Goal: Communication & Community: Answer question/provide support

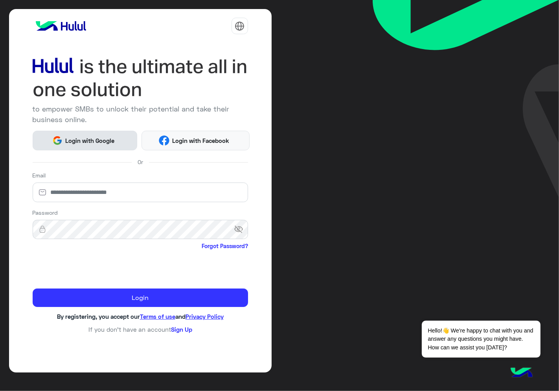
click at [114, 140] on span "Login with Google" at bounding box center [89, 140] width 55 height 9
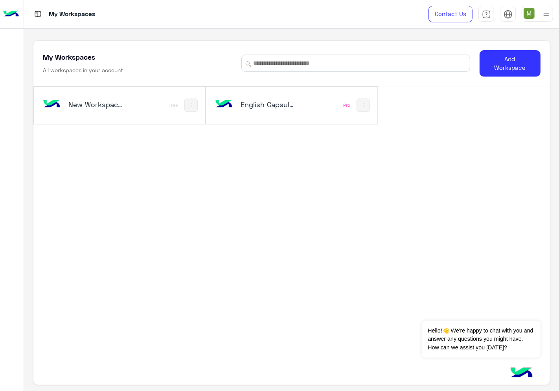
click at [269, 103] on h5 "English Capsules" at bounding box center [268, 104] width 56 height 9
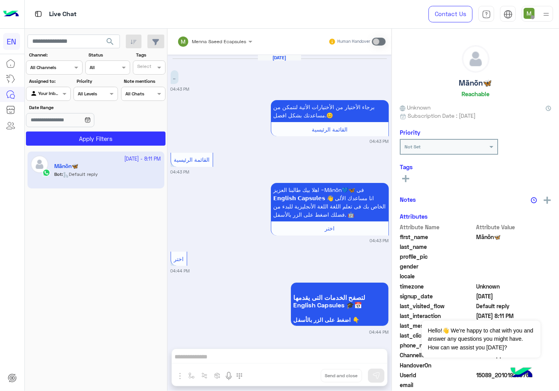
scroll to position [433, 0]
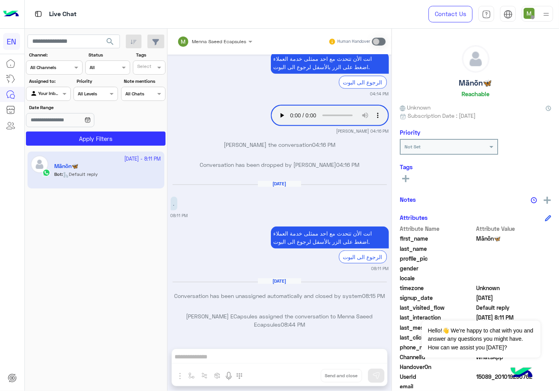
click at [50, 69] on input "text" at bounding box center [44, 66] width 29 height 7
click at [59, 95] on b "WhatsApp" at bounding box center [53, 98] width 27 height 7
click at [47, 98] on div "Your Inbox" at bounding box center [45, 94] width 30 height 8
click at [51, 123] on b "Unassigned" at bounding box center [53, 124] width 30 height 7
click at [93, 144] on button "Apply Filters" at bounding box center [95, 139] width 139 height 14
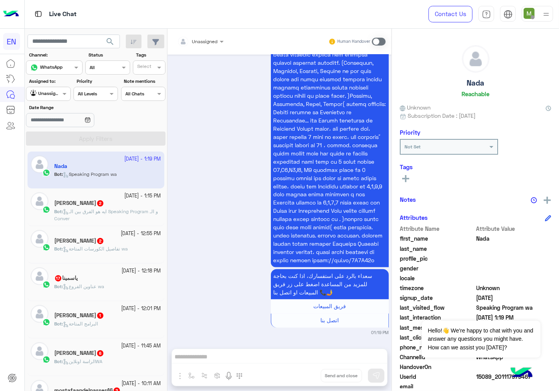
scroll to position [902, 0]
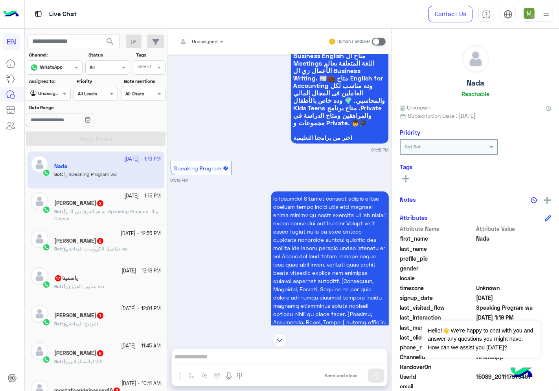
click at [206, 37] on div at bounding box center [200, 40] width 54 height 7
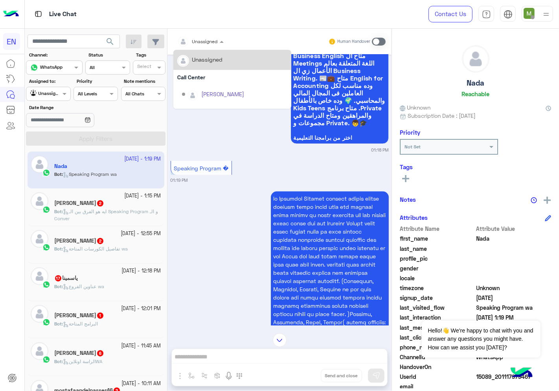
scroll to position [130, 0]
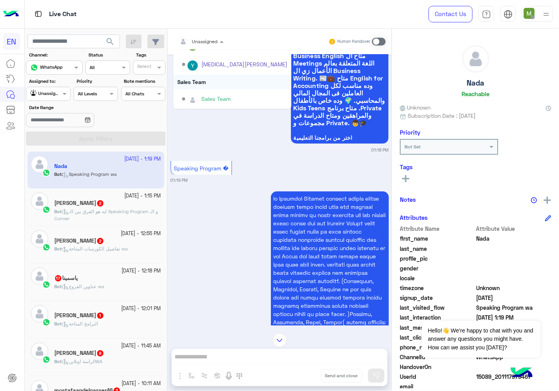
click at [203, 80] on div "Sales Team" at bounding box center [232, 82] width 118 height 15
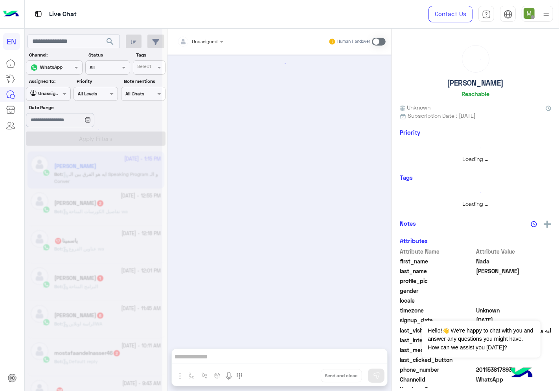
scroll to position [285, 0]
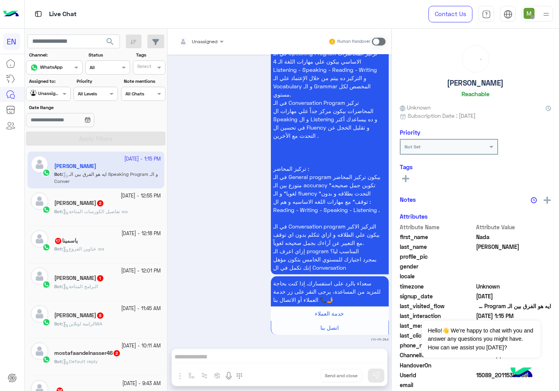
click at [209, 44] on span "Unassigned" at bounding box center [205, 41] width 26 height 6
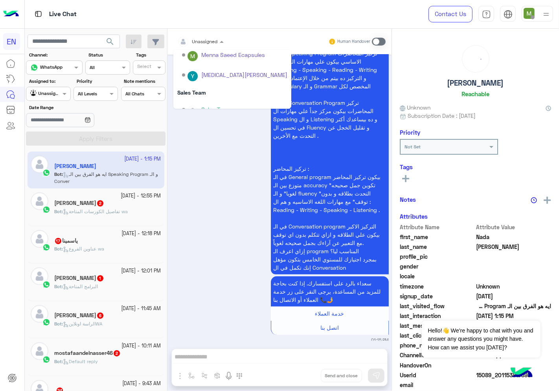
scroll to position [130, 0]
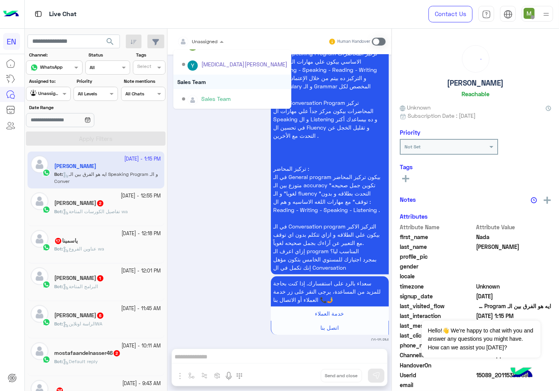
click at [201, 79] on div "Sales Team" at bounding box center [232, 82] width 118 height 15
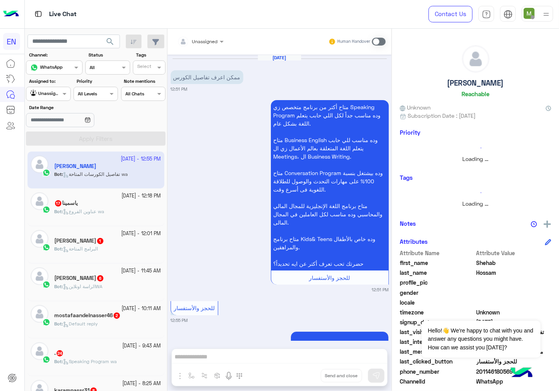
scroll to position [51, 0]
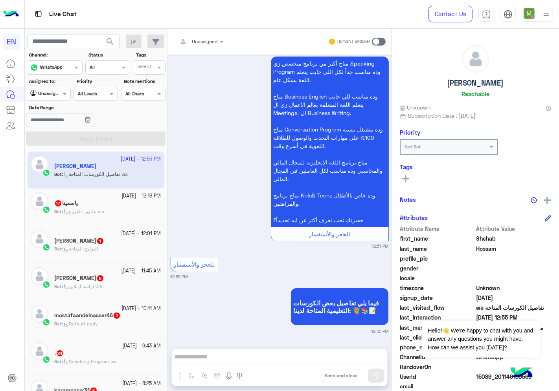
click at [203, 46] on div "Unassigned" at bounding box center [197, 42] width 40 height 16
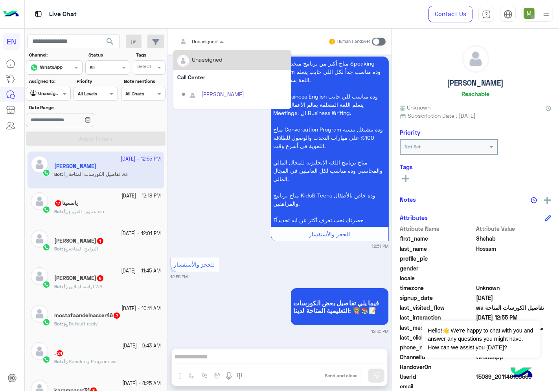
scroll to position [130, 0]
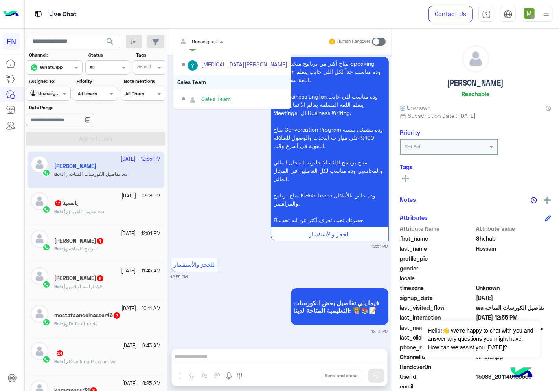
click at [201, 82] on div "Sales Team" at bounding box center [232, 82] width 118 height 15
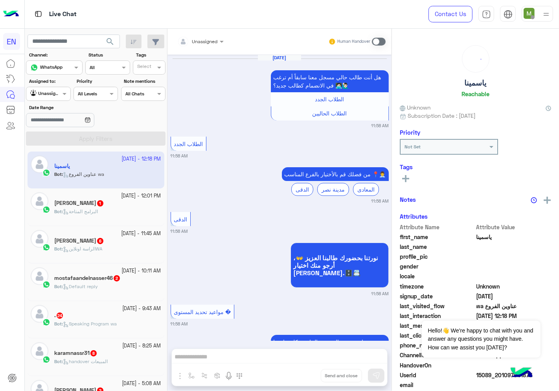
scroll to position [930, 0]
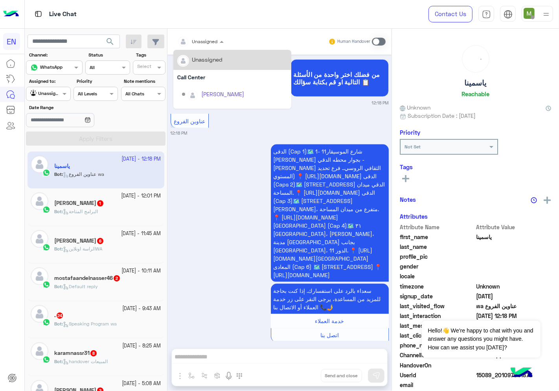
click at [207, 40] on div at bounding box center [200, 40] width 54 height 7
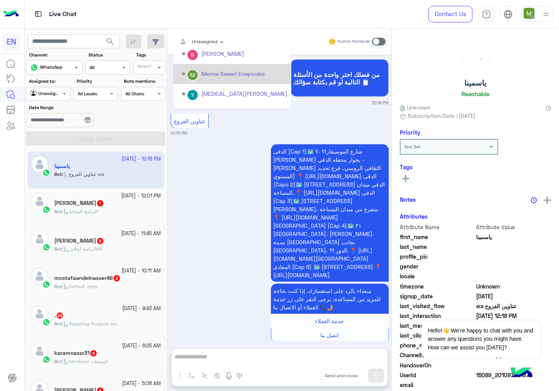
scroll to position [130, 0]
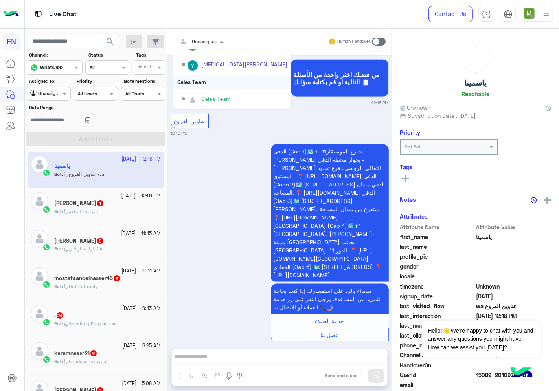
click at [201, 82] on div "Sales Team" at bounding box center [232, 82] width 118 height 15
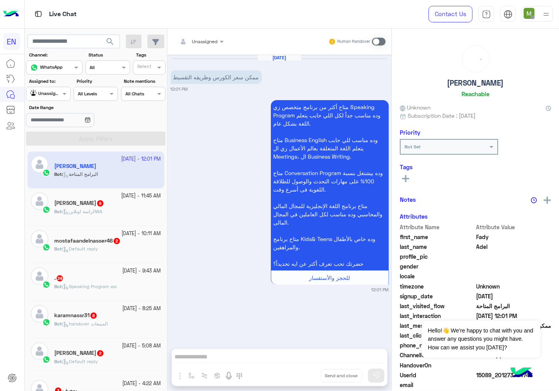
click at [212, 39] on div at bounding box center [200, 40] width 54 height 7
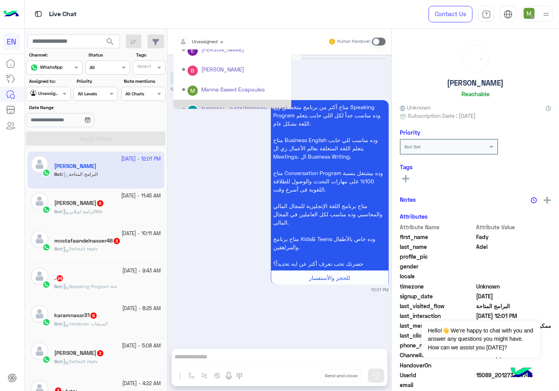
scroll to position [130, 0]
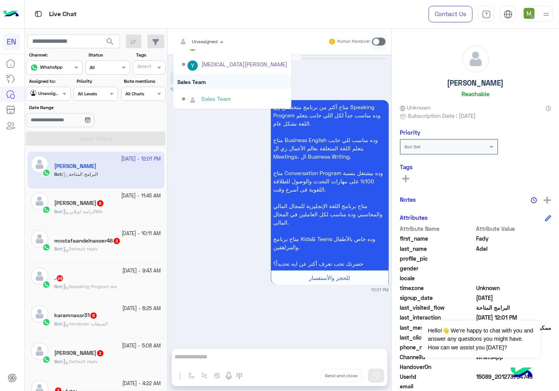
click at [201, 81] on div "Sales Team" at bounding box center [232, 82] width 118 height 15
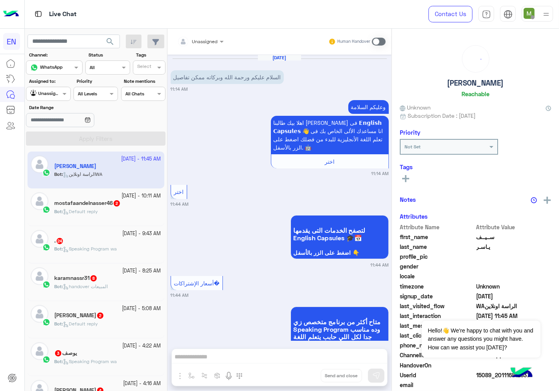
scroll to position [1106, 0]
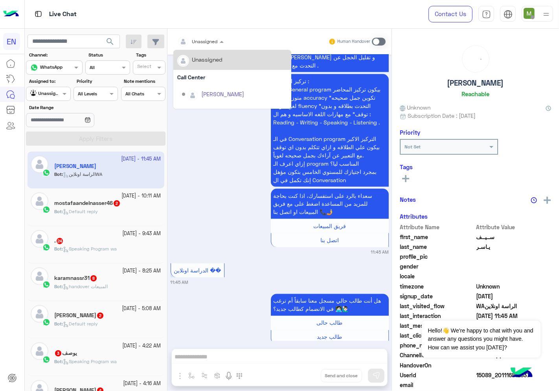
click at [209, 42] on div at bounding box center [200, 40] width 54 height 7
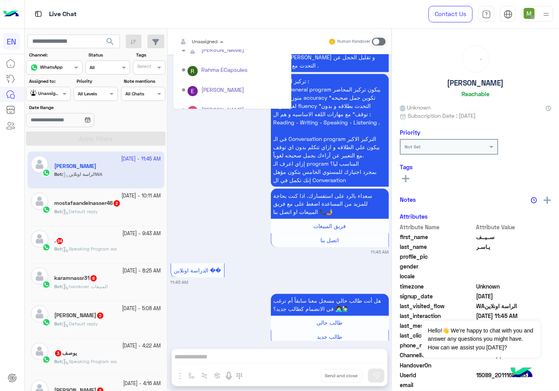
scroll to position [130, 0]
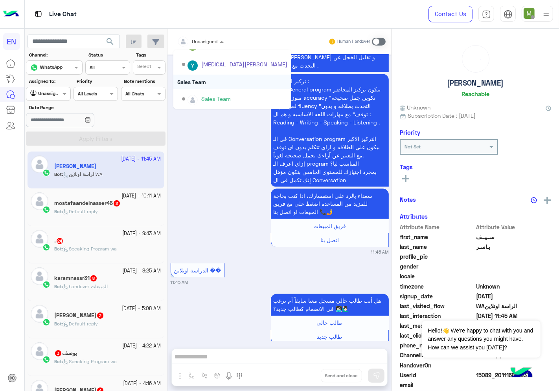
click at [202, 82] on div "Sales Team" at bounding box center [232, 82] width 118 height 15
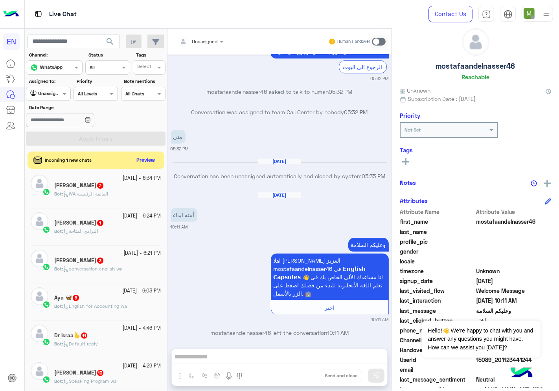
scroll to position [31, 0]
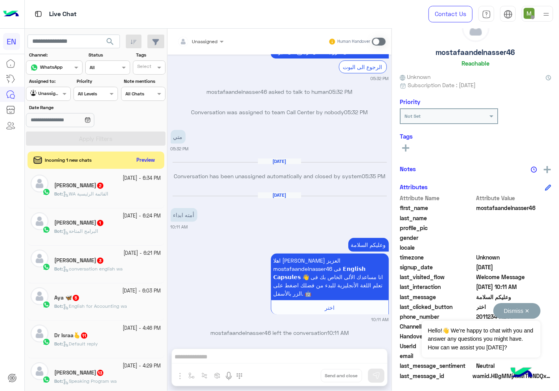
click at [529, 312] on button "Dismiss ✕" at bounding box center [516, 311] width 47 height 16
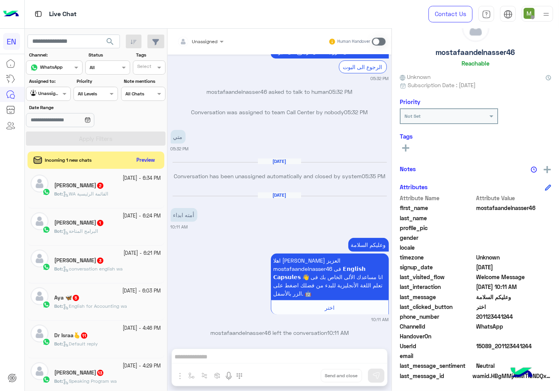
drag, startPoint x: 522, startPoint y: 313, endPoint x: 478, endPoint y: 319, distance: 45.1
click at [478, 319] on span "201123441244" at bounding box center [513, 317] width 75 height 8
copy span "01123441244"
click at [377, 42] on span at bounding box center [379, 42] width 14 height 8
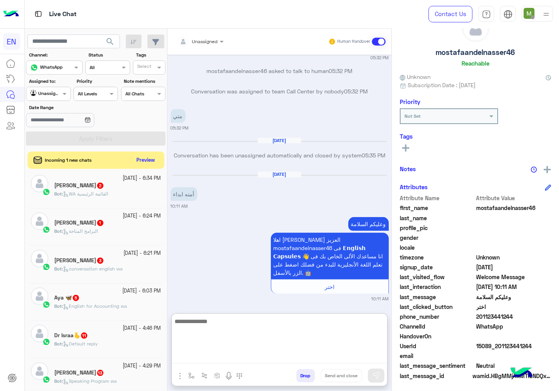
click at [346, 358] on textarea at bounding box center [279, 340] width 215 height 47
type textarea "*"
type textarea "**********"
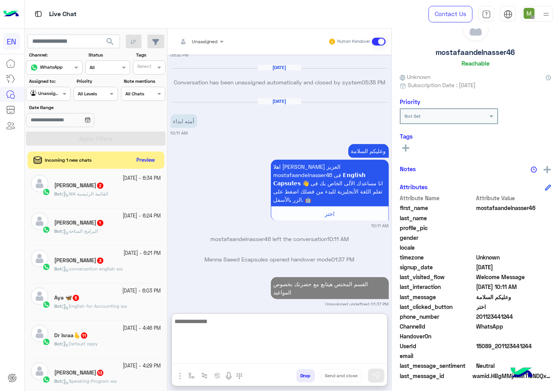
scroll to position [392, 0]
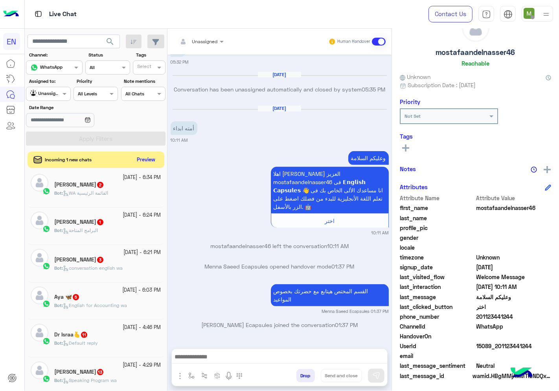
click at [142, 163] on button "Preview" at bounding box center [146, 160] width 24 height 11
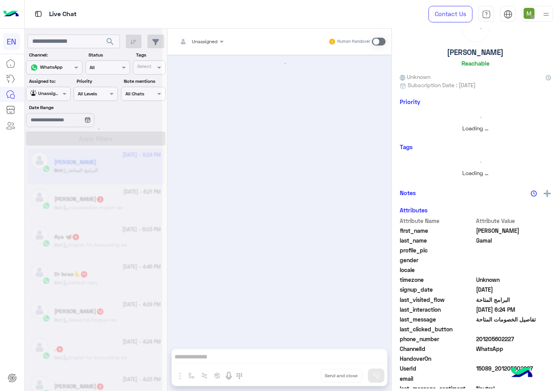
scroll to position [29, 0]
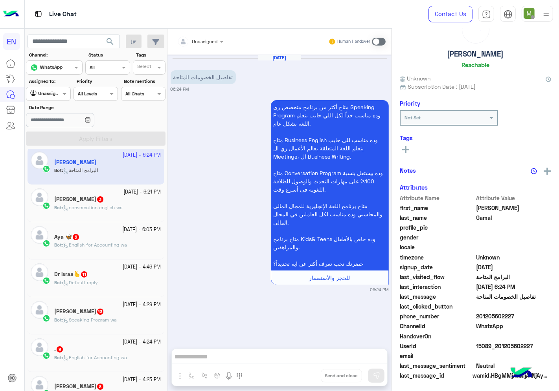
click at [209, 42] on div at bounding box center [200, 40] width 54 height 7
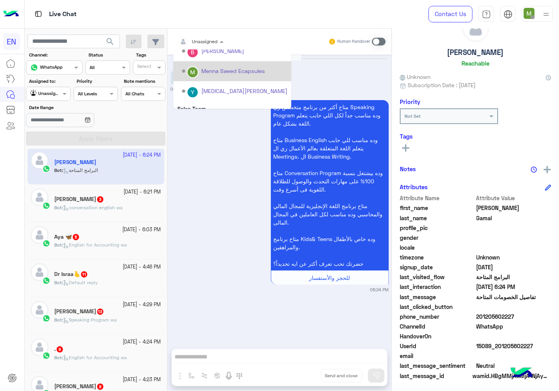
scroll to position [130, 0]
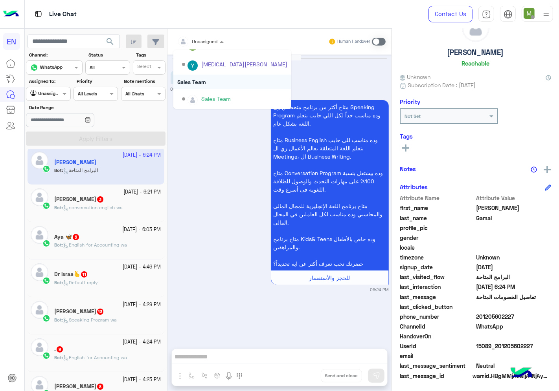
click at [203, 82] on div "Sales Team" at bounding box center [232, 82] width 118 height 15
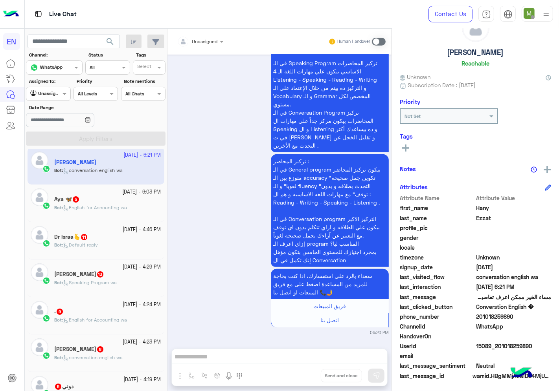
scroll to position [299, 0]
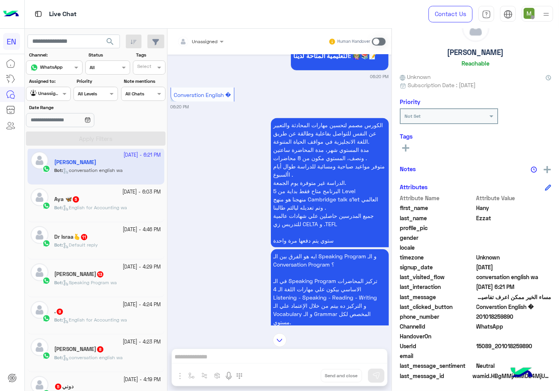
click at [203, 45] on div "Unassigned" at bounding box center [205, 41] width 26 height 7
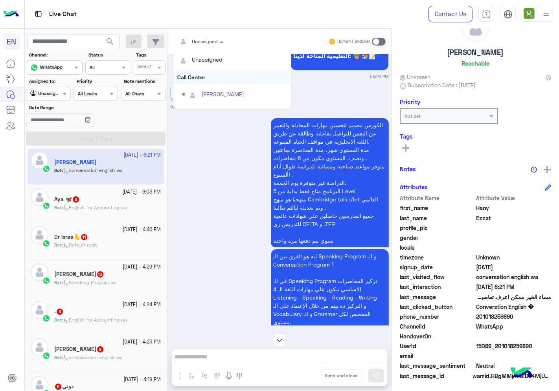
scroll to position [130, 0]
click at [204, 80] on div "Sales Team" at bounding box center [232, 82] width 118 height 15
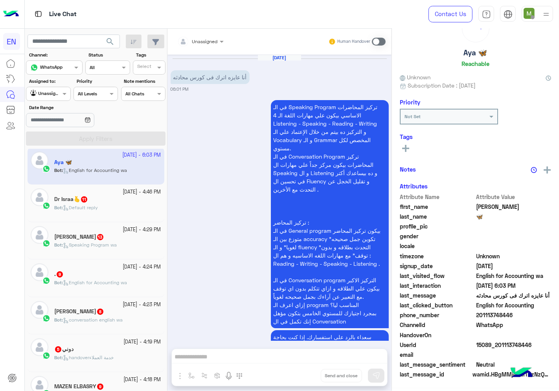
scroll to position [29, 0]
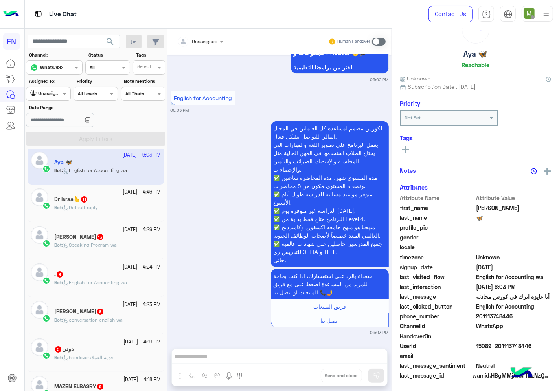
click at [206, 42] on div at bounding box center [200, 40] width 54 height 7
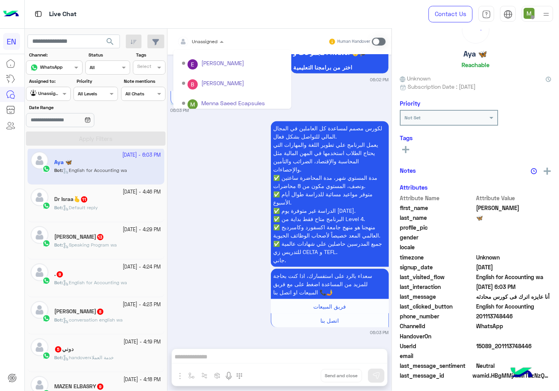
scroll to position [130, 0]
click at [198, 79] on div "Sales Team" at bounding box center [232, 82] width 118 height 15
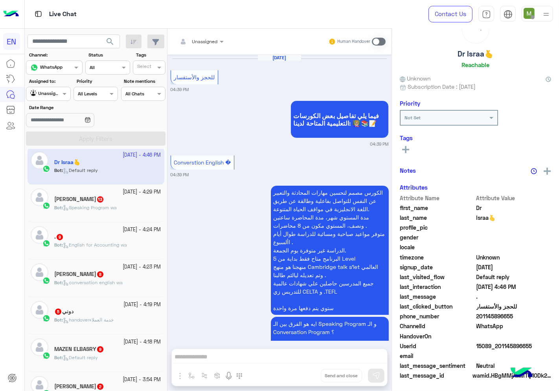
scroll to position [1631, 0]
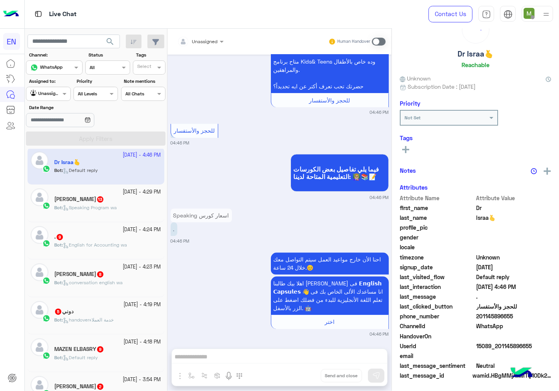
click at [213, 41] on div at bounding box center [200, 40] width 54 height 7
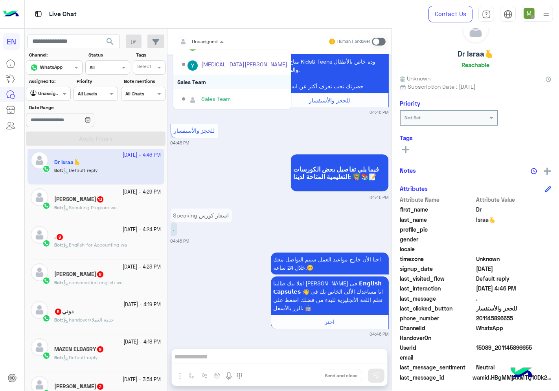
scroll to position [31, 0]
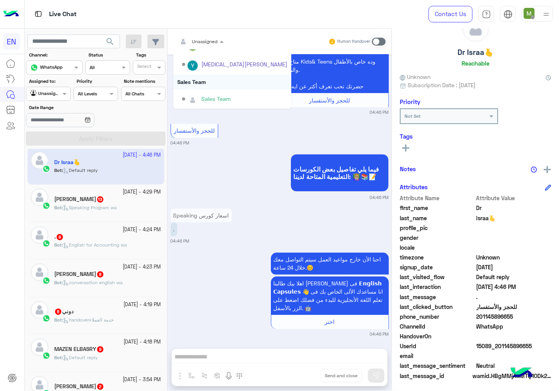
click at [202, 81] on div "Sales Team" at bounding box center [232, 82] width 118 height 15
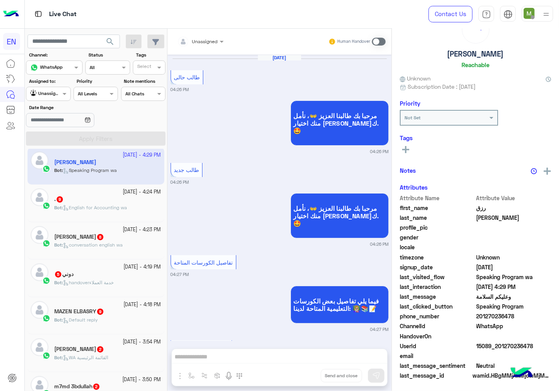
scroll to position [1383, 0]
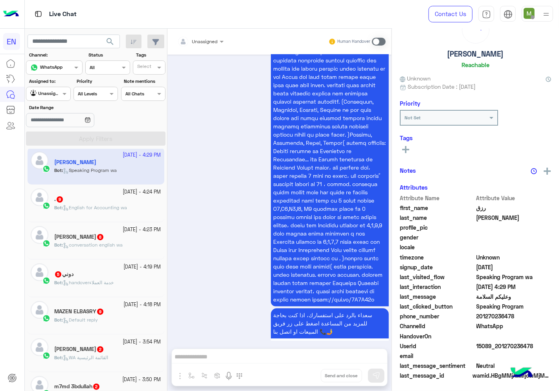
click at [210, 42] on div at bounding box center [200, 40] width 54 height 7
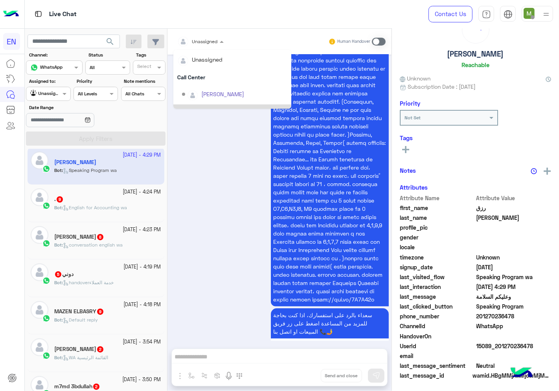
scroll to position [130, 0]
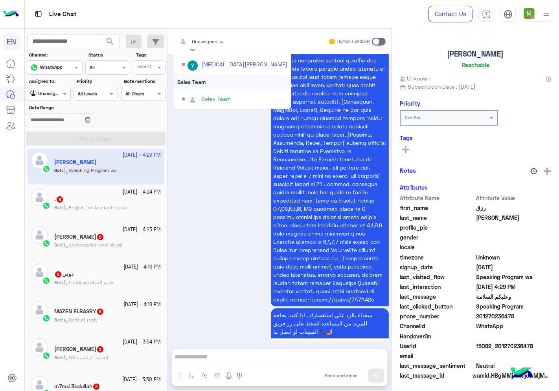
click at [203, 81] on div "Sales Team" at bounding box center [232, 82] width 118 height 15
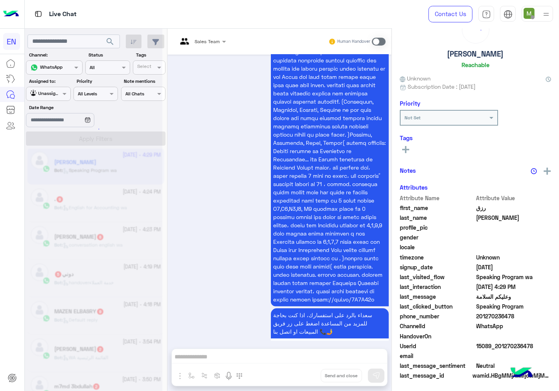
scroll to position [31, 0]
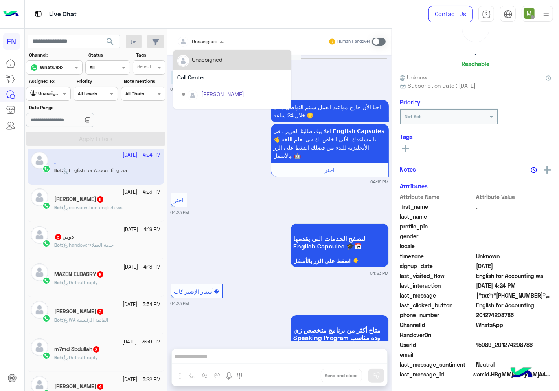
click at [209, 41] on div at bounding box center [200, 40] width 54 height 7
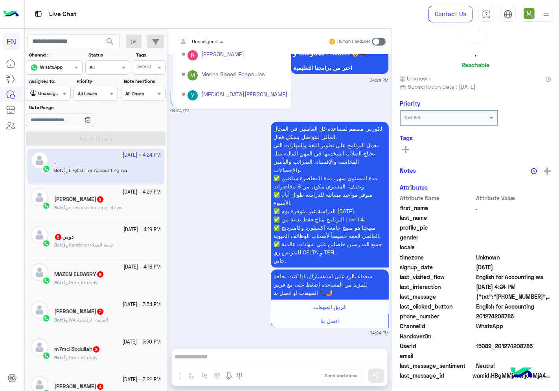
scroll to position [130, 0]
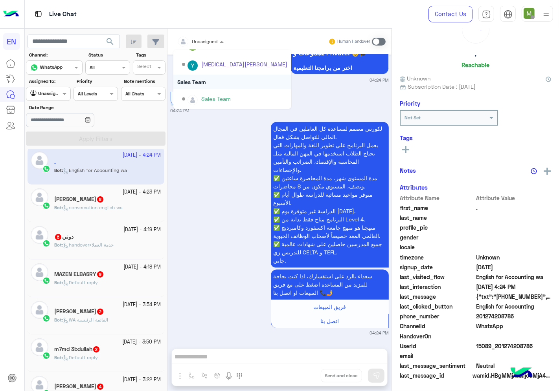
click at [201, 77] on div "Sales Team" at bounding box center [232, 82] width 118 height 15
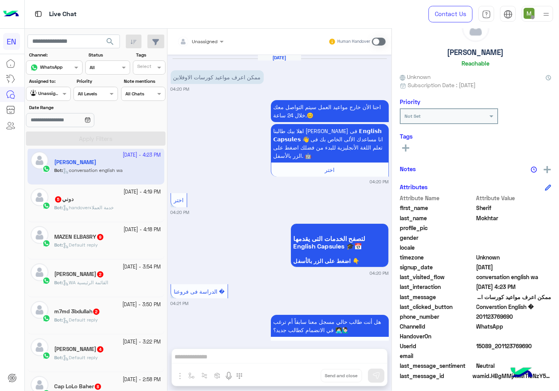
scroll to position [1142, 0]
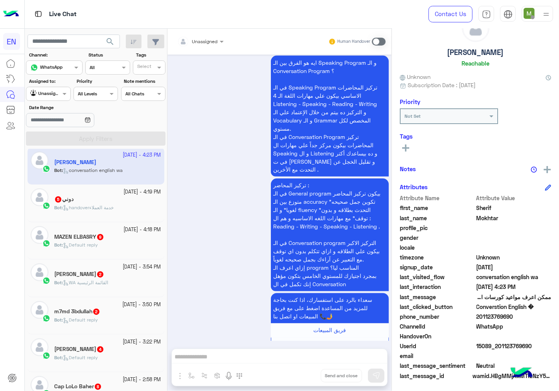
click at [207, 46] on div "Unassigned" at bounding box center [197, 42] width 40 height 16
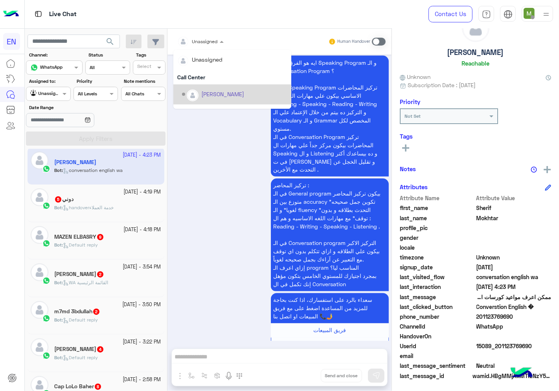
scroll to position [130, 0]
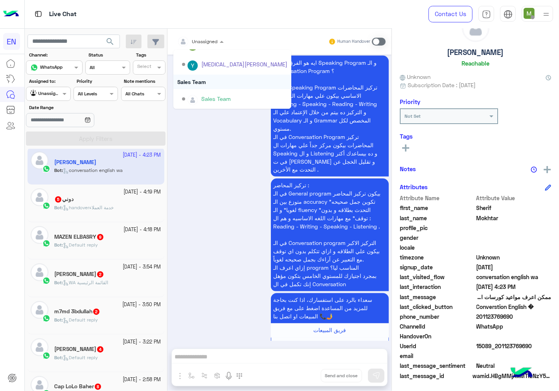
click at [200, 79] on div "Sales Team" at bounding box center [232, 82] width 118 height 15
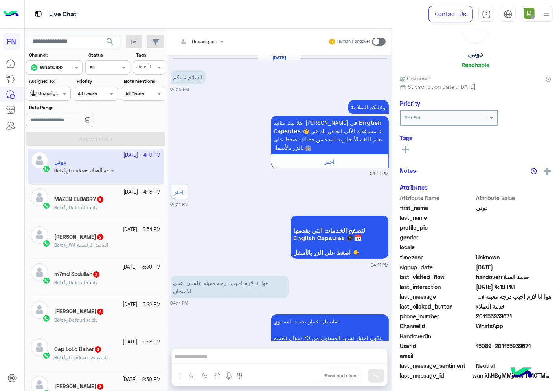
scroll to position [528, 0]
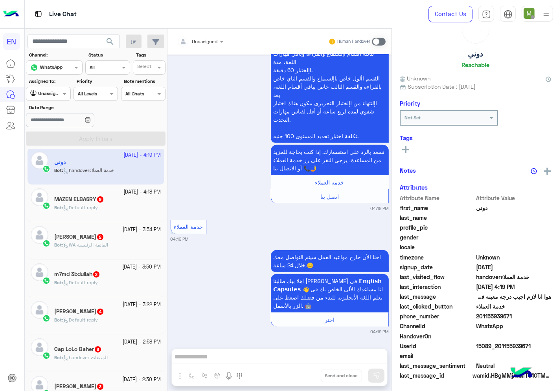
click at [207, 40] on div at bounding box center [200, 40] width 54 height 7
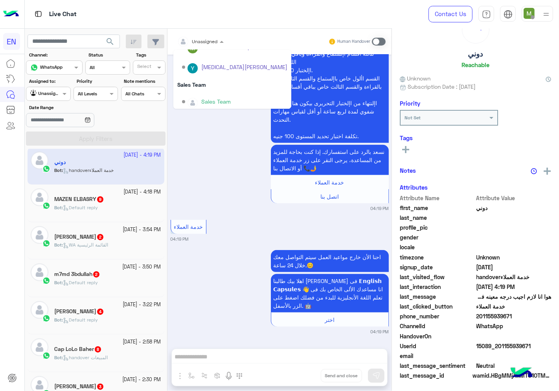
scroll to position [130, 0]
click at [201, 79] on div "Sales Team" at bounding box center [232, 82] width 118 height 15
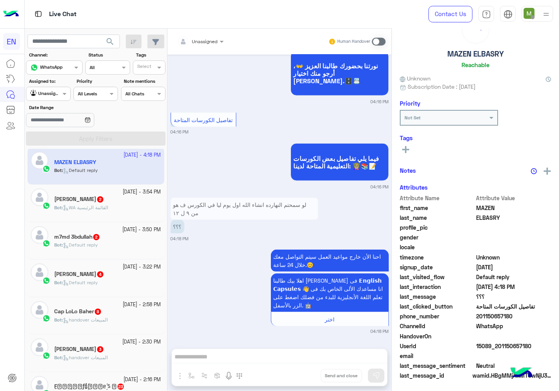
click at [210, 44] on span "Unassigned" at bounding box center [205, 41] width 26 height 6
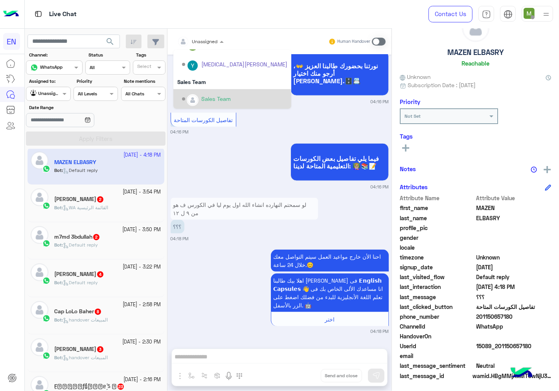
click at [219, 263] on div "احنا الأن خارج مواعيد العمل سيتم التواصل معك خلال 24 ساعة.😊 اهلا بيك طالبنا [PE…" at bounding box center [279, 291] width 218 height 87
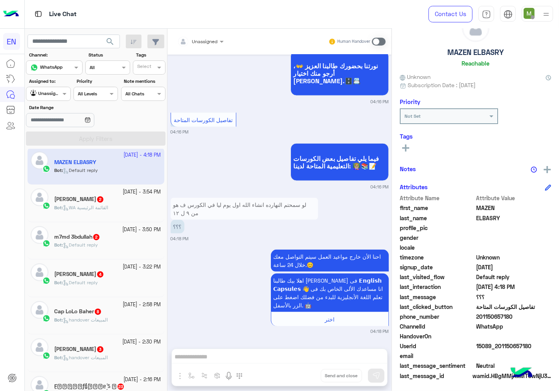
drag, startPoint x: 515, startPoint y: 313, endPoint x: 478, endPoint y: 316, distance: 37.4
click at [478, 316] on span "201150657180" at bounding box center [513, 317] width 75 height 8
copy span "01150657180"
click at [379, 40] on span at bounding box center [379, 42] width 14 height 8
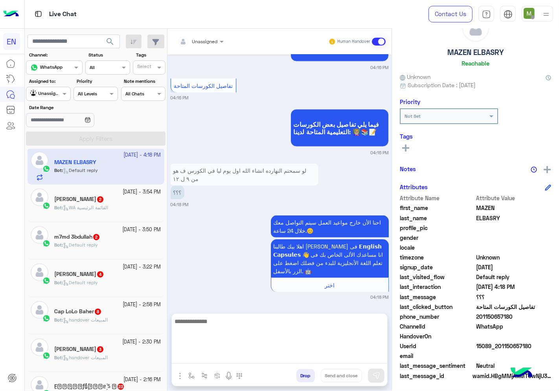
click at [323, 359] on textarea at bounding box center [279, 340] width 215 height 47
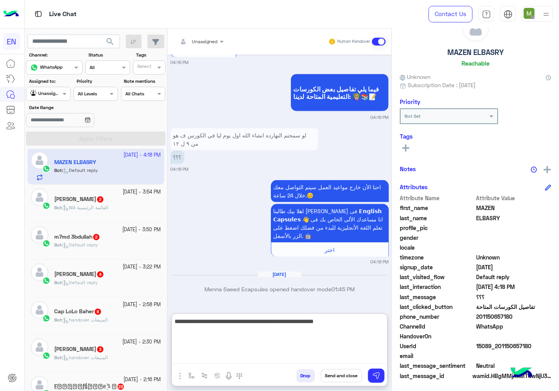
type textarea "**********"
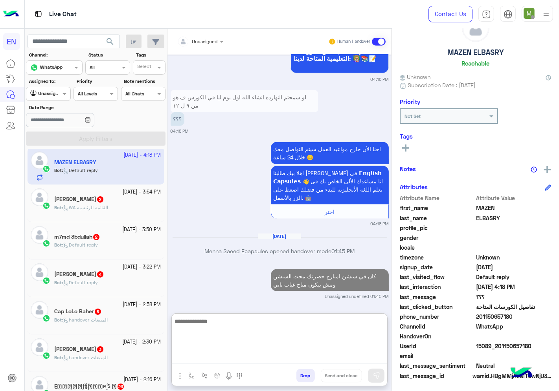
scroll to position [940, 0]
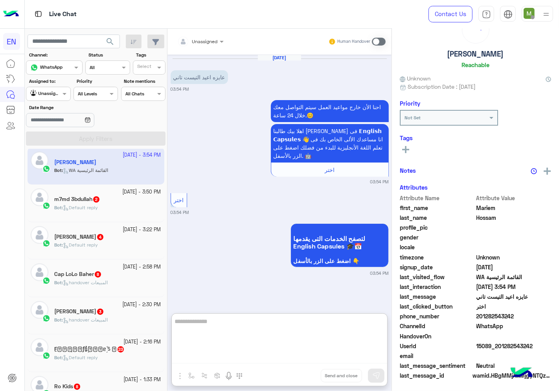
scroll to position [31, 0]
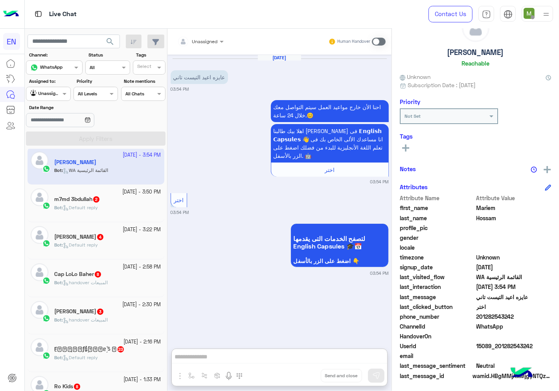
click at [117, 205] on div "Bot : Default reply" at bounding box center [107, 211] width 107 height 14
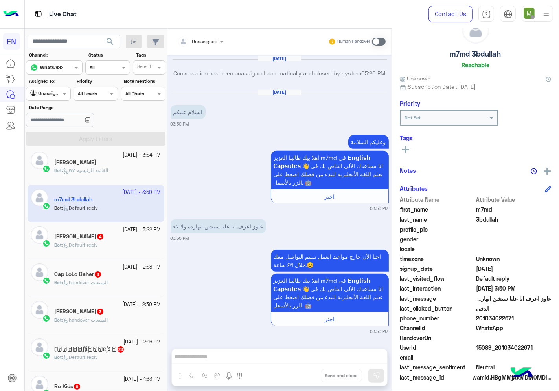
scroll to position [31, 0]
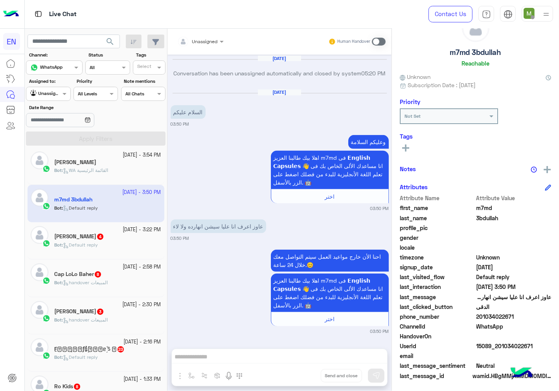
drag, startPoint x: 517, startPoint y: 314, endPoint x: 477, endPoint y: 315, distance: 39.7
click at [477, 315] on span "201034022671" at bounding box center [513, 317] width 75 height 8
copy span "01034022671"
click at [376, 41] on span at bounding box center [379, 42] width 14 height 8
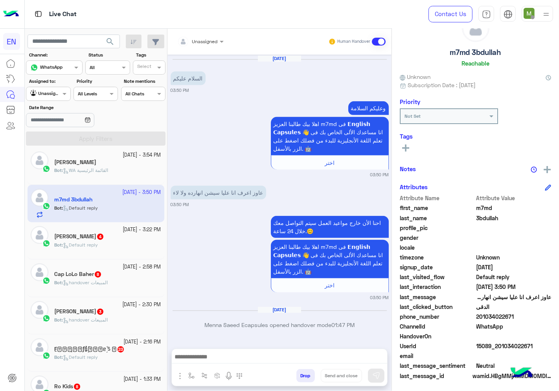
click at [99, 169] on span "WA القائمة الرئيسية" at bounding box center [85, 170] width 45 height 6
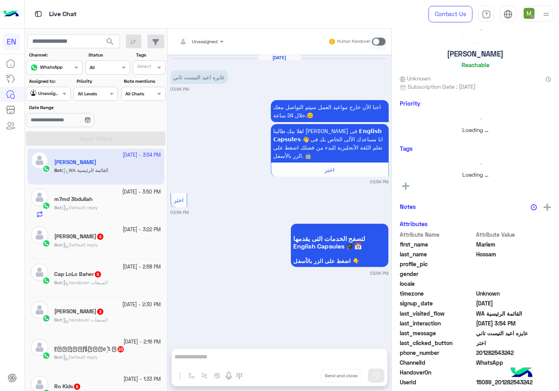
click at [98, 202] on div "m7md 3bdullah" at bounding box center [107, 200] width 107 height 8
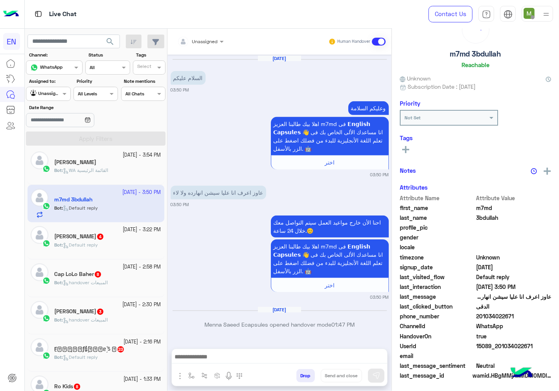
scroll to position [31, 0]
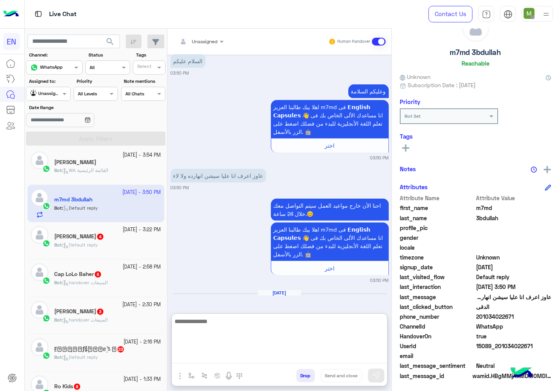
click at [312, 363] on textarea at bounding box center [279, 340] width 215 height 47
type textarea "**********"
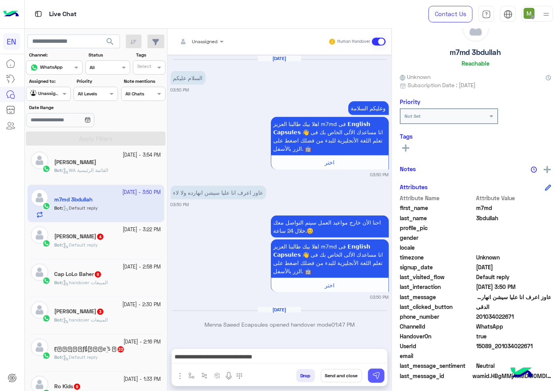
click at [374, 371] on button at bounding box center [376, 376] width 16 height 14
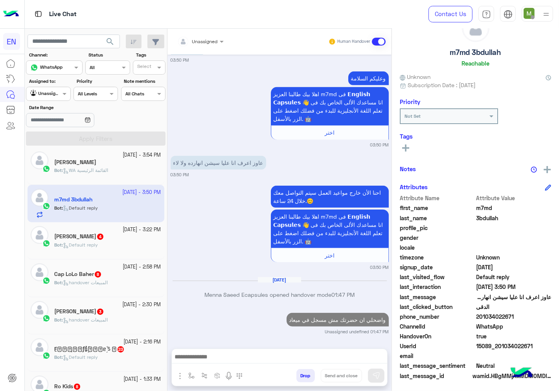
scroll to position [614, 0]
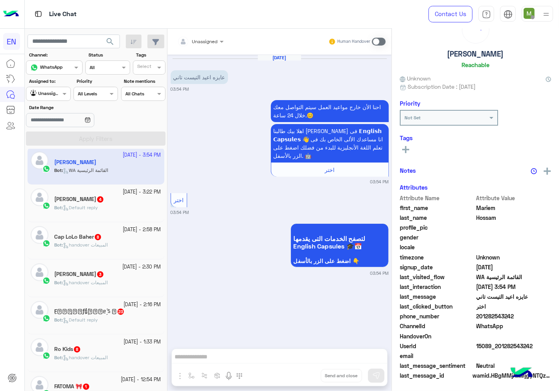
scroll to position [31, 0]
drag, startPoint x: 516, startPoint y: 313, endPoint x: 476, endPoint y: 317, distance: 39.9
click at [476, 317] on span "201282543242" at bounding box center [513, 317] width 75 height 8
copy span "01282543242"
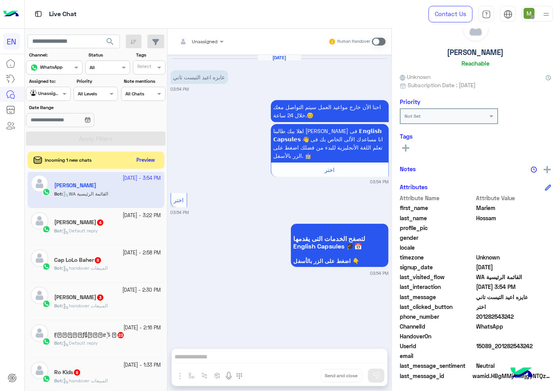
click at [375, 38] on span at bounding box center [379, 42] width 14 height 8
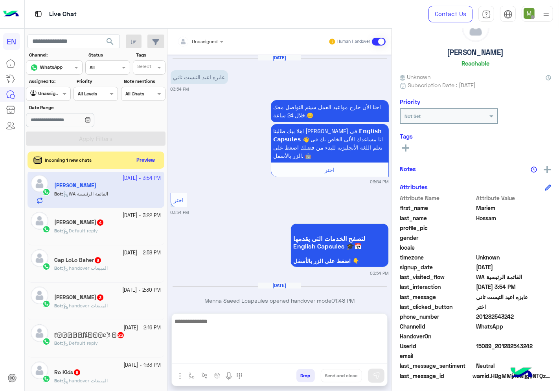
click at [302, 357] on textarea at bounding box center [279, 340] width 215 height 47
type textarea "**********"
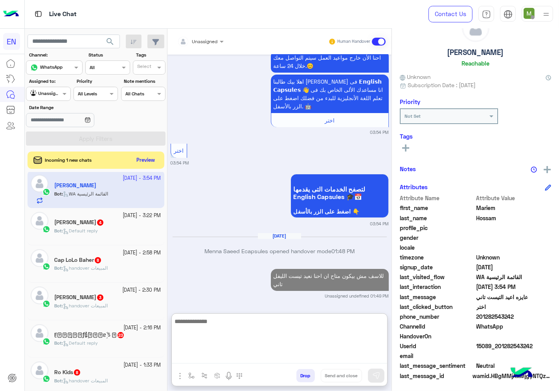
scroll to position [70, 0]
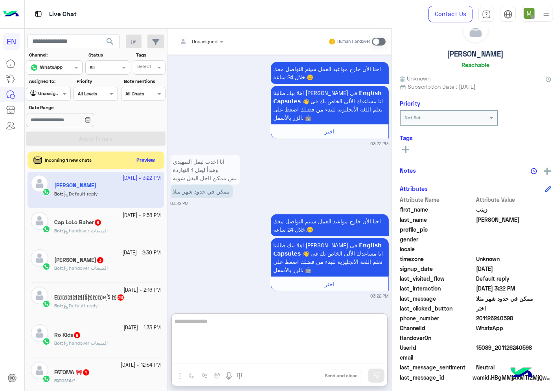
scroll to position [31, 0]
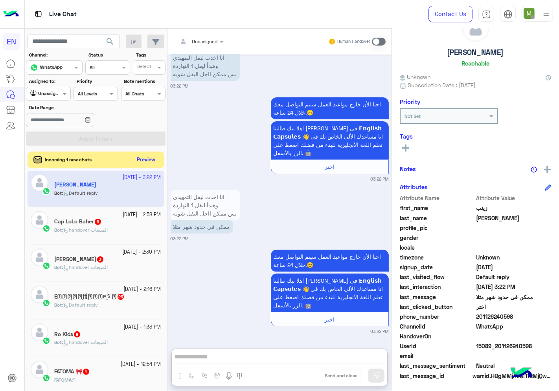
click at [143, 163] on button "Preview" at bounding box center [146, 160] width 24 height 11
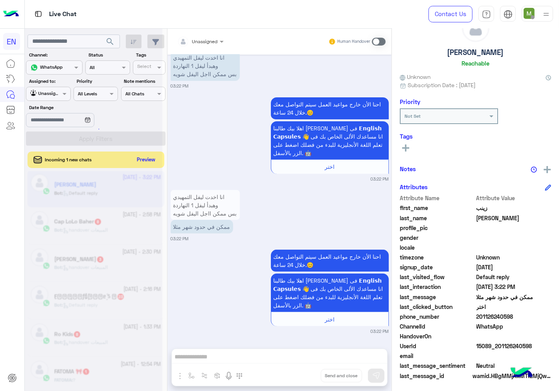
scroll to position [225, 0]
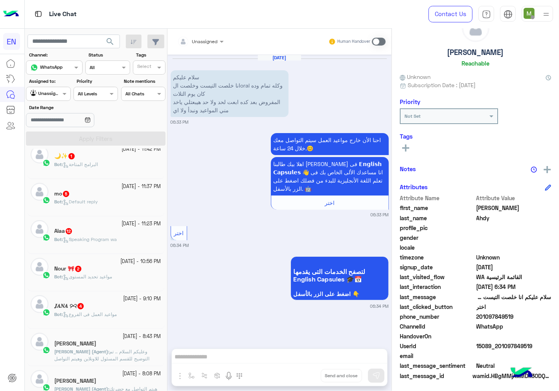
scroll to position [91, 0]
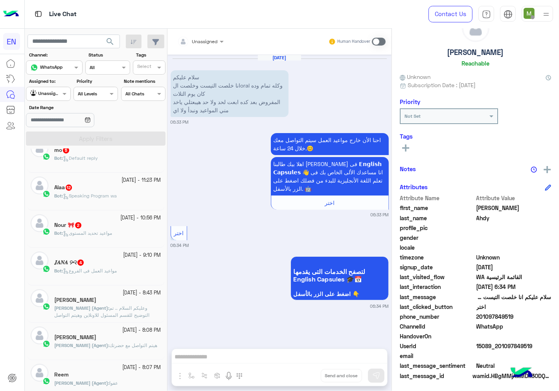
click at [103, 271] on span "مواعيد العمل فى الفروع" at bounding box center [90, 271] width 54 height 6
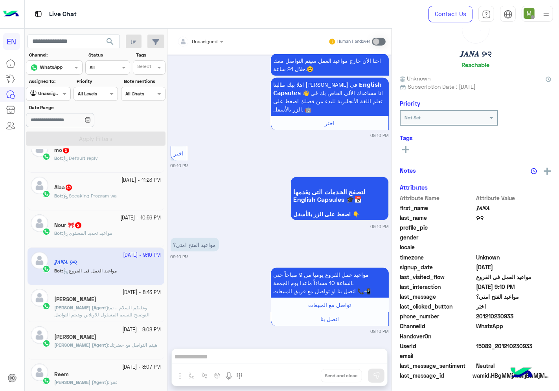
scroll to position [31, 0]
drag, startPoint x: 513, startPoint y: 317, endPoint x: 479, endPoint y: 317, distance: 33.8
click at [479, 317] on span "201210230933" at bounding box center [513, 317] width 75 height 8
copy span "01210230933"
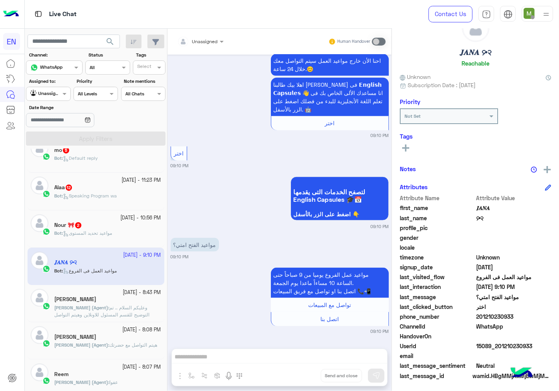
click at [409, 145] on icon at bounding box center [405, 148] width 7 height 7
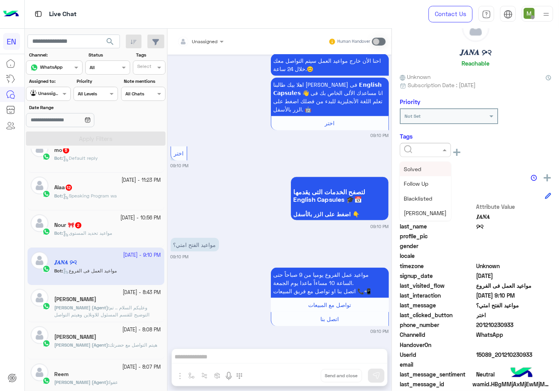
click at [417, 149] on input "text" at bounding box center [416, 149] width 24 height 7
click at [416, 166] on span "Solved" at bounding box center [412, 169] width 18 height 7
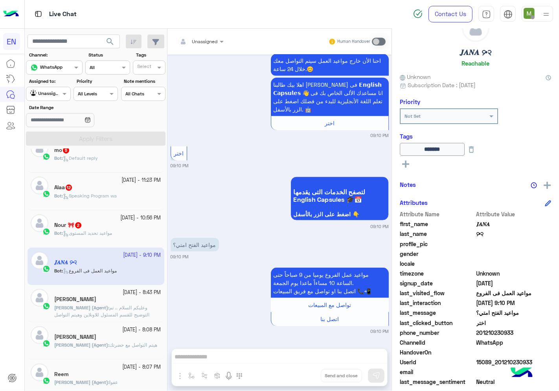
click at [92, 241] on div "Bot : مواعيد تحديد المستوى" at bounding box center [107, 237] width 107 height 14
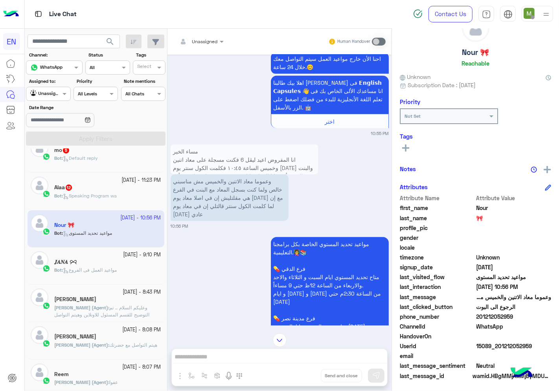
scroll to position [873, 0]
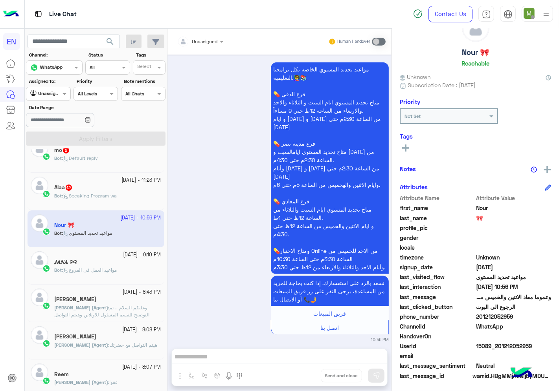
click at [504, 316] on span "201212052959" at bounding box center [513, 317] width 75 height 8
copy span "201212052959"
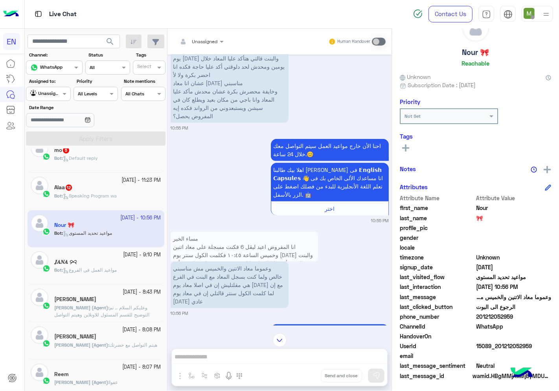
scroll to position [524, 0]
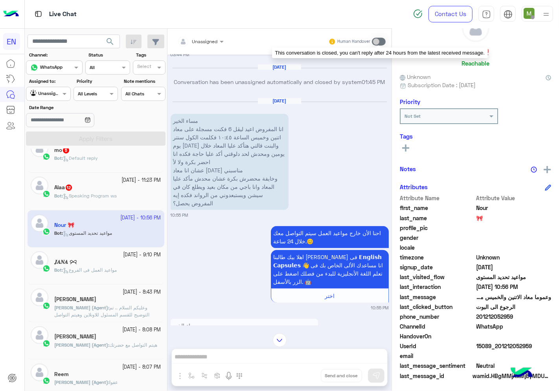
click at [376, 41] on span at bounding box center [379, 42] width 14 height 8
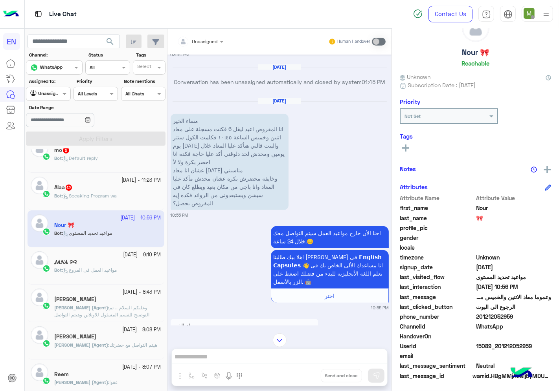
click at [115, 198] on span "Speaking Program wa" at bounding box center [90, 196] width 54 height 6
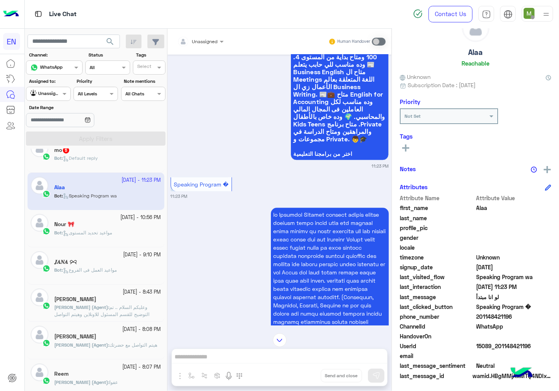
scroll to position [1186, 0]
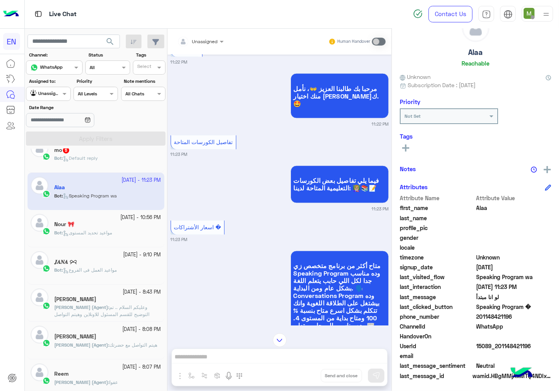
click at [205, 43] on div at bounding box center [200, 40] width 54 height 7
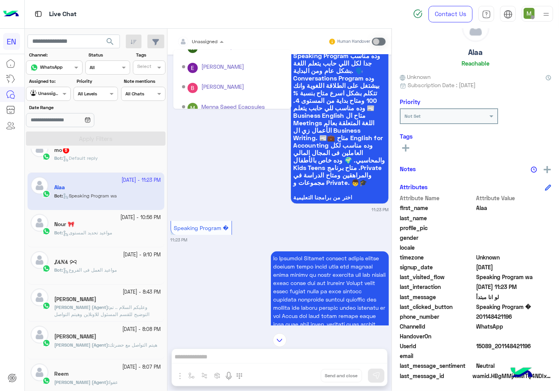
scroll to position [130, 0]
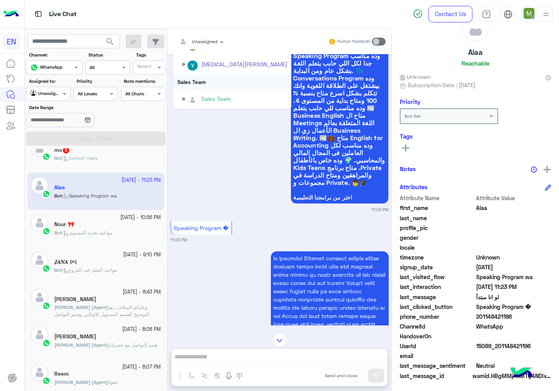
click at [202, 81] on div "Sales Team" at bounding box center [232, 82] width 118 height 15
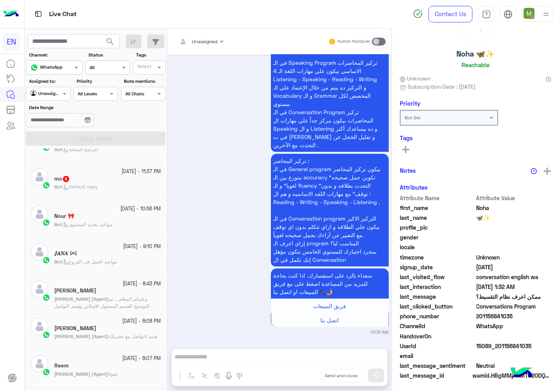
scroll to position [47, 0]
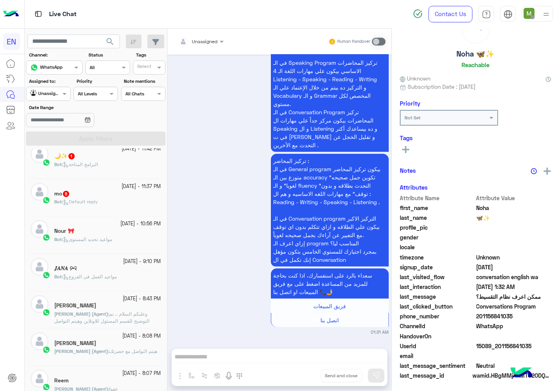
click at [105, 211] on div "Bot : Default reply" at bounding box center [107, 205] width 107 height 14
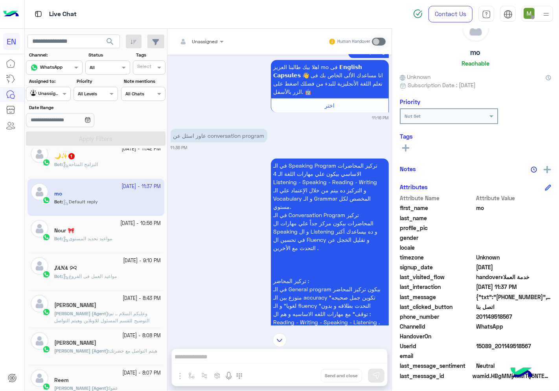
scroll to position [660, 0]
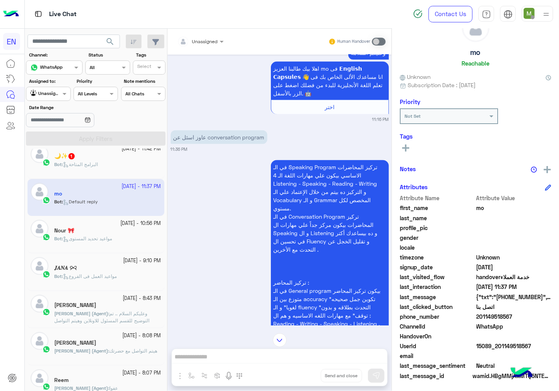
click at [212, 45] on div "Unassigned" at bounding box center [205, 41] width 26 height 7
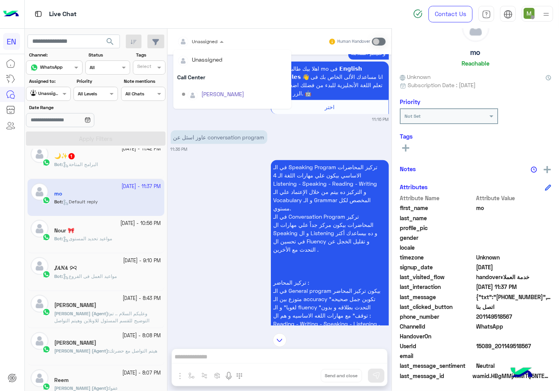
scroll to position [130, 0]
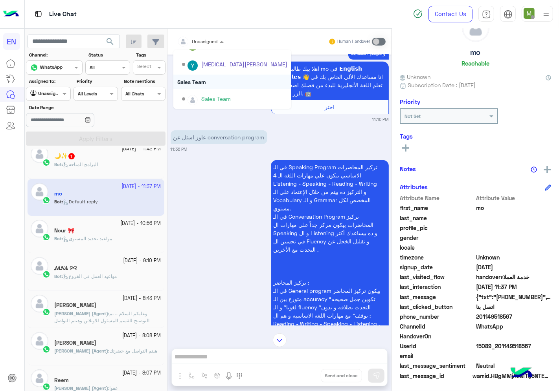
click at [198, 78] on div "Sales Team" at bounding box center [232, 82] width 118 height 15
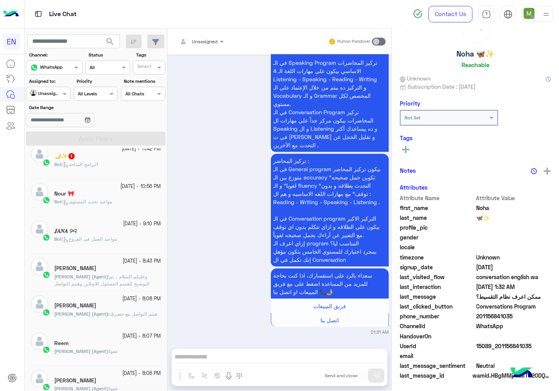
scroll to position [3, 0]
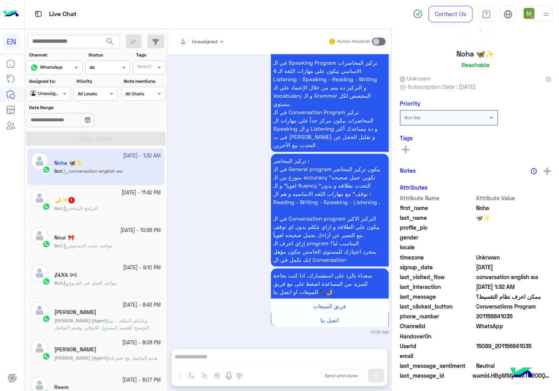
click at [122, 206] on div "Bot : البرامج المتاحة" at bounding box center [107, 212] width 107 height 14
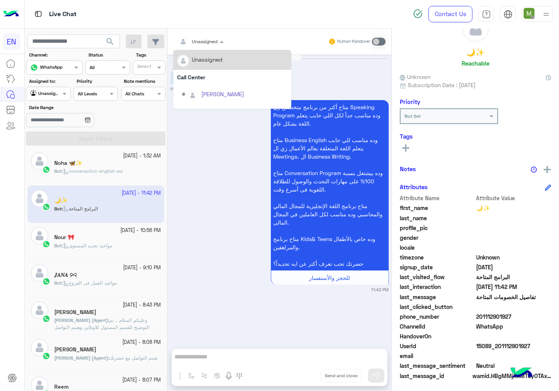
click at [198, 40] on input "text" at bounding box center [190, 40] width 27 height 7
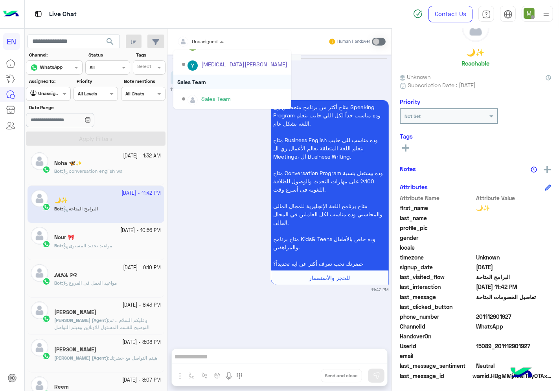
click at [198, 81] on div "Sales Team" at bounding box center [232, 82] width 118 height 15
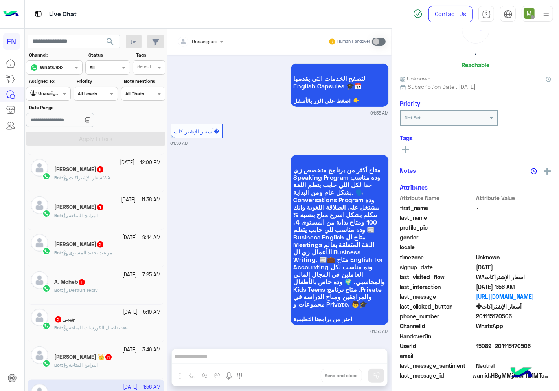
click at [206, 40] on div at bounding box center [200, 40] width 54 height 7
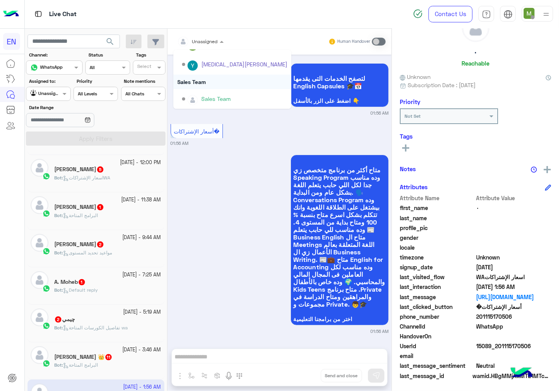
click at [207, 79] on div "Sales Team" at bounding box center [232, 82] width 118 height 15
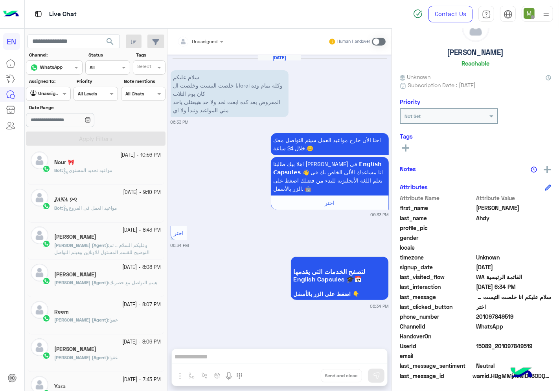
drag, startPoint x: 517, startPoint y: 313, endPoint x: 478, endPoint y: 317, distance: 39.5
click at [478, 317] on span "201097849519" at bounding box center [513, 317] width 75 height 8
copy span "01097849519"
click at [377, 42] on span at bounding box center [379, 42] width 14 height 8
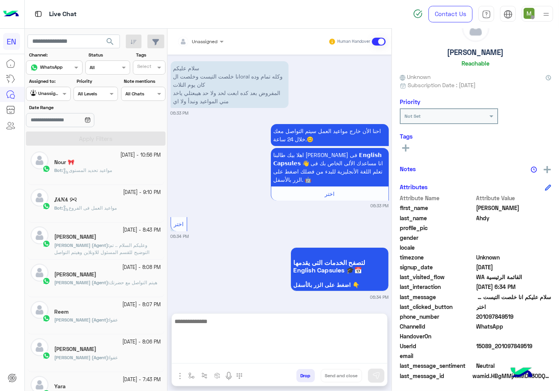
click at [288, 358] on textarea at bounding box center [279, 340] width 215 height 47
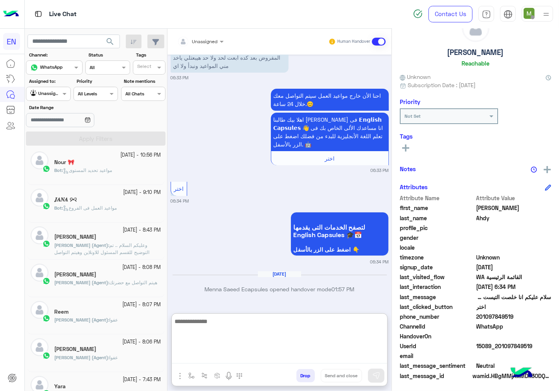
click at [280, 337] on textarea at bounding box center [279, 340] width 215 height 47
type textarea "*"
type textarea "**********"
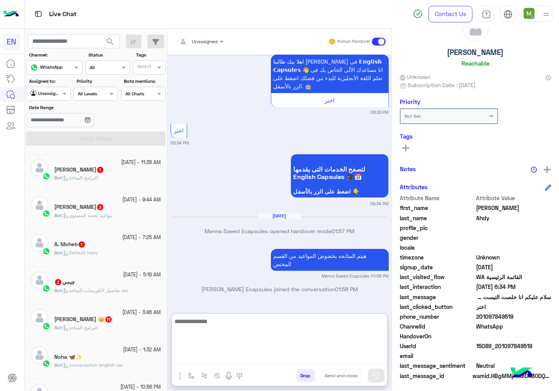
scroll to position [103, 0]
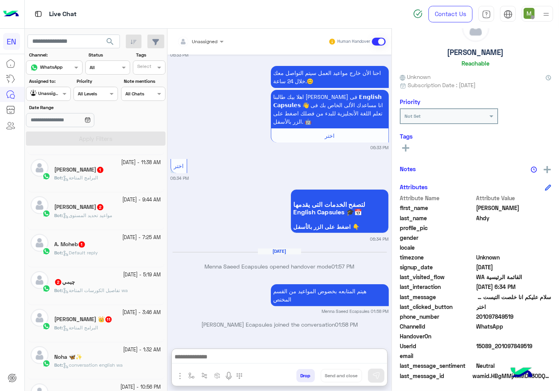
click at [108, 329] on div "Bot : البرامج المتاحة" at bounding box center [107, 331] width 107 height 14
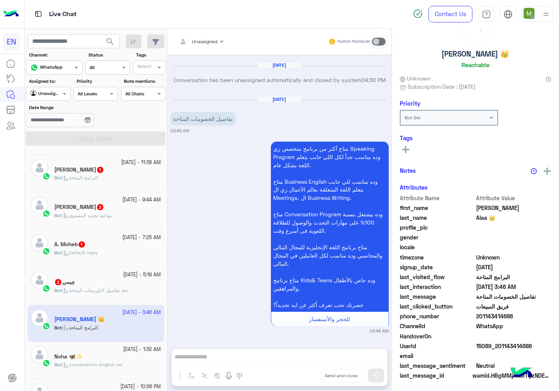
scroll to position [31, 0]
click at [211, 44] on div "Unassigned" at bounding box center [205, 41] width 26 height 7
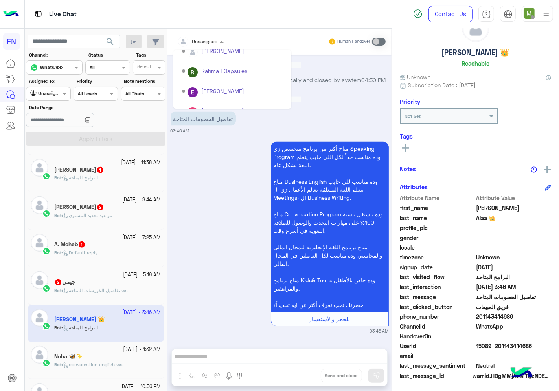
scroll to position [130, 0]
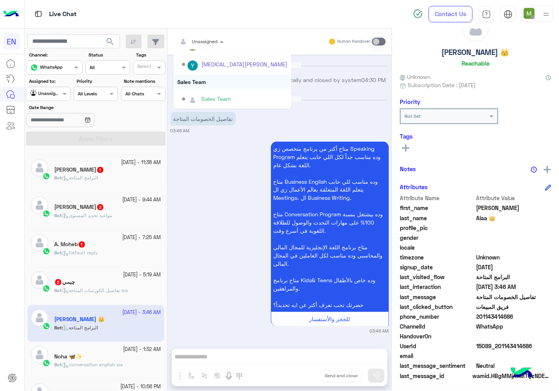
click at [202, 82] on div "Sales Team" at bounding box center [232, 82] width 118 height 15
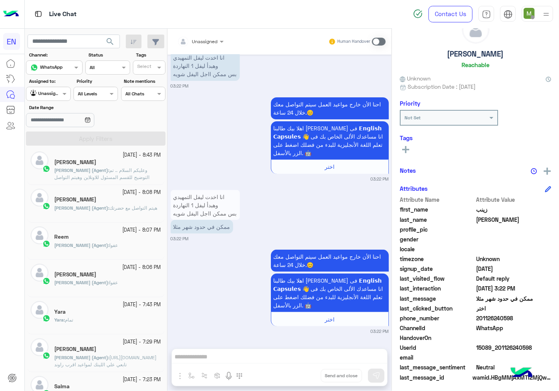
scroll to position [31, 0]
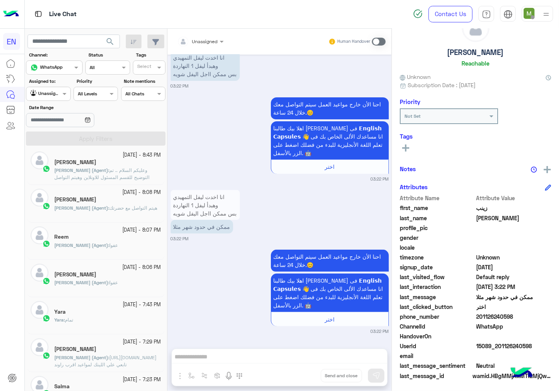
drag, startPoint x: 517, startPoint y: 314, endPoint x: 477, endPoint y: 317, distance: 39.4
click at [477, 317] on span "201126240598" at bounding box center [513, 317] width 75 height 8
copy span "01126240598"
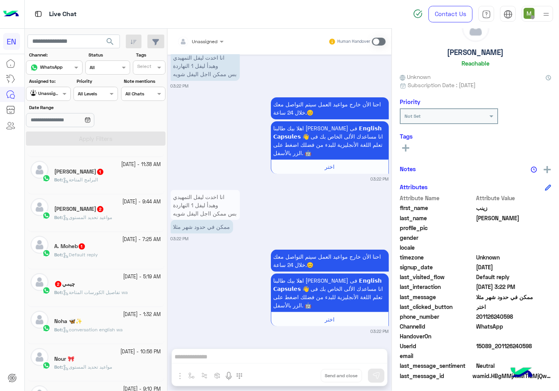
scroll to position [484, 0]
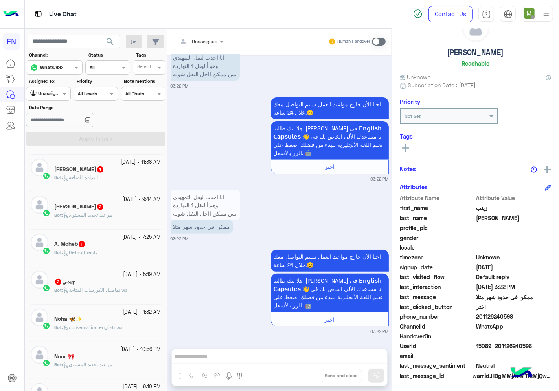
click at [105, 328] on span "conversation english wa" at bounding box center [93, 327] width 60 height 6
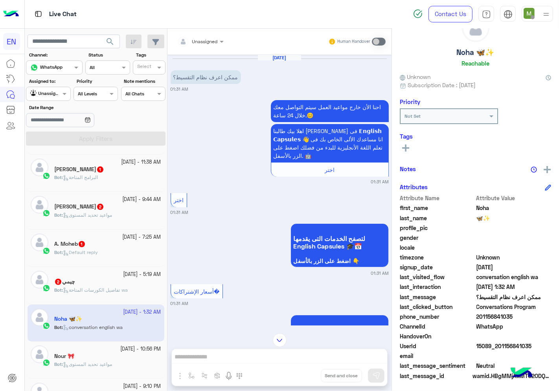
click at [208, 38] on div at bounding box center [200, 40] width 54 height 7
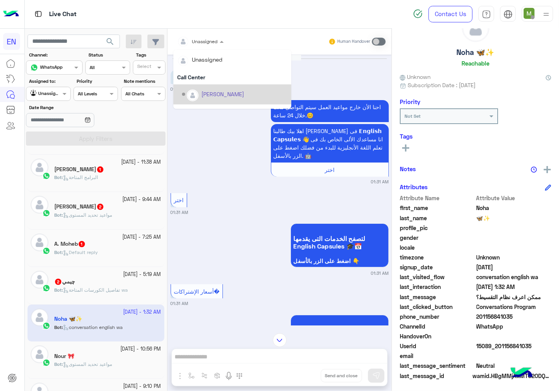
scroll to position [130, 0]
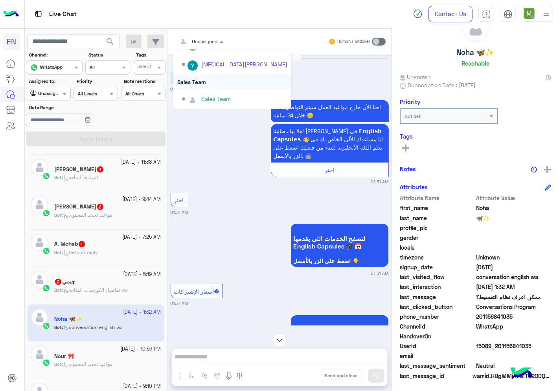
click at [200, 79] on div "Sales Team" at bounding box center [232, 82] width 118 height 15
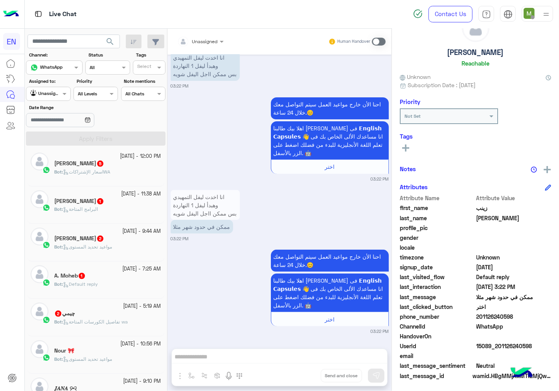
scroll to position [484, 0]
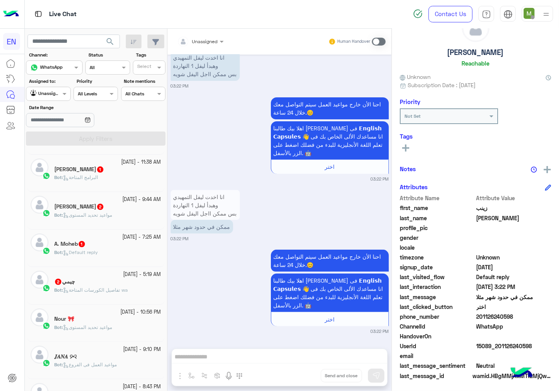
click at [106, 321] on div "Nour 🎀" at bounding box center [107, 320] width 107 height 8
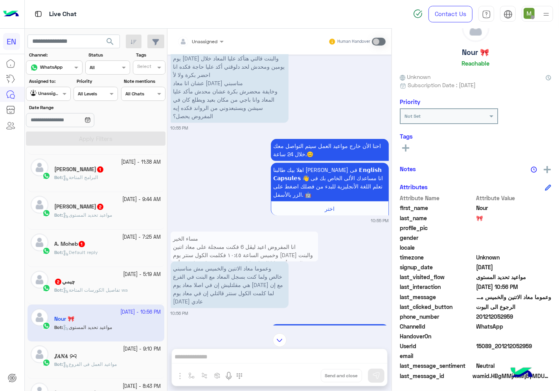
click at [105, 293] on span "تفاصيل الكورسات المتاحة wa" at bounding box center [95, 290] width 65 height 6
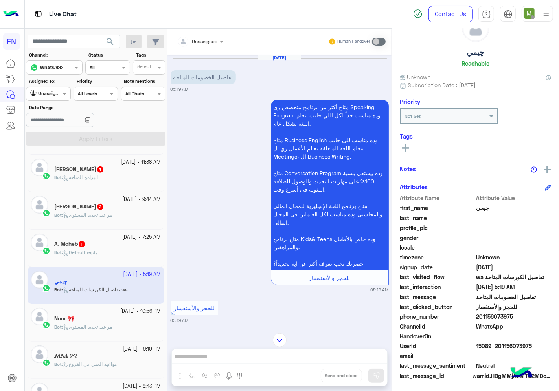
click at [211, 45] on div "Unassigned" at bounding box center [205, 41] width 26 height 7
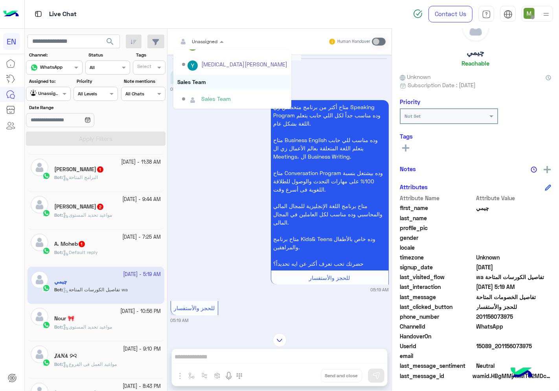
click at [205, 81] on div "Sales Team" at bounding box center [232, 82] width 118 height 15
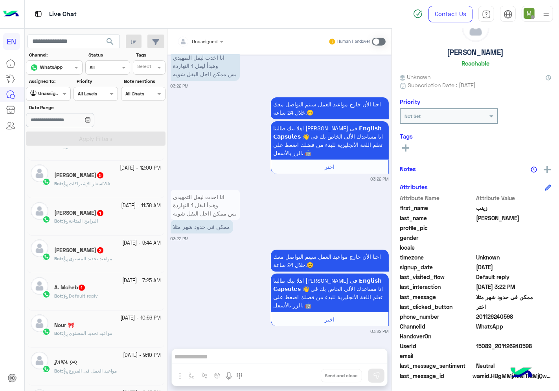
click at [101, 299] on div "Bot : Default reply" at bounding box center [107, 300] width 107 height 14
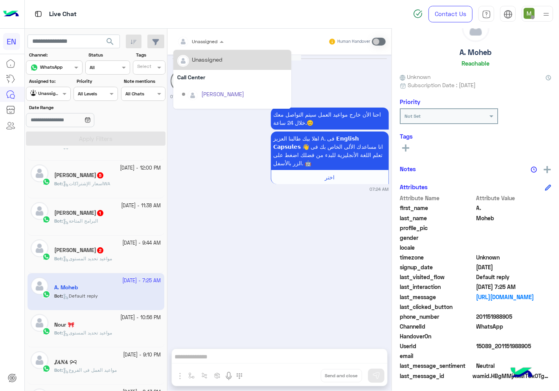
click at [207, 44] on div "Unassigned" at bounding box center [205, 41] width 26 height 7
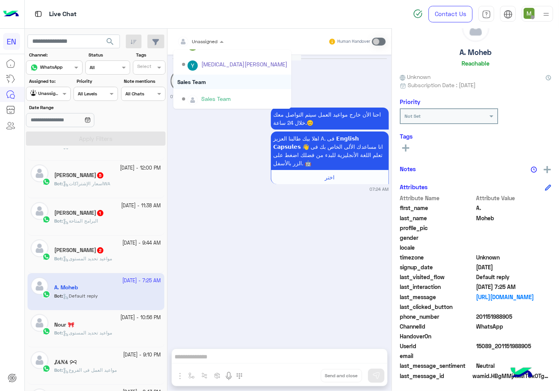
click at [203, 83] on div "Sales Team" at bounding box center [232, 82] width 118 height 15
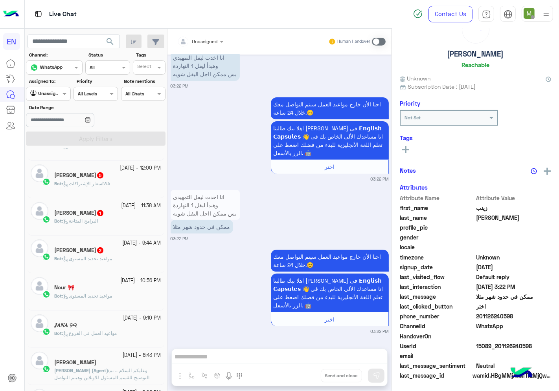
click at [83, 254] on h5 "[PERSON_NAME] 2" at bounding box center [79, 250] width 50 height 7
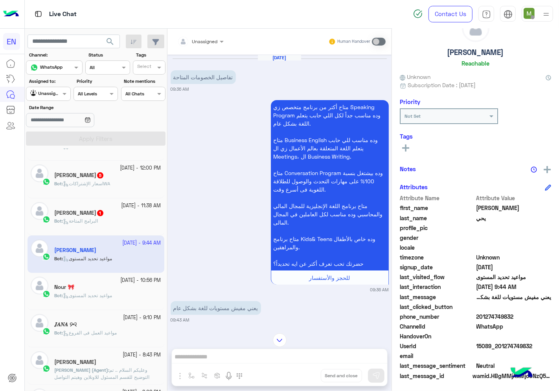
click at [213, 38] on div at bounding box center [200, 40] width 54 height 7
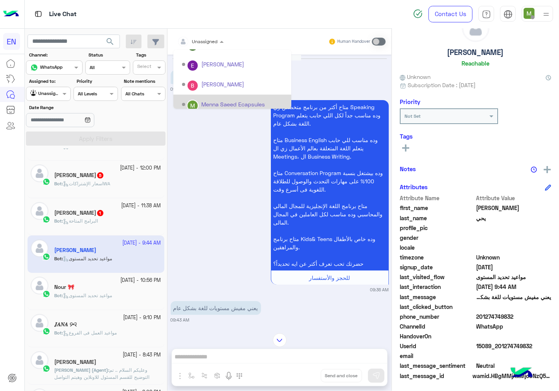
scroll to position [130, 0]
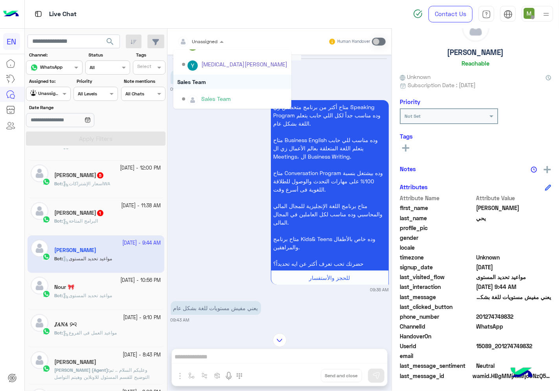
click at [202, 80] on div "Sales Team" at bounding box center [232, 82] width 118 height 15
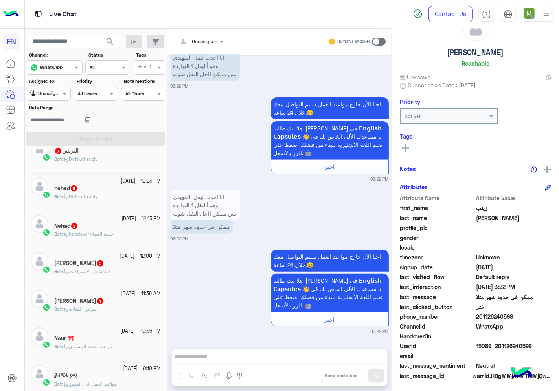
scroll to position [353, 0]
click at [105, 311] on div "Bot : البرامج المتاحة" at bounding box center [107, 312] width 107 height 14
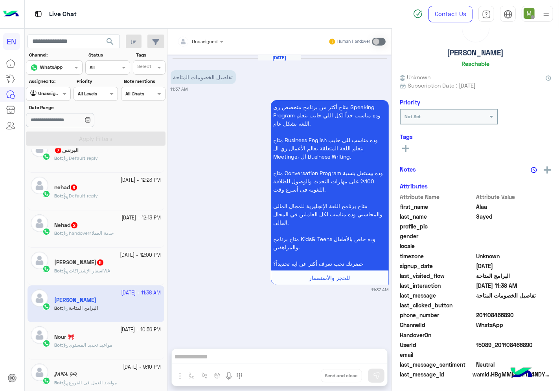
scroll to position [29, 0]
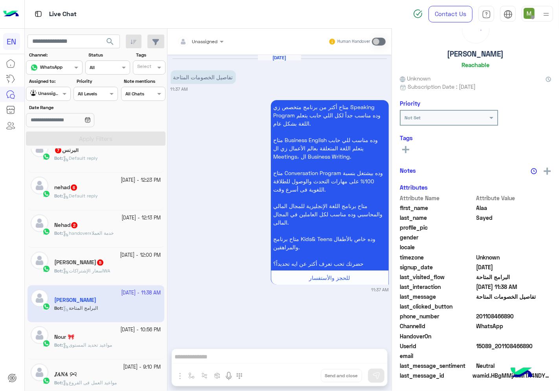
click at [209, 44] on div "Unassigned" at bounding box center [205, 41] width 26 height 7
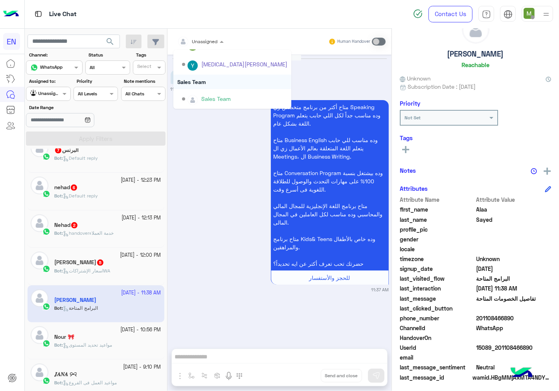
scroll to position [31, 0]
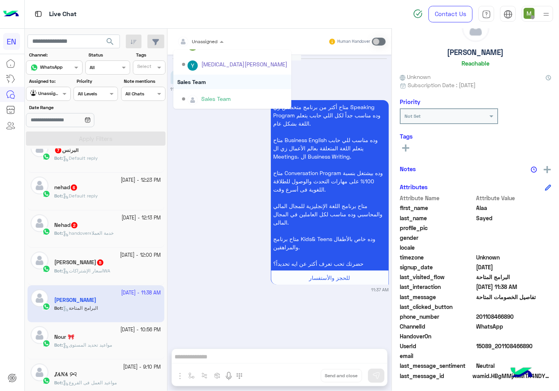
click at [199, 80] on div "Sales Team" at bounding box center [232, 82] width 118 height 15
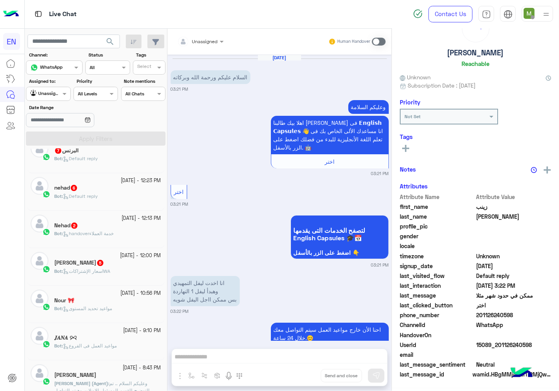
scroll to position [29, 0]
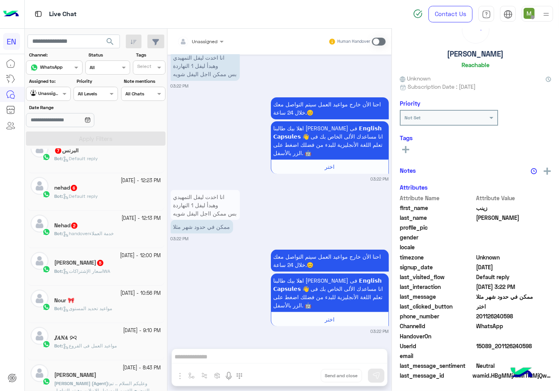
click at [95, 266] on div "sara 5" at bounding box center [107, 264] width 107 height 8
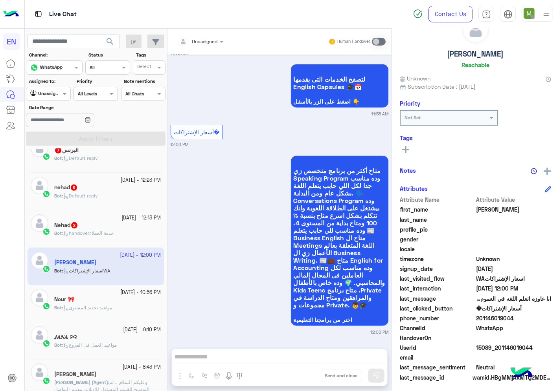
scroll to position [31, 0]
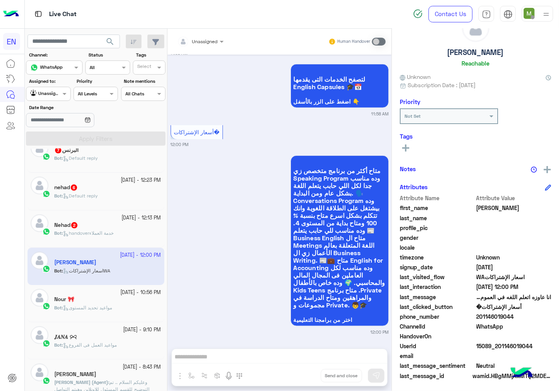
click at [205, 40] on div at bounding box center [200, 40] width 54 height 7
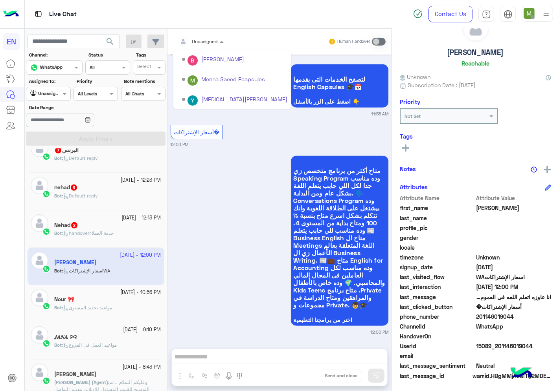
scroll to position [130, 0]
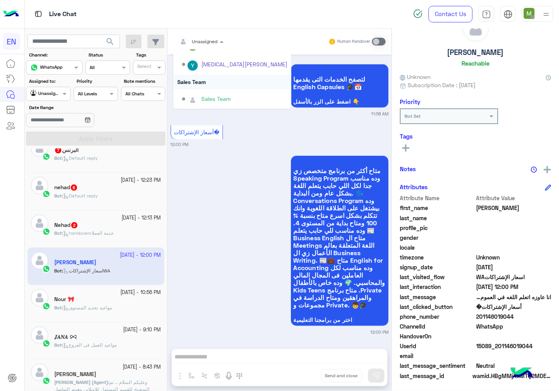
click at [199, 80] on div "Sales Team" at bounding box center [232, 82] width 118 height 15
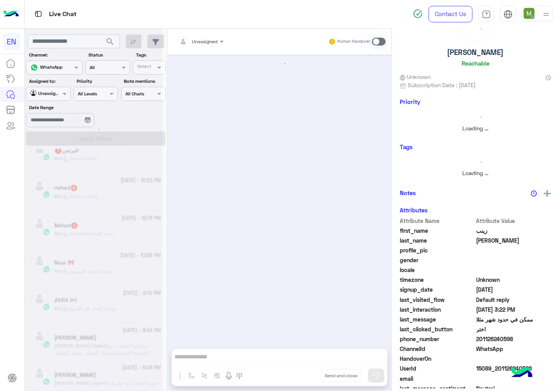
scroll to position [29, 0]
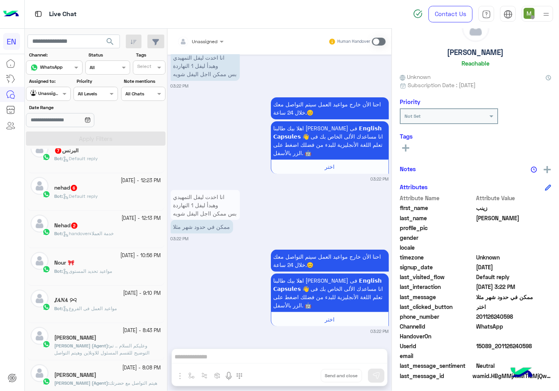
click at [97, 233] on span "handoverخدمة العملاء" at bounding box center [88, 234] width 51 height 6
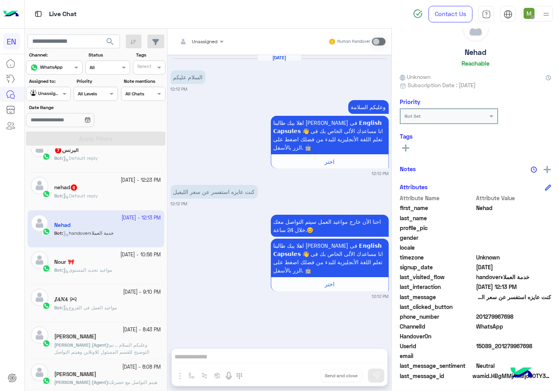
click at [199, 35] on div "Unassigned" at bounding box center [197, 42] width 40 height 16
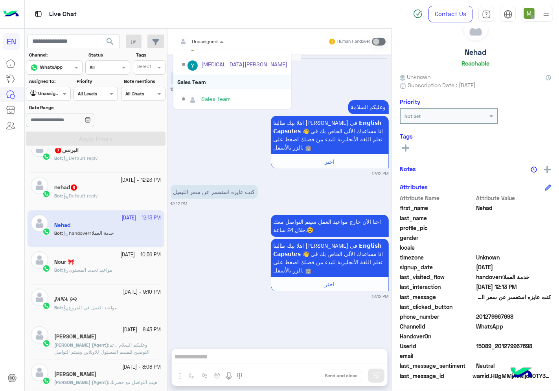
click at [193, 80] on div "Sales Team" at bounding box center [232, 82] width 118 height 15
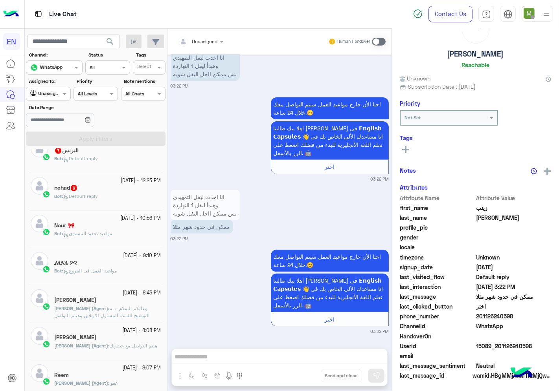
click at [103, 198] on div "Bot : Default reply" at bounding box center [107, 200] width 107 height 14
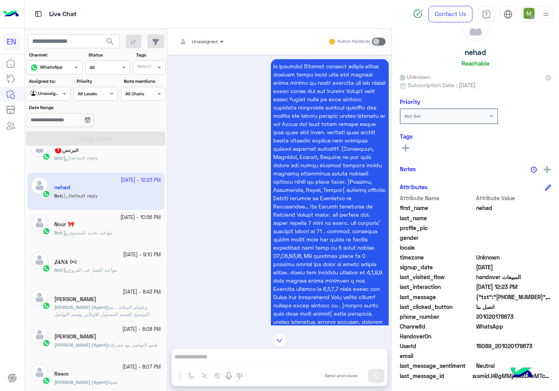
click at [219, 45] on span at bounding box center [223, 41] width 10 height 8
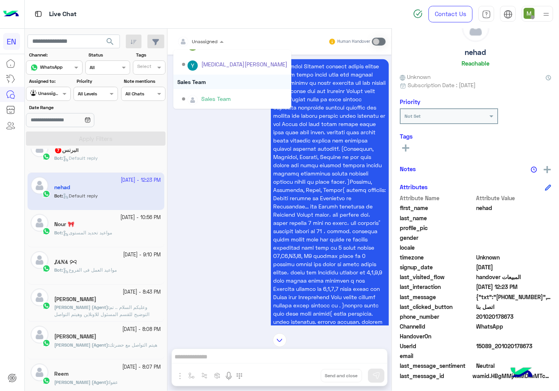
click at [197, 81] on div "Sales Team" at bounding box center [232, 82] width 118 height 15
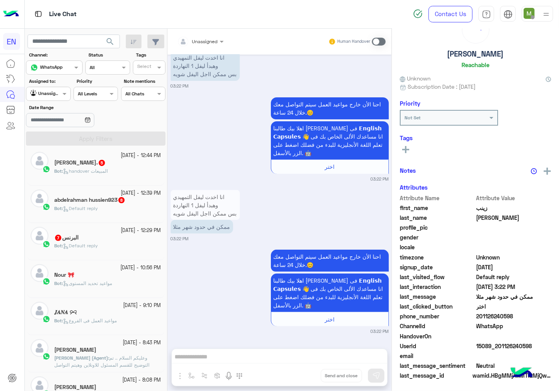
click at [93, 244] on p "Bot : Default reply" at bounding box center [76, 245] width 44 height 7
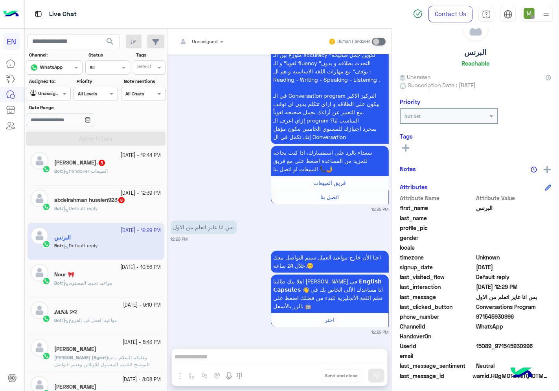
click at [207, 44] on div "Unassigned" at bounding box center [205, 41] width 26 height 7
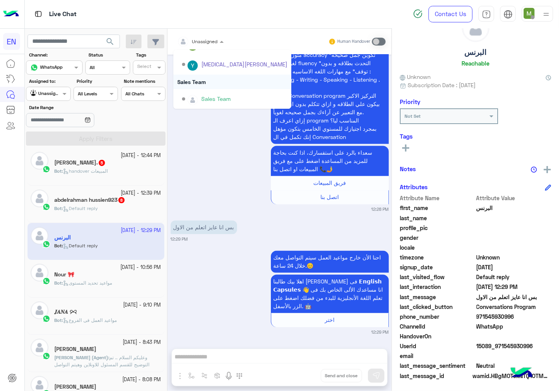
click at [187, 79] on div "Sales Team" at bounding box center [232, 82] width 118 height 15
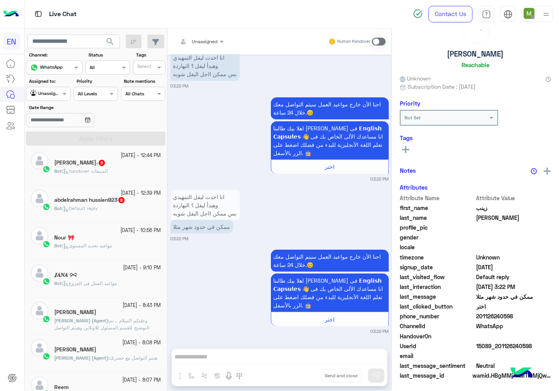
click at [91, 208] on span "Default reply" at bounding box center [80, 208] width 35 height 6
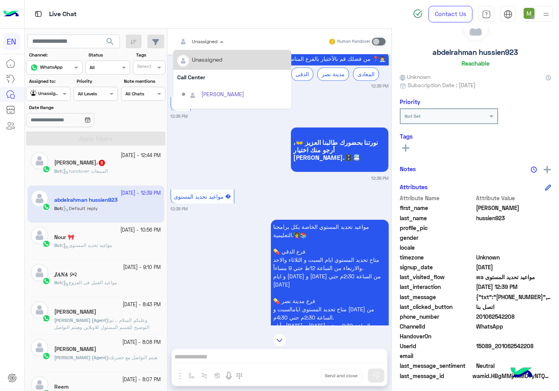
click at [209, 42] on div at bounding box center [200, 40] width 54 height 7
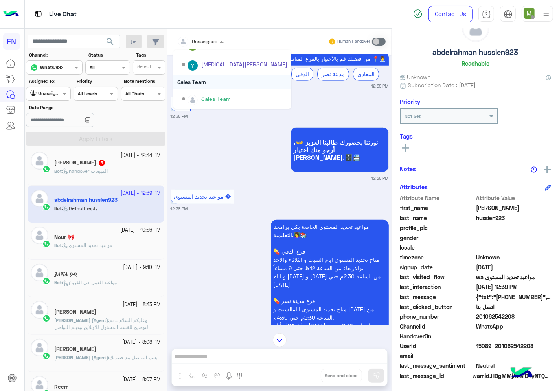
click at [198, 77] on div "Sales Team" at bounding box center [232, 82] width 118 height 15
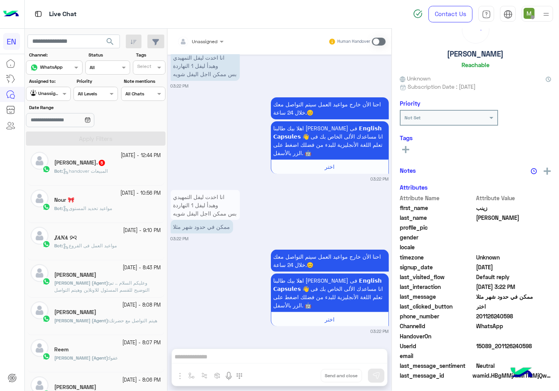
click at [108, 172] on span "handover المبيعات" at bounding box center [85, 171] width 45 height 6
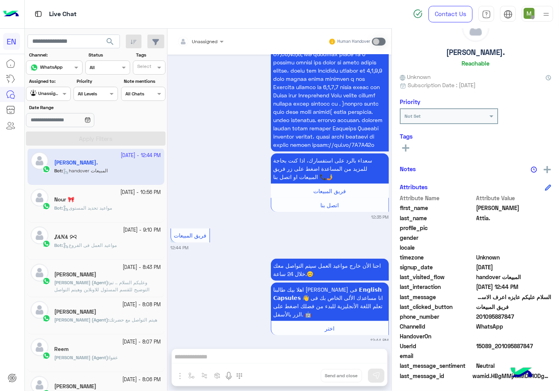
click at [211, 38] on div at bounding box center [200, 40] width 54 height 7
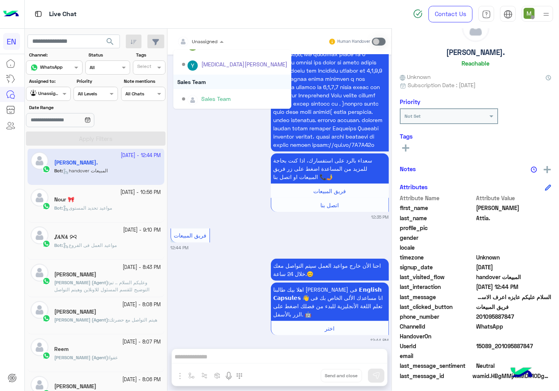
click at [193, 79] on div "Sales Team" at bounding box center [232, 82] width 118 height 15
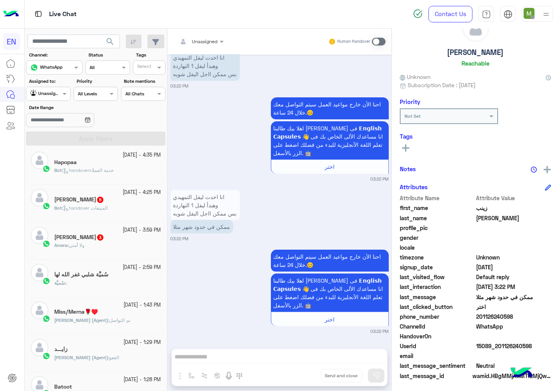
click at [113, 240] on div "Amera Fawzey 3" at bounding box center [107, 238] width 107 height 8
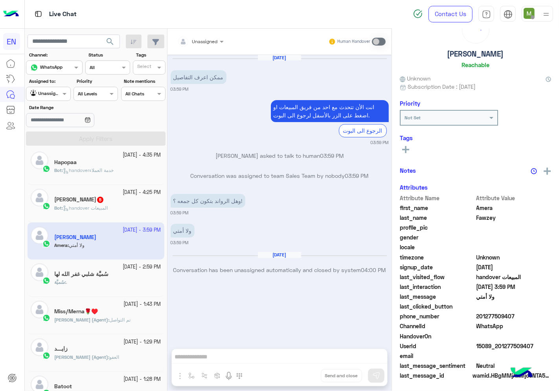
click at [106, 208] on span "handover المبيعات" at bounding box center [85, 208] width 45 height 6
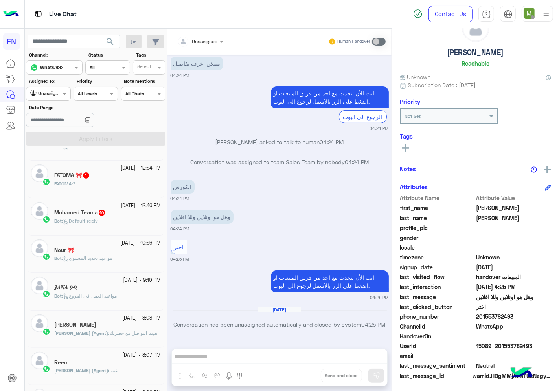
click at [121, 207] on small "[DATE] - 12:46 PM" at bounding box center [141, 205] width 40 height 7
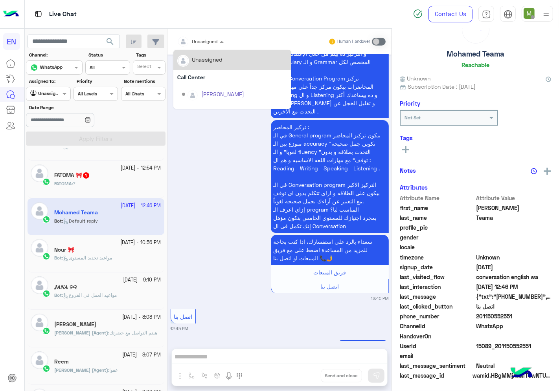
drag, startPoint x: 214, startPoint y: 39, endPoint x: 207, endPoint y: 72, distance: 33.4
click at [214, 39] on div at bounding box center [200, 40] width 54 height 7
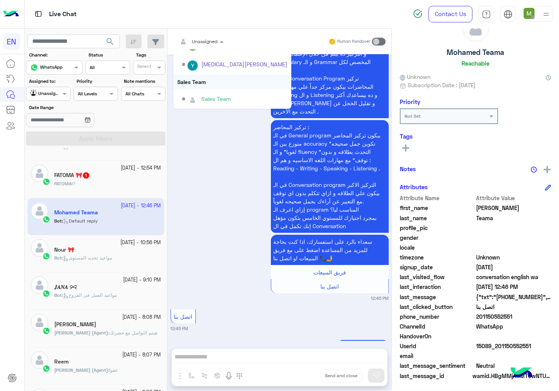
click at [198, 77] on div "Sales Team" at bounding box center [232, 82] width 118 height 15
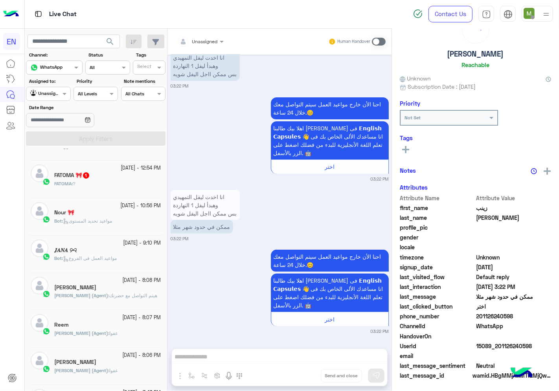
click at [105, 184] on div "FATOMA : ?" at bounding box center [107, 187] width 107 height 14
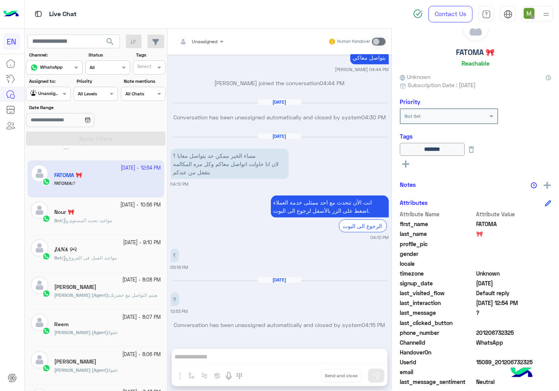
click at [213, 39] on div at bounding box center [200, 40] width 54 height 7
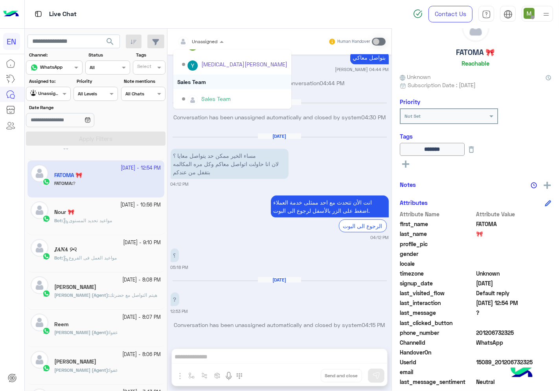
click at [200, 81] on div "Sales Team" at bounding box center [232, 82] width 118 height 15
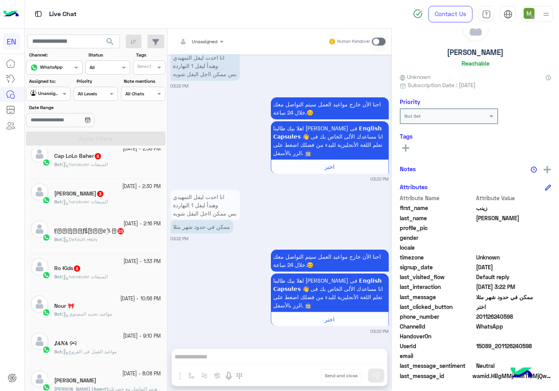
click at [102, 279] on span "handover المبيعات" at bounding box center [85, 277] width 45 height 6
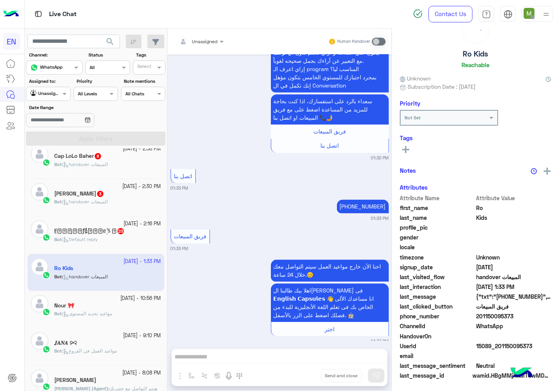
click at [210, 37] on div at bounding box center [200, 40] width 54 height 7
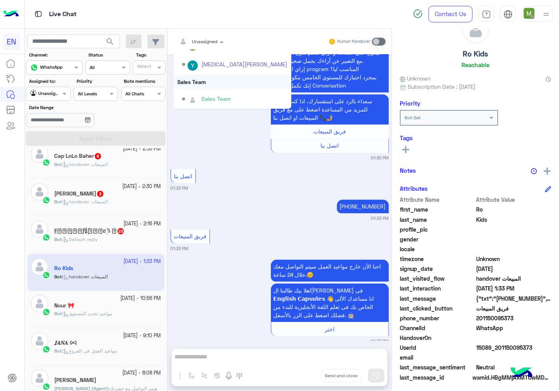
click at [195, 81] on div "Sales Team" at bounding box center [232, 82] width 118 height 15
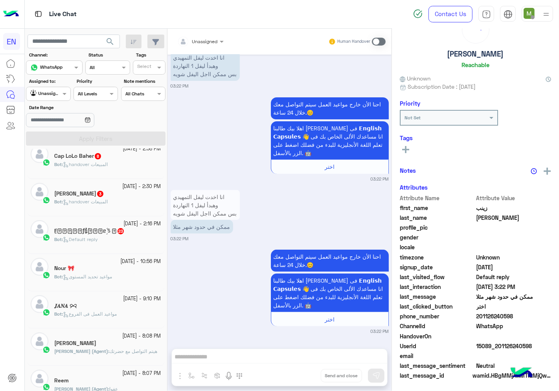
click at [99, 275] on span "مواعيد تحديد المستوى" at bounding box center [87, 277] width 49 height 6
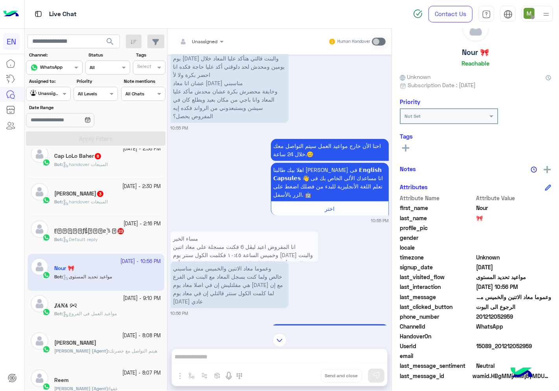
click at [102, 238] on div "Bot : Default reply" at bounding box center [107, 243] width 107 height 14
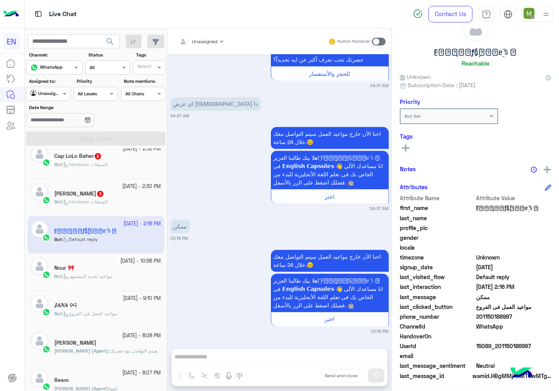
click at [209, 38] on div at bounding box center [200, 40] width 54 height 7
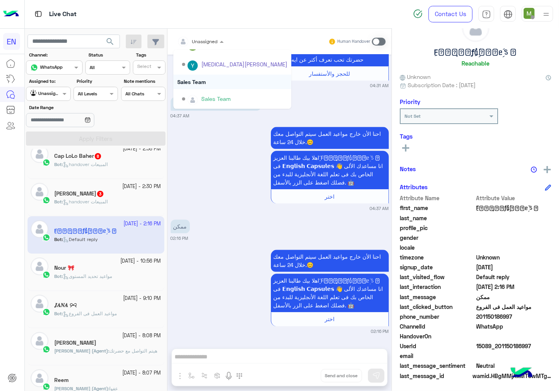
click at [194, 79] on div "Sales Team" at bounding box center [232, 82] width 118 height 15
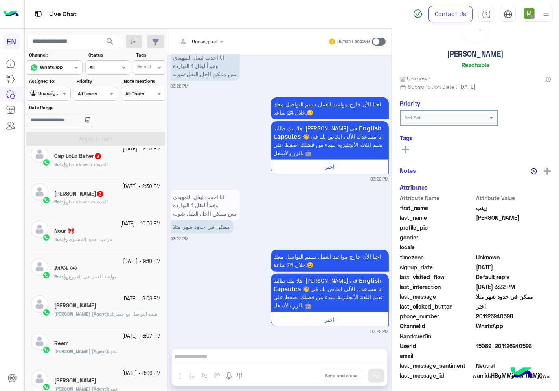
click at [101, 198] on div "[PERSON_NAME] 3" at bounding box center [107, 195] width 107 height 8
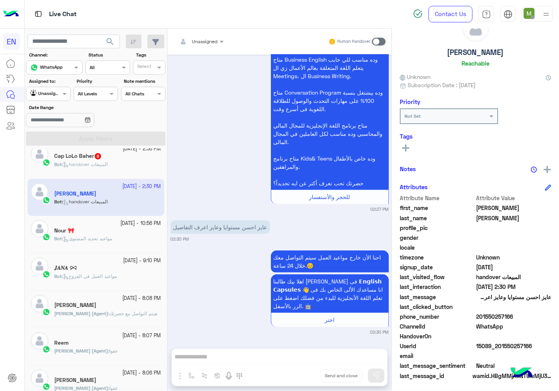
click at [205, 42] on div at bounding box center [200, 40] width 54 height 7
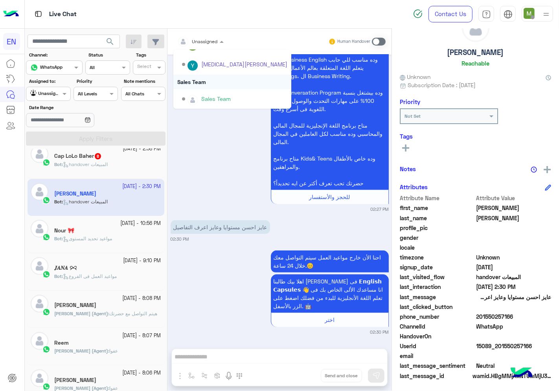
click at [198, 80] on div "Sales Team" at bounding box center [232, 82] width 118 height 15
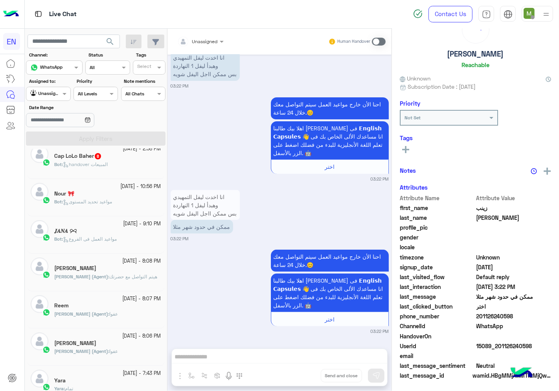
click at [123, 167] on div "Bot : handover المبيعات" at bounding box center [107, 168] width 107 height 14
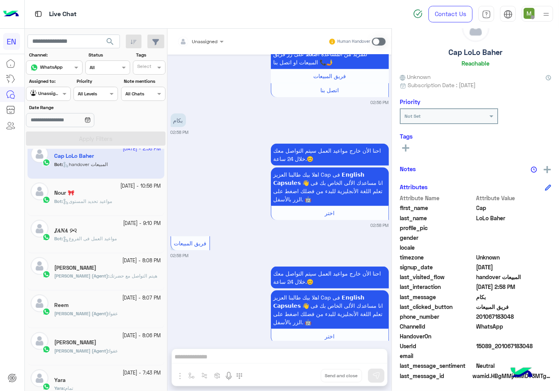
click at [205, 40] on input "text" at bounding box center [190, 40] width 27 height 7
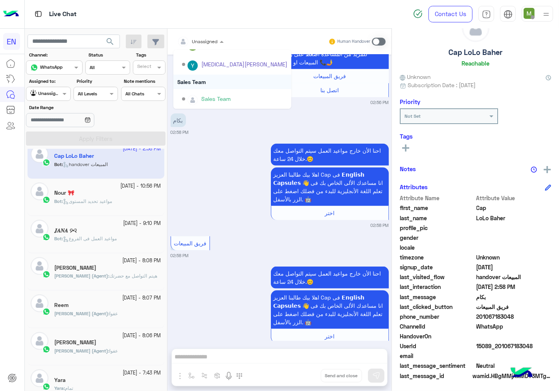
click at [199, 82] on div "Sales Team" at bounding box center [232, 82] width 118 height 15
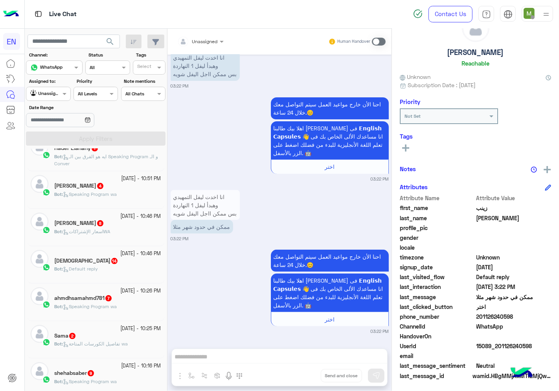
click at [48, 92] on input "text" at bounding box center [39, 93] width 18 height 7
click at [51, 151] on b "Your Team" at bounding box center [51, 154] width 27 height 7
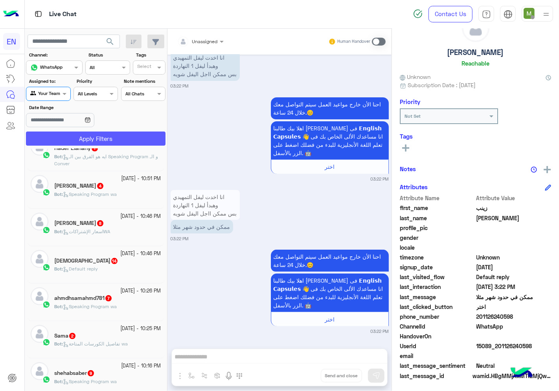
click at [71, 135] on button "Apply Filters" at bounding box center [95, 139] width 139 height 14
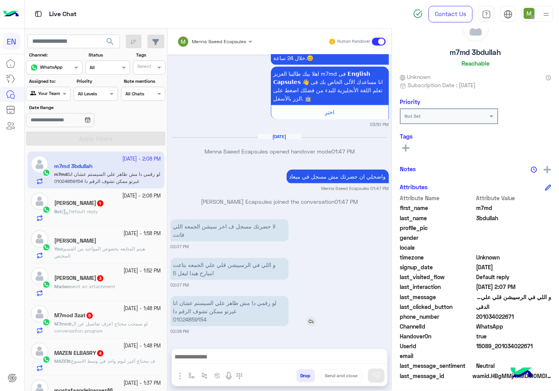
click at [198, 318] on p "لو رقمي دا مش ظاهر علي السيستم عشان انا غيرتو ممكن تشوف الرقم دا 01024859154" at bounding box center [229, 311] width 118 height 30
copy p "01024859154"
drag, startPoint x: 520, startPoint y: 316, endPoint x: 477, endPoint y: 318, distance: 42.9
click at [477, 318] on span "201034022671" at bounding box center [513, 317] width 75 height 8
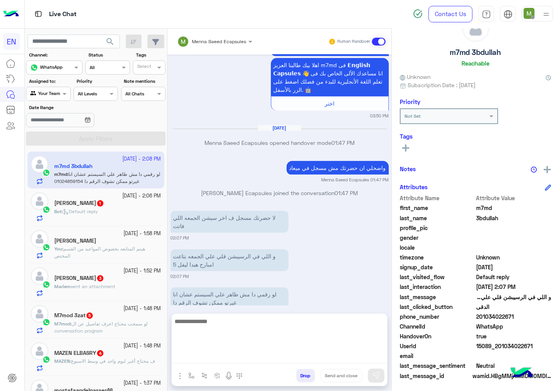
click at [262, 359] on textarea at bounding box center [279, 340] width 215 height 47
type textarea "**********"
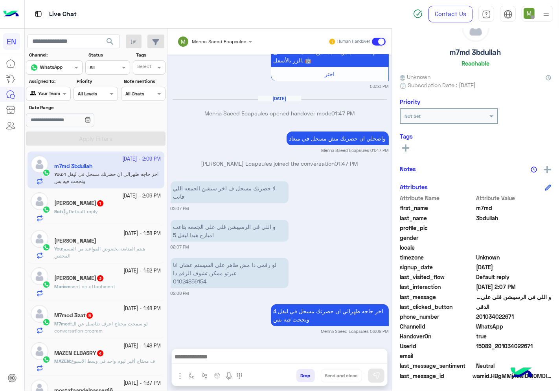
click at [88, 214] on span "Default reply" at bounding box center [80, 212] width 35 height 6
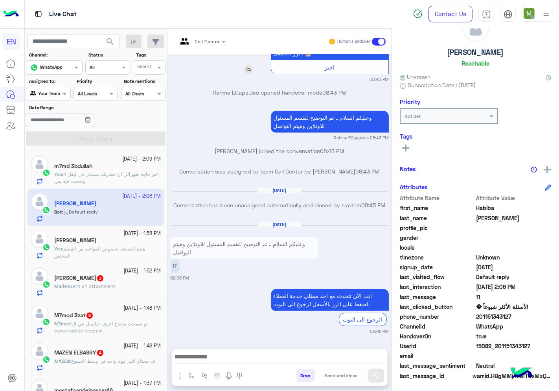
scroll to position [500, 0]
drag, startPoint x: 514, startPoint y: 310, endPoint x: 477, endPoint y: 321, distance: 38.5
click at [477, 321] on div "Attribute Name Attribute Value first_name [PERSON_NAME] last_name [PERSON_NAME]…" at bounding box center [474, 287] width 151 height 187
click at [547, 323] on span "WhatsApp" at bounding box center [513, 327] width 75 height 8
drag, startPoint x: 521, startPoint y: 319, endPoint x: 478, endPoint y: 319, distance: 43.2
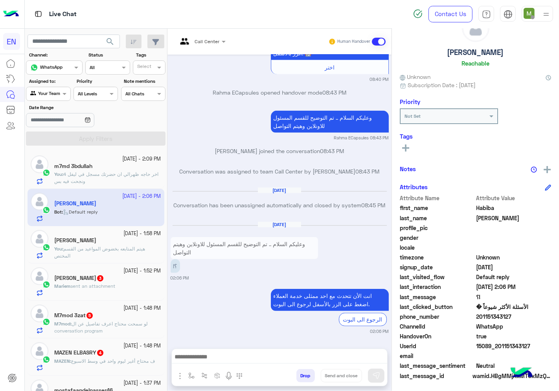
click at [478, 319] on span "201151343127" at bounding box center [513, 317] width 75 height 8
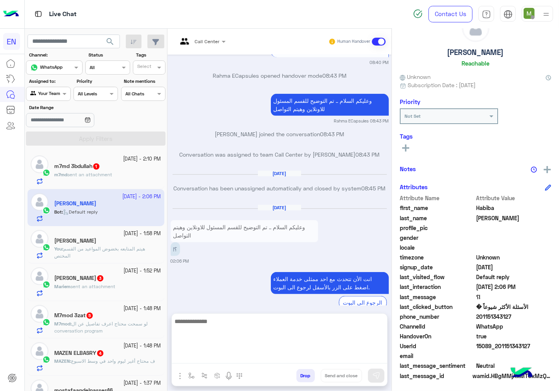
click at [309, 354] on textarea at bounding box center [279, 340] width 215 height 47
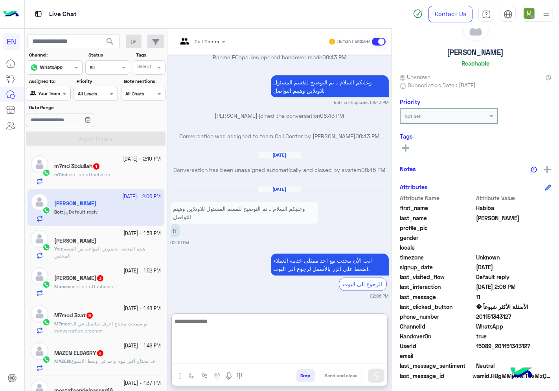
scroll to position [535, 0]
type textarea "**********"
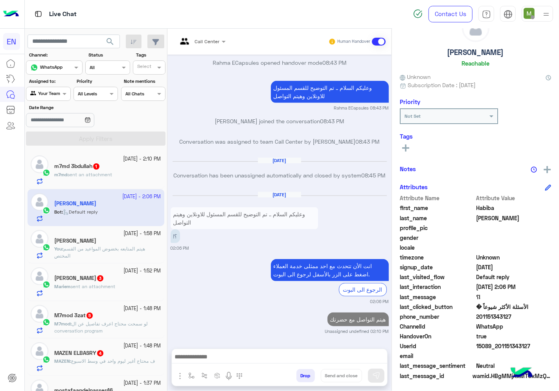
scroll to position [530, 0]
click at [238, 297] on div "انت الأن تتحدث مع [DATE] ممثلى خدمة العملاء اضغط على الزر بالأسفل لرجوع الى الب…" at bounding box center [307, 277] width 163 height 41
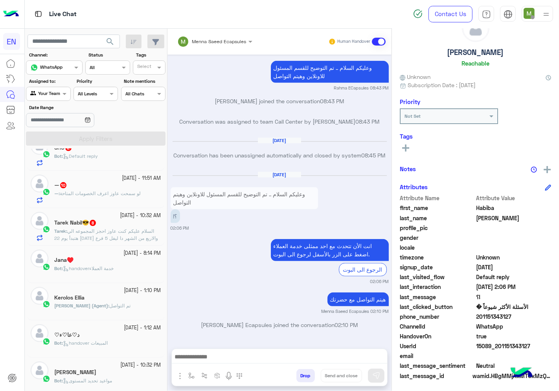
scroll to position [436, 0]
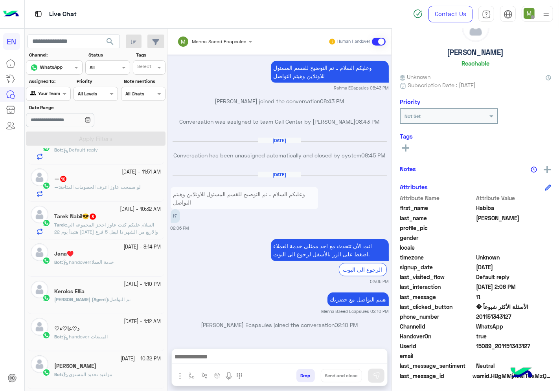
click at [93, 334] on div "د♡عا♡ء♡" at bounding box center [107, 330] width 107 height 8
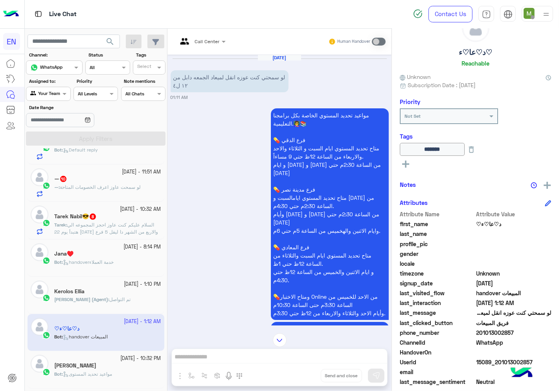
click at [110, 302] on span "تم التواصل" at bounding box center [119, 300] width 21 height 6
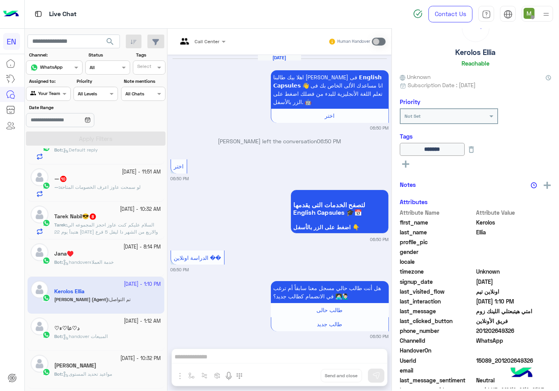
scroll to position [474, 0]
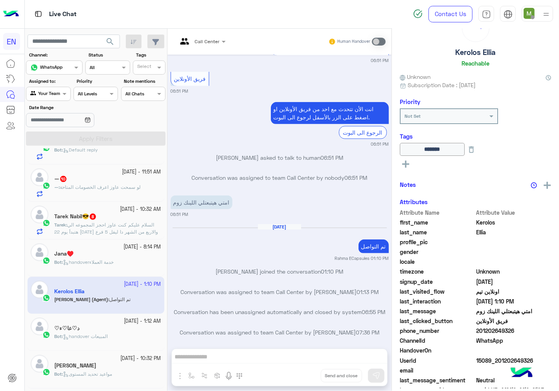
click at [111, 275] on div "[DATE] - 8:14 PM Jana♥️ Bot : handoverخدمة العملاء" at bounding box center [95, 258] width 137 height 37
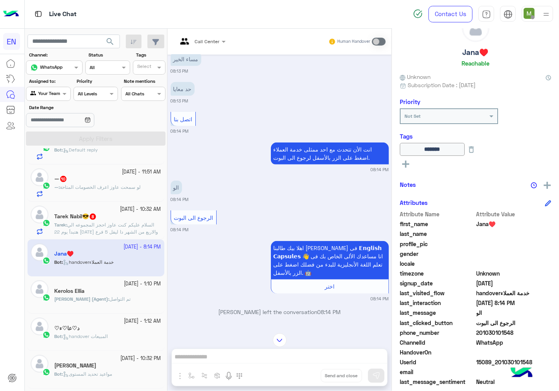
scroll to position [220, 0]
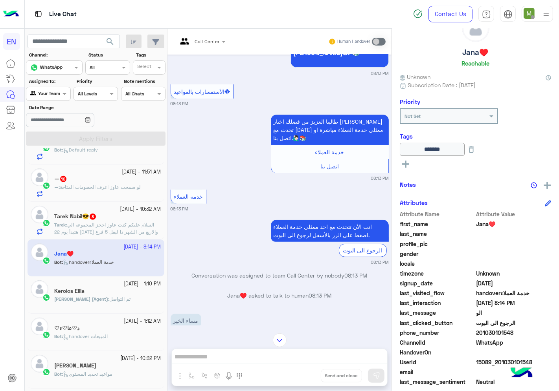
click at [207, 43] on div at bounding box center [201, 40] width 56 height 7
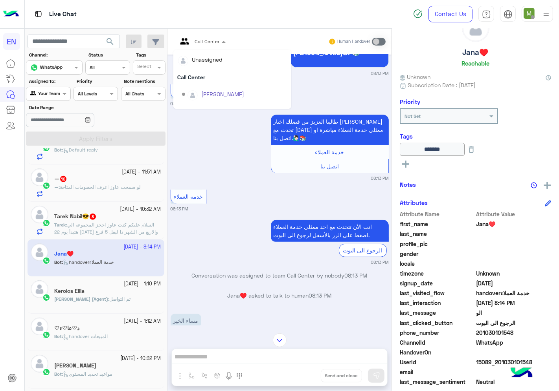
scroll to position [130, 0]
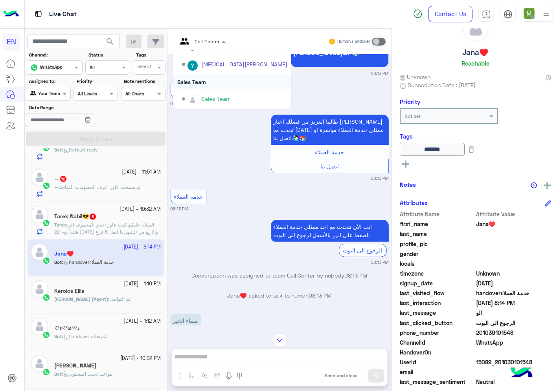
click at [202, 77] on div "Sales Team" at bounding box center [232, 82] width 118 height 15
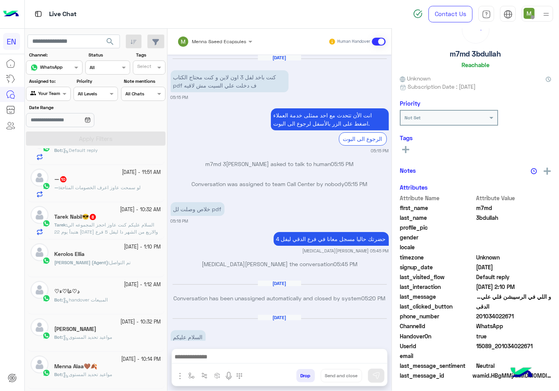
scroll to position [508, 0]
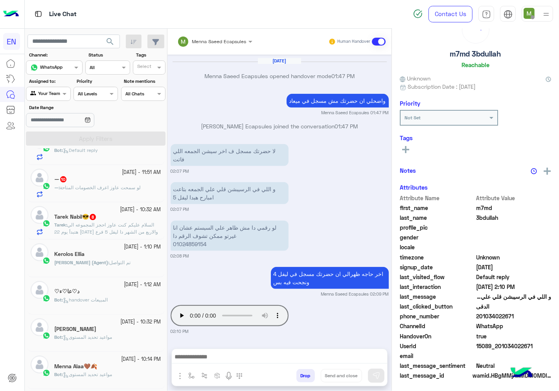
click at [102, 259] on div "Kerolos Ellia" at bounding box center [107, 255] width 107 height 8
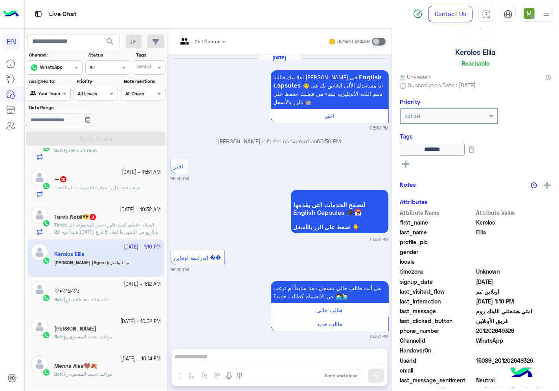
scroll to position [474, 0]
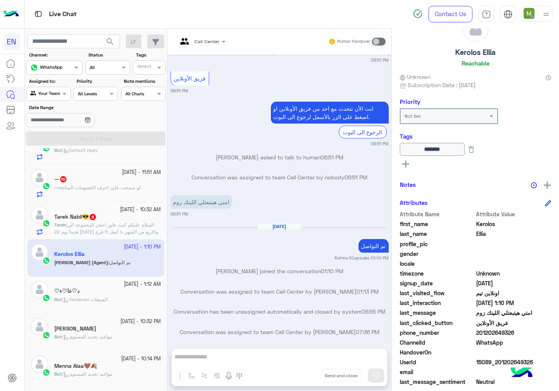
click at [110, 229] on span "السلام عليكم كنت عاوز احجز المجموعه الي هتبدأ يوم 22 [DATE] والاربع من الشهر دا…" at bounding box center [106, 232] width 104 height 20
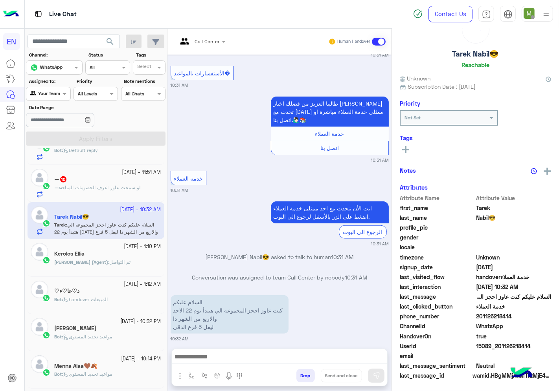
scroll to position [31, 0]
drag, startPoint x: 514, startPoint y: 316, endPoint x: 478, endPoint y: 315, distance: 35.8
click at [478, 315] on span "201126218414" at bounding box center [513, 317] width 75 height 8
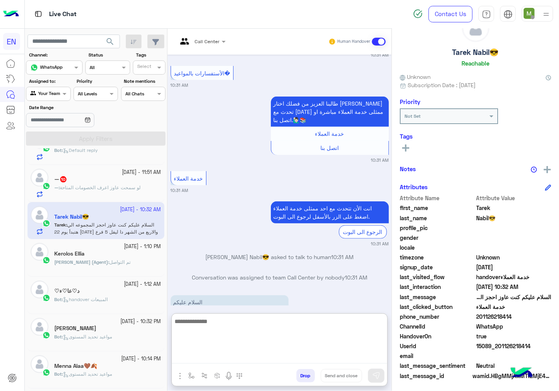
drag, startPoint x: 293, startPoint y: 357, endPoint x: 294, endPoint y: 351, distance: 6.7
click at [293, 357] on textarea at bounding box center [279, 340] width 215 height 47
type textarea "**********"
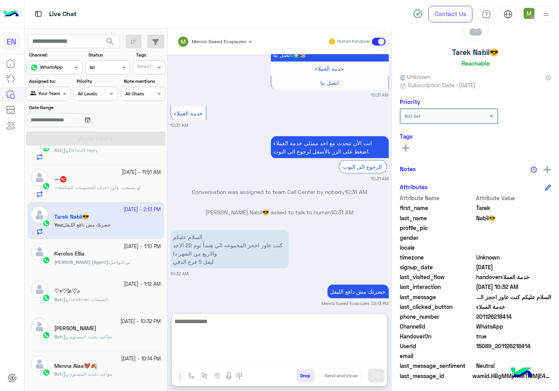
scroll to position [663, 0]
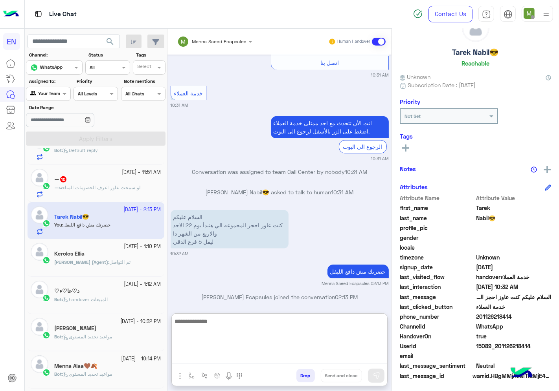
type textarea "*"
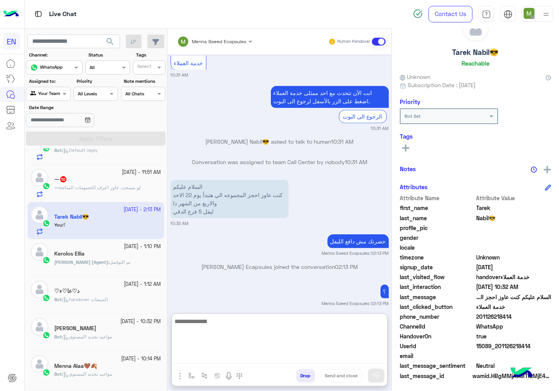
scroll to position [349, 0]
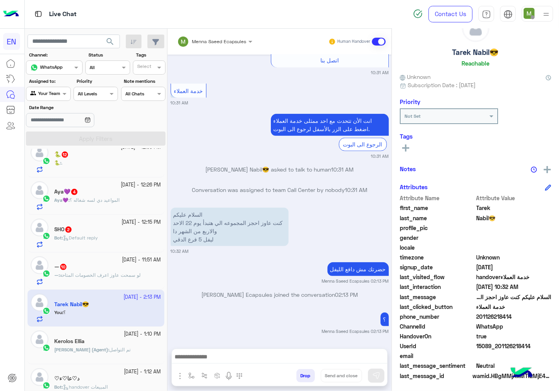
click at [119, 278] on span "لو سمحت عاوز اعرف الخصومات المتاحة" at bounding box center [100, 275] width 81 height 6
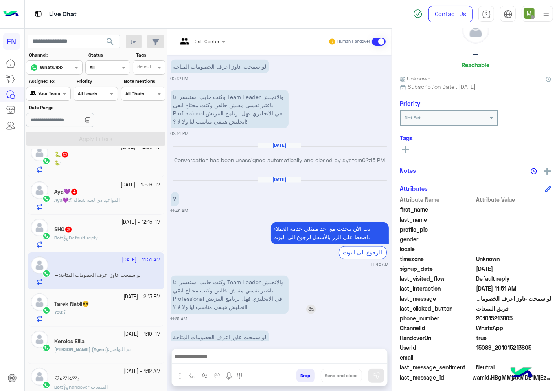
scroll to position [31, 0]
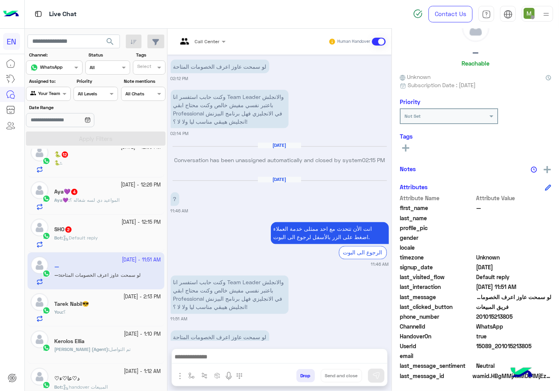
click at [211, 40] on div at bounding box center [201, 40] width 56 height 7
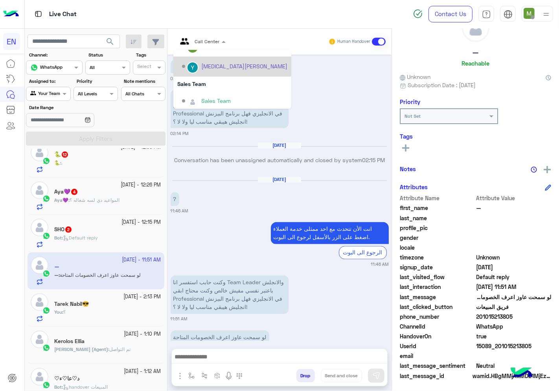
scroll to position [130, 0]
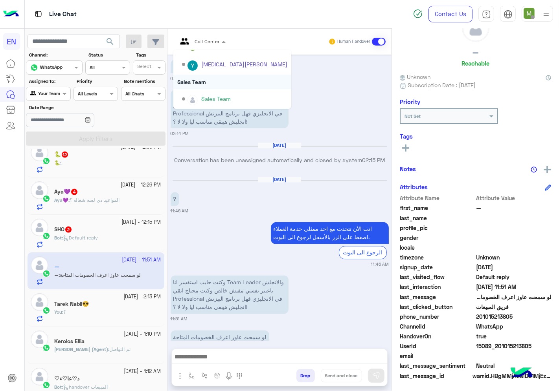
click at [196, 79] on div "Sales Team" at bounding box center [232, 82] width 118 height 15
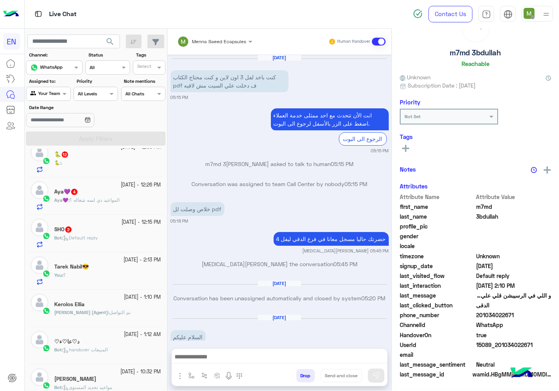
scroll to position [29, 0]
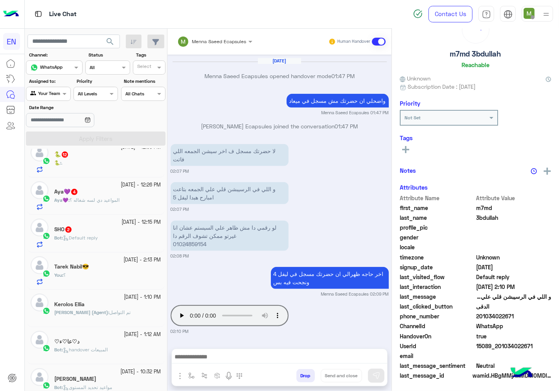
click at [93, 238] on span "Default reply" at bounding box center [80, 238] width 35 height 6
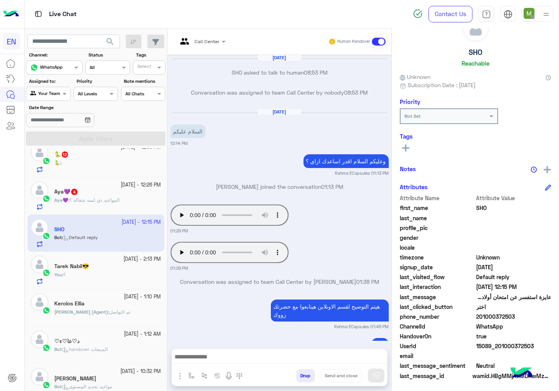
scroll to position [394, 0]
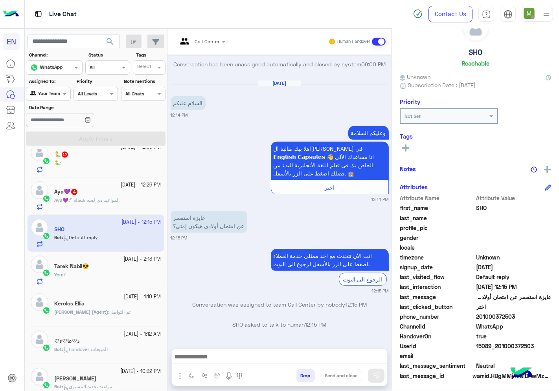
drag, startPoint x: 524, startPoint y: 316, endPoint x: 478, endPoint y: 319, distance: 45.7
click at [478, 319] on span "201000372503" at bounding box center [513, 317] width 75 height 8
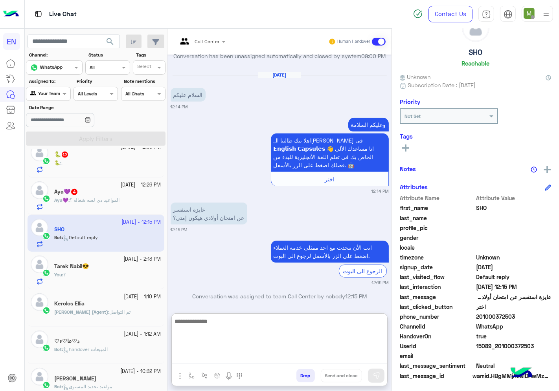
click at [284, 355] on textarea at bounding box center [279, 340] width 215 height 47
type textarea "*"
type textarea "**********"
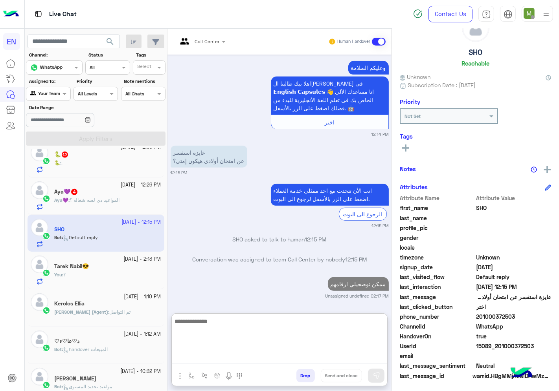
scroll to position [480, 0]
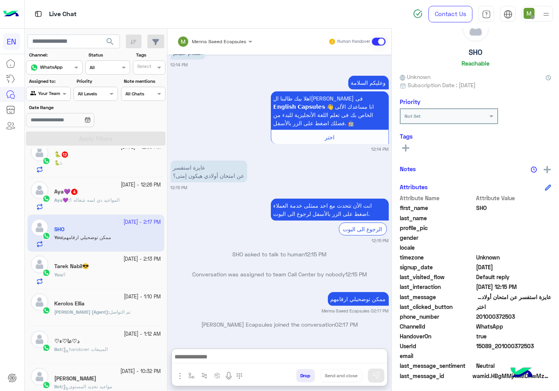
click at [112, 202] on span "المواعيد دي لسه شغاله ؟" at bounding box center [95, 200] width 50 height 6
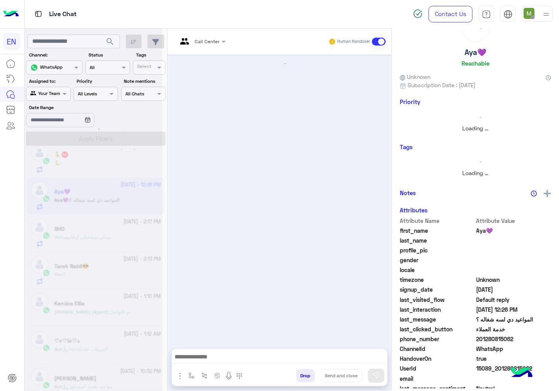
scroll to position [502, 0]
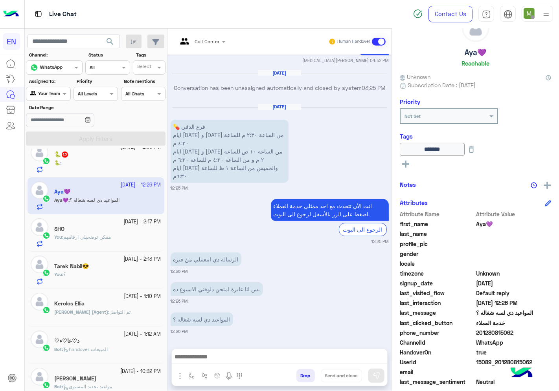
drag, startPoint x: 517, startPoint y: 330, endPoint x: 476, endPoint y: 332, distance: 40.5
click at [476, 332] on span "201280815062" at bounding box center [513, 333] width 75 height 8
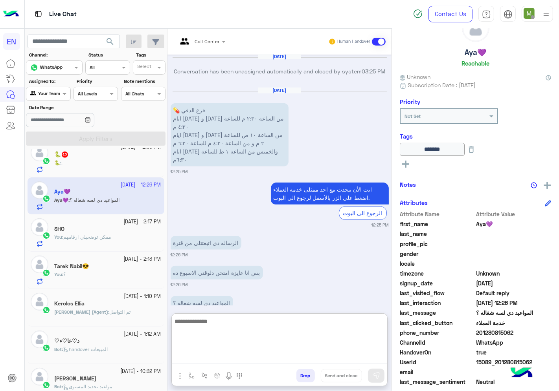
paste textarea "**********"
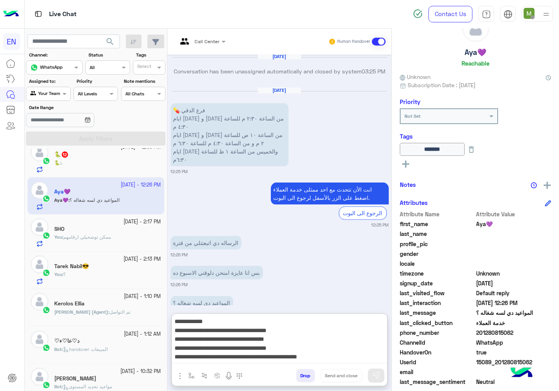
scroll to position [15, 0]
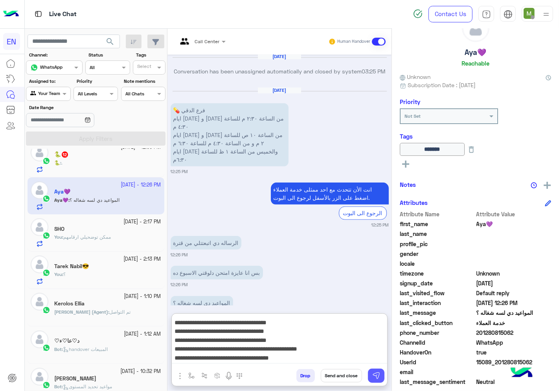
type textarea "**********"
click at [376, 377] on img at bounding box center [376, 376] width 8 height 8
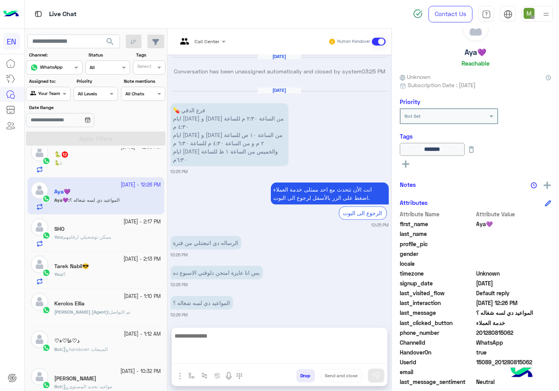
scroll to position [0, 0]
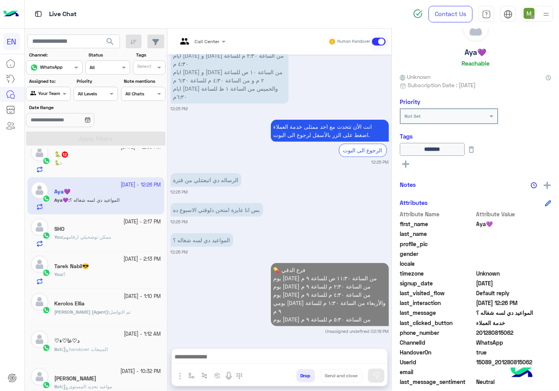
click at [340, 361] on textarea at bounding box center [279, 358] width 215 height 12
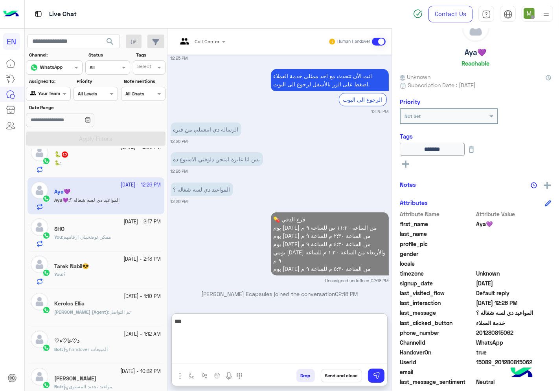
scroll to position [637, 0]
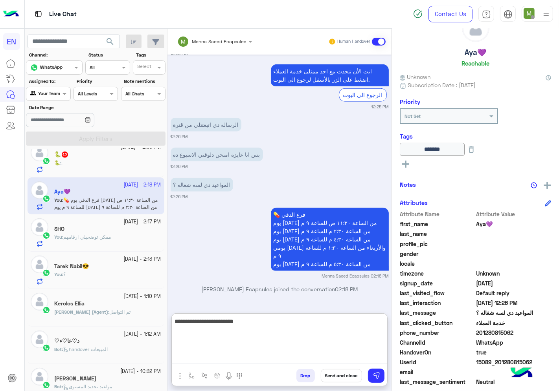
type textarea "**********"
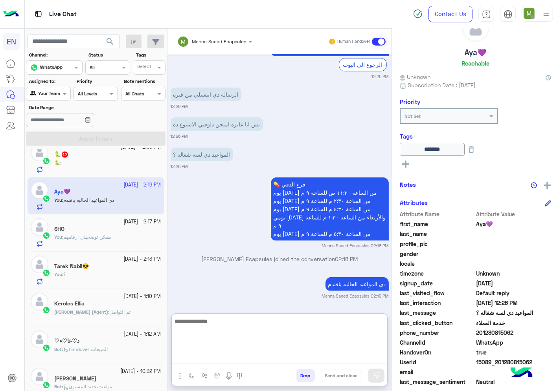
scroll to position [262, 0]
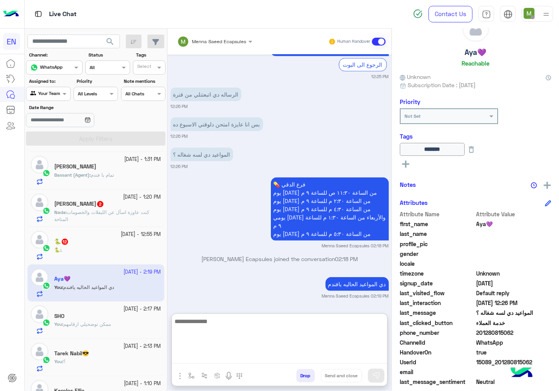
click at [93, 251] on div "🐍 : ." at bounding box center [107, 254] width 107 height 14
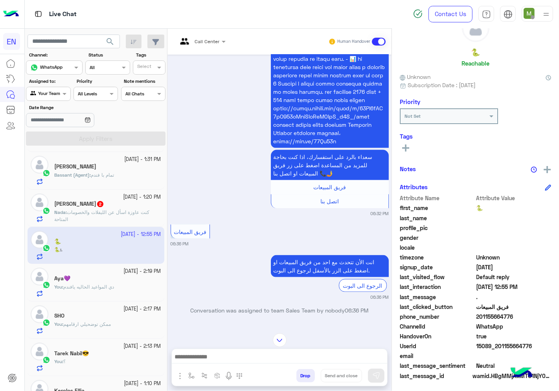
scroll to position [881, 0]
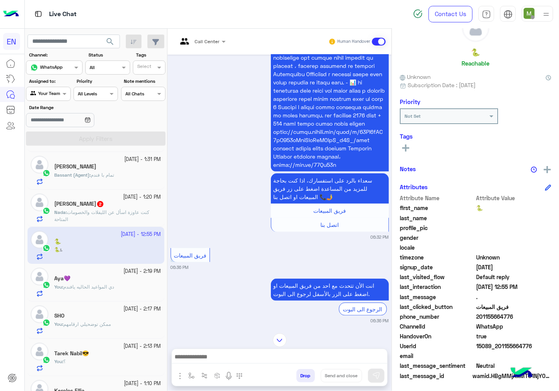
click at [207, 36] on div "Call Center" at bounding box center [198, 41] width 42 height 19
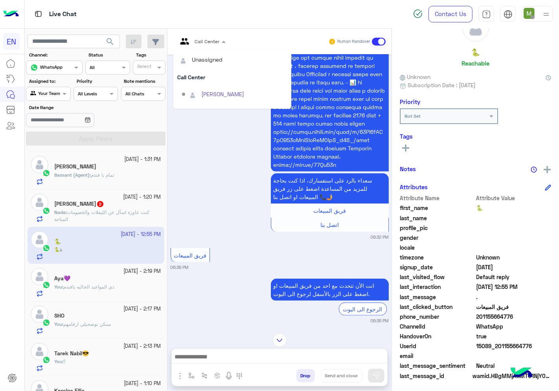
scroll to position [130, 0]
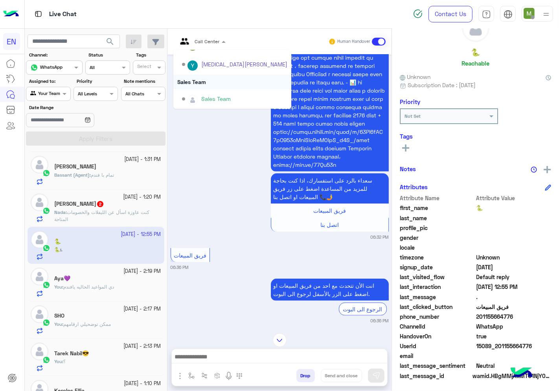
click at [202, 81] on div "Sales Team" at bounding box center [232, 82] width 118 height 15
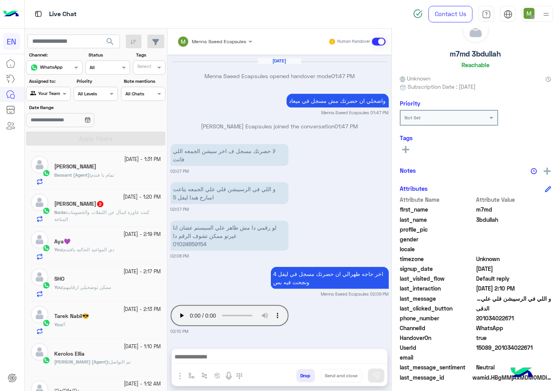
scroll to position [31, 0]
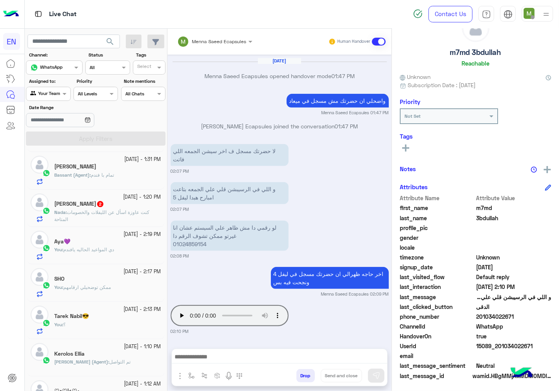
click at [91, 211] on span "كنت عاوزة اسأل عن الليفلات والخصومات المتاحة" at bounding box center [101, 215] width 95 height 13
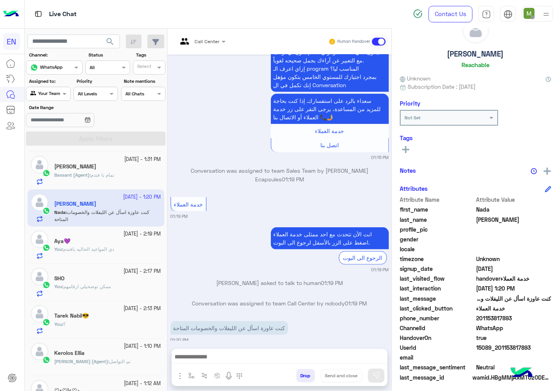
scroll to position [31, 0]
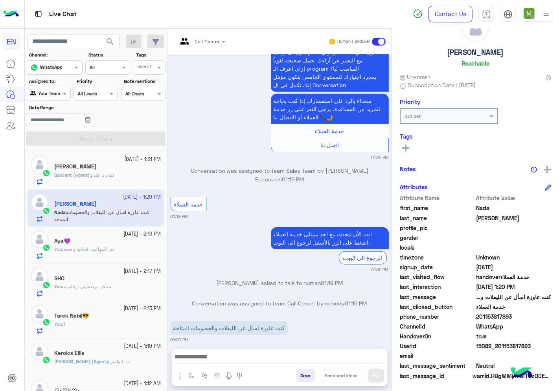
click at [207, 41] on div at bounding box center [201, 40] width 56 height 7
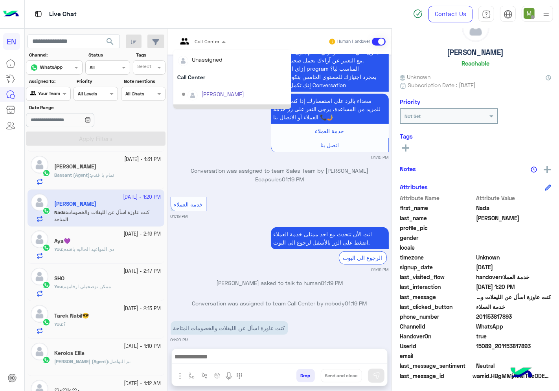
scroll to position [130, 0]
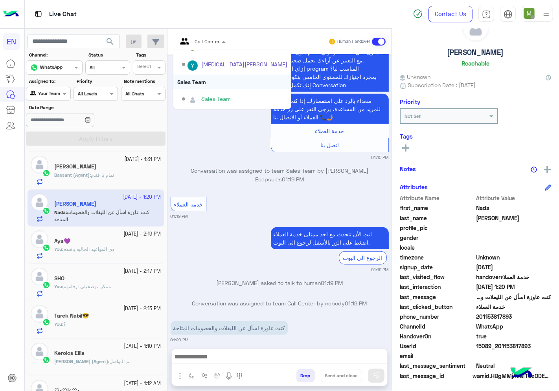
click at [195, 81] on div "Sales Team" at bounding box center [232, 82] width 118 height 15
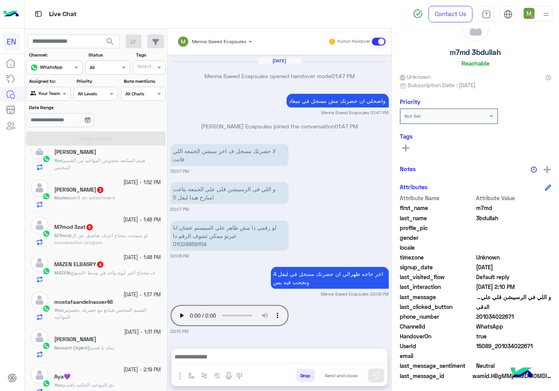
scroll to position [87, 0]
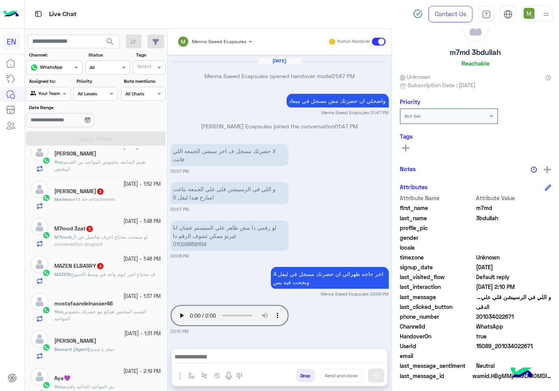
click at [98, 278] on p "MAZEN : ف محتاج أغير ليوم واحد في وسط الاسبوع" at bounding box center [104, 274] width 101 height 7
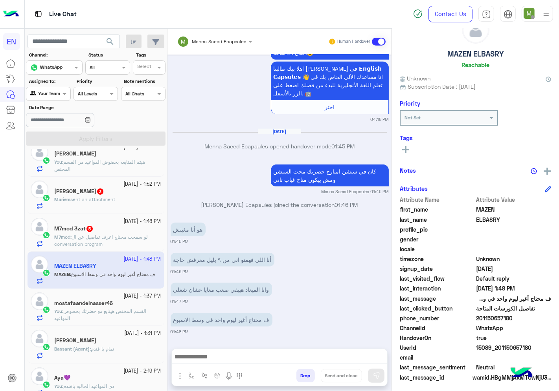
scroll to position [31, 0]
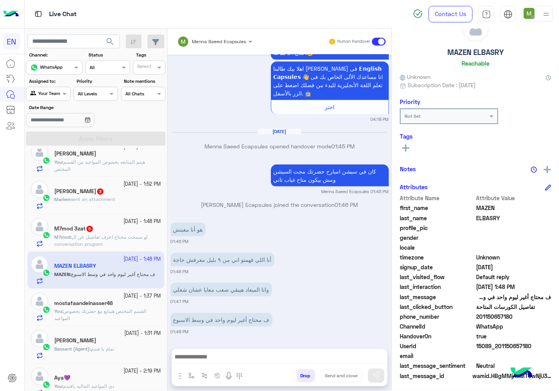
drag, startPoint x: 519, startPoint y: 317, endPoint x: 478, endPoint y: 317, distance: 41.2
click at [478, 317] on span "201150657180" at bounding box center [513, 317] width 75 height 8
click at [271, 358] on textarea at bounding box center [279, 358] width 215 height 12
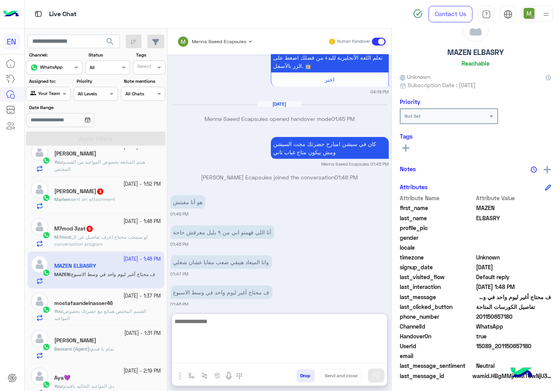
scroll to position [654, 0]
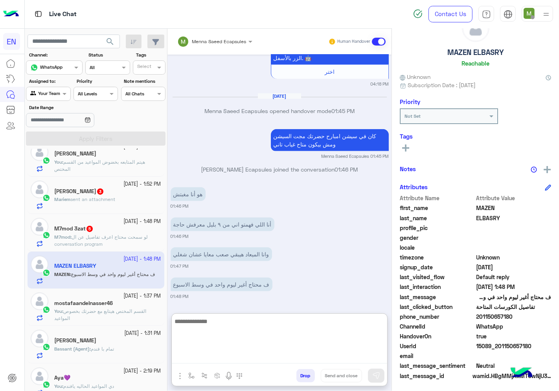
type textarea "*"
type textarea "**********"
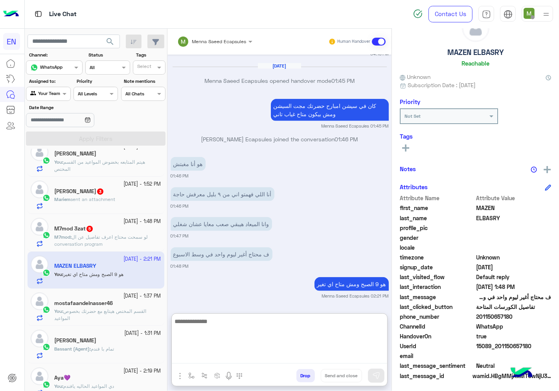
click at [293, 344] on textarea at bounding box center [279, 340] width 215 height 47
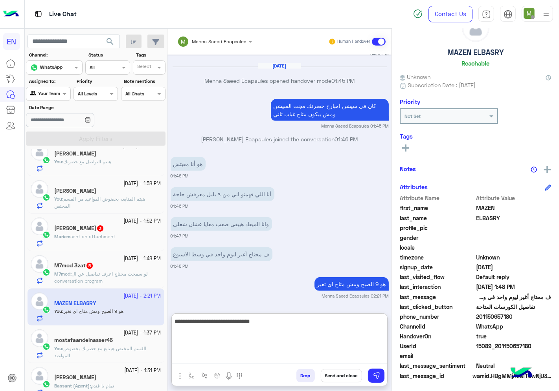
type textarea "**********"
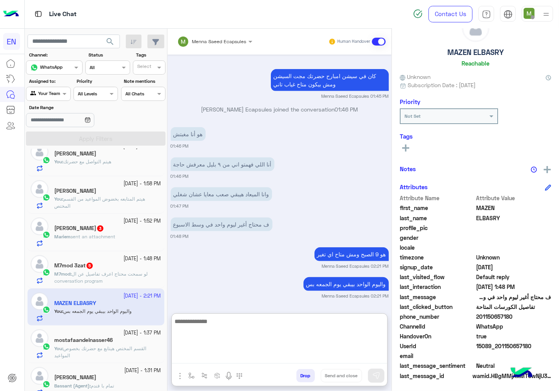
click at [101, 284] on span "لو سمحت محتاج اعرف تفاصيل عن ال conversation program" at bounding box center [100, 277] width 93 height 13
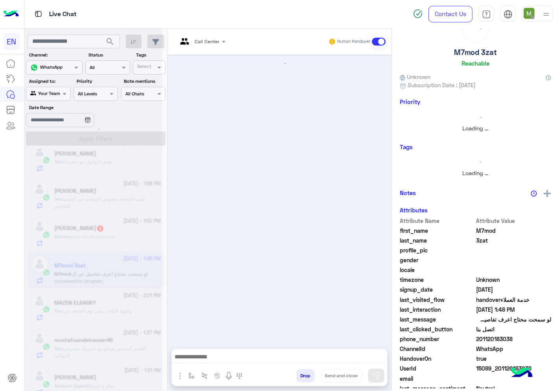
scroll to position [29, 0]
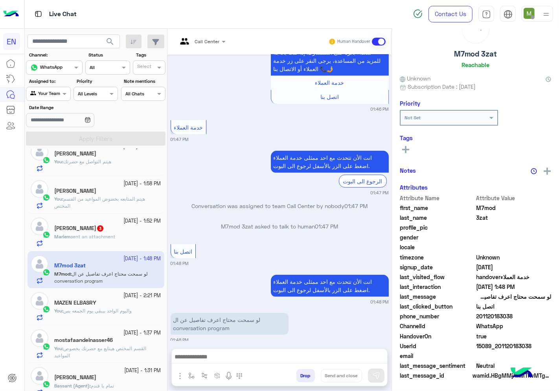
click at [209, 40] on div at bounding box center [201, 40] width 56 height 7
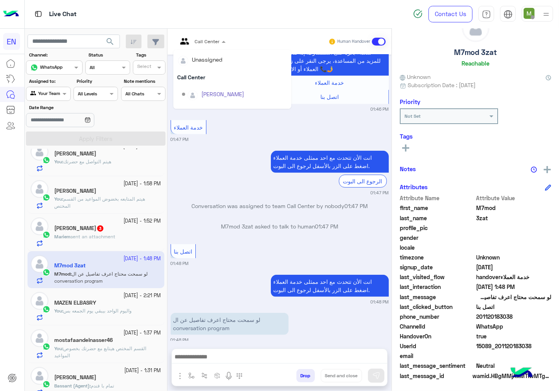
scroll to position [130, 0]
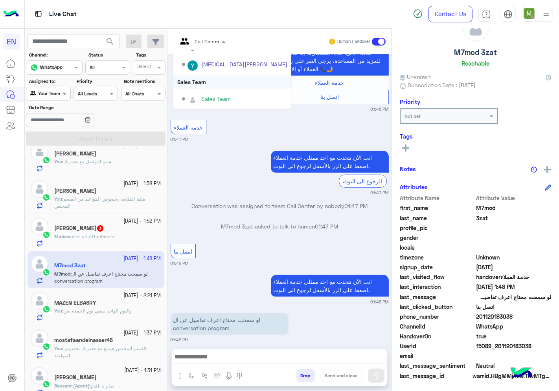
click at [190, 79] on div "Sales Team" at bounding box center [232, 82] width 118 height 15
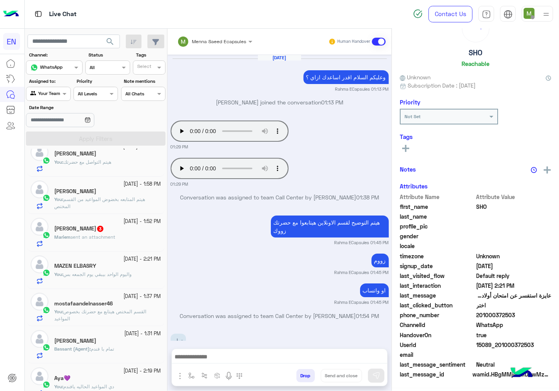
scroll to position [390, 0]
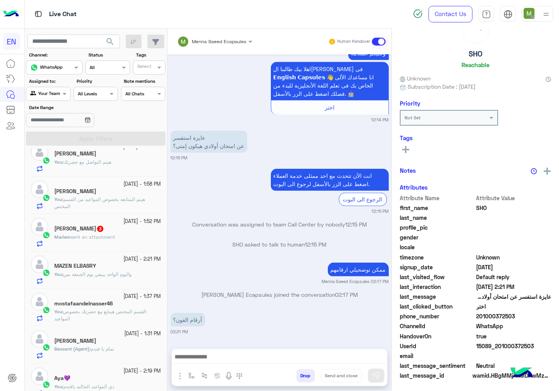
click at [123, 239] on div "Mariem sent an attachment" at bounding box center [107, 241] width 107 height 14
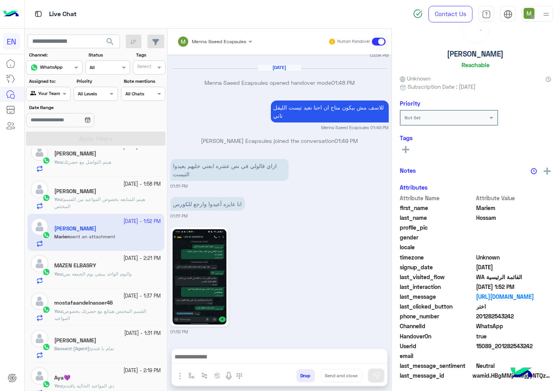
scroll to position [31, 0]
drag, startPoint x: 517, startPoint y: 313, endPoint x: 478, endPoint y: 313, distance: 38.1
click at [478, 313] on span "201282543242" at bounding box center [513, 317] width 75 height 8
click at [289, 356] on textarea at bounding box center [279, 358] width 215 height 12
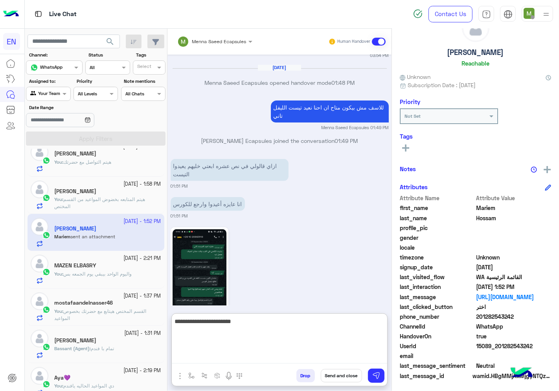
type textarea "**********"
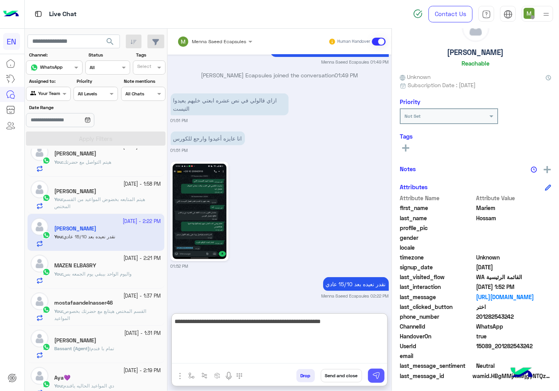
type textarea "**********"
click at [377, 373] on img at bounding box center [376, 376] width 8 height 8
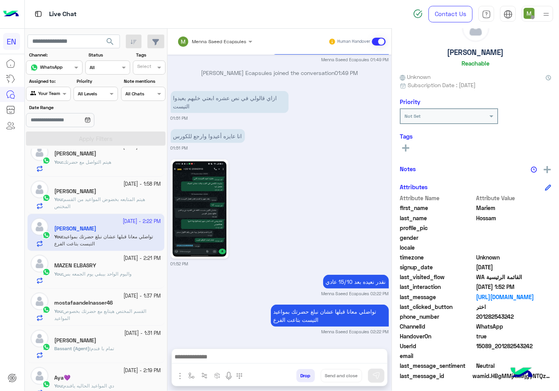
scroll to position [0, 0]
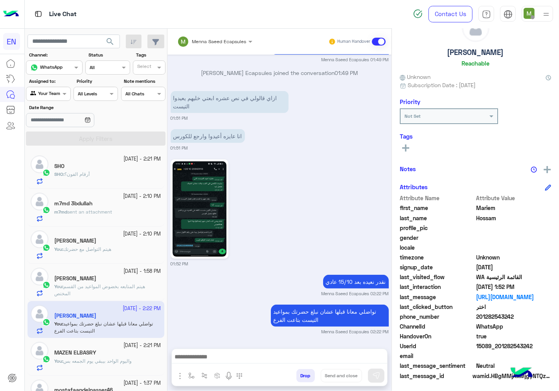
click at [97, 210] on span "sent an attachment" at bounding box center [89, 212] width 45 height 6
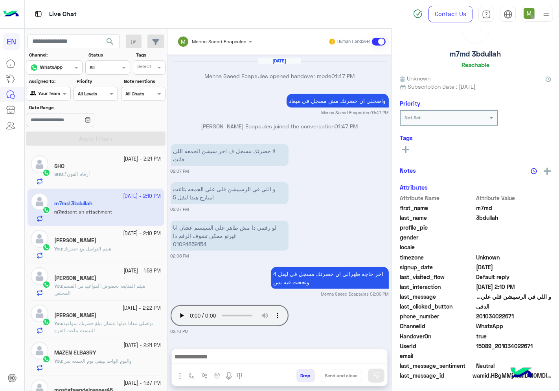
scroll to position [31, 0]
click at [90, 183] on div "SHO : أرقام الفون؟" at bounding box center [107, 178] width 107 height 14
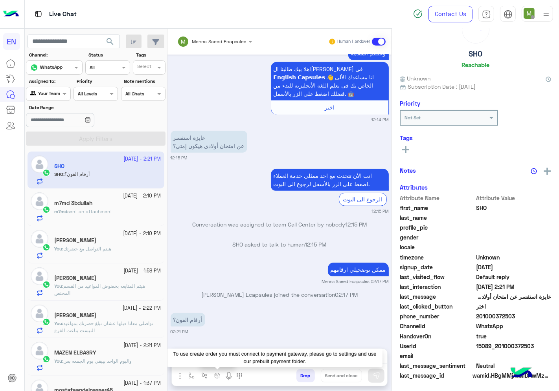
scroll to position [31, 0]
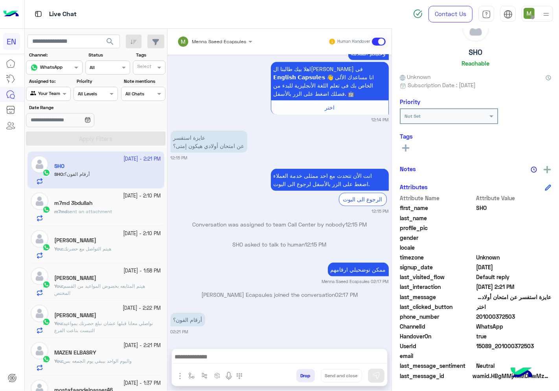
click at [231, 356] on textarea at bounding box center [279, 358] width 215 height 12
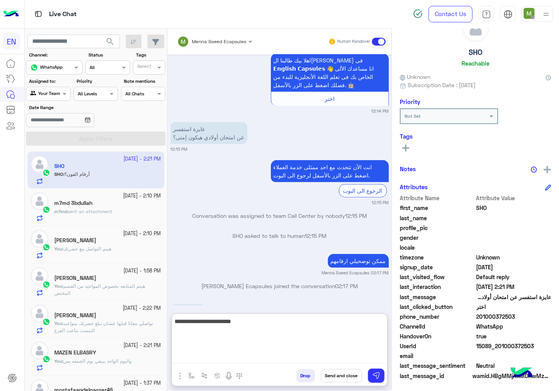
type textarea "**********"
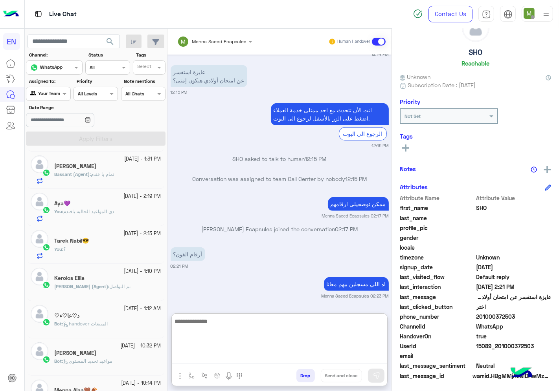
scroll to position [0, 0]
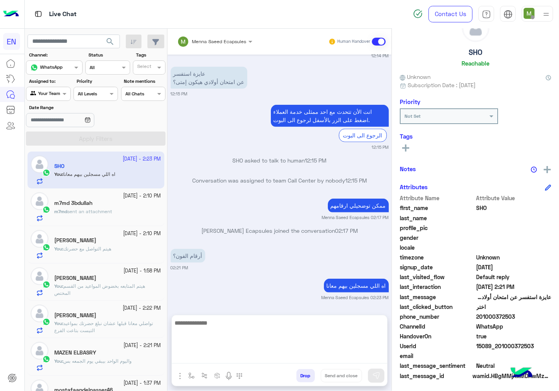
click at [103, 206] on div "m7md 3bdullah" at bounding box center [107, 204] width 107 height 8
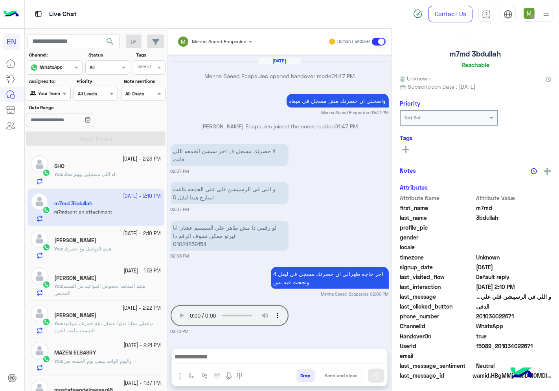
scroll to position [31, 0]
drag, startPoint x: 517, startPoint y: 315, endPoint x: 477, endPoint y: 314, distance: 39.7
click at [477, 314] on span "201034022671" at bounding box center [513, 317] width 75 height 8
click at [317, 356] on textarea at bounding box center [279, 358] width 215 height 12
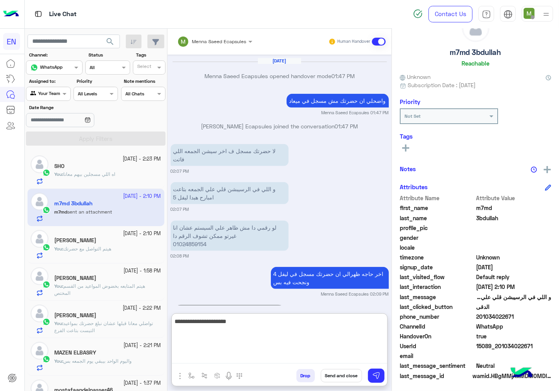
type textarea "**********"
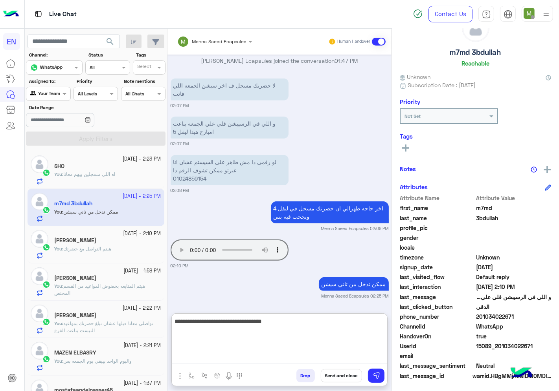
type textarea "**********"
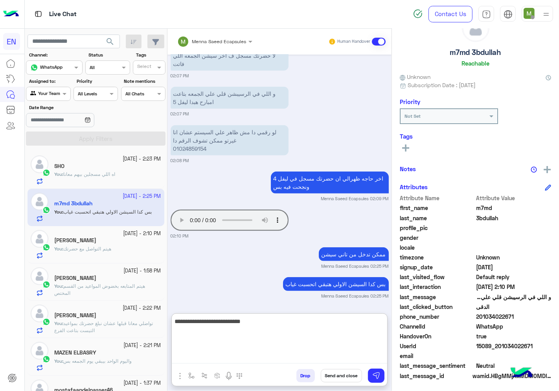
type textarea "**********"
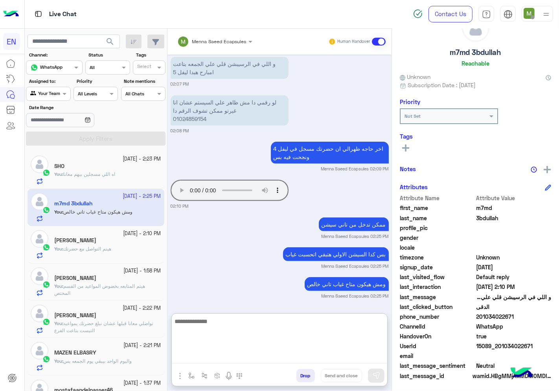
click at [56, 95] on div at bounding box center [48, 92] width 44 height 7
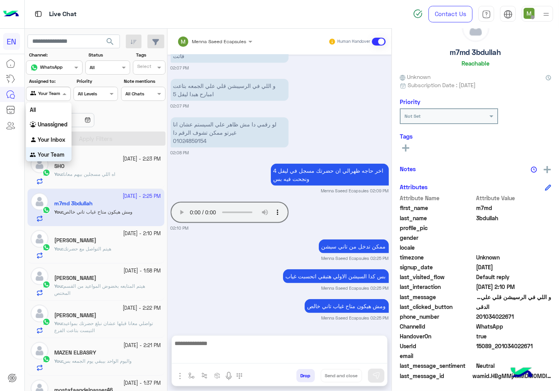
scroll to position [598, 0]
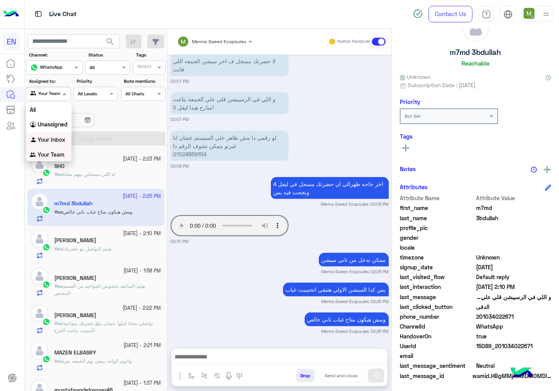
click at [48, 141] on b "Your Inbox" at bounding box center [51, 139] width 27 height 7
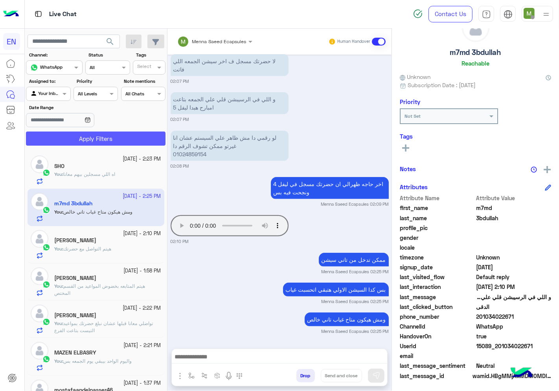
click at [71, 139] on button "Apply Filters" at bounding box center [95, 139] width 139 height 14
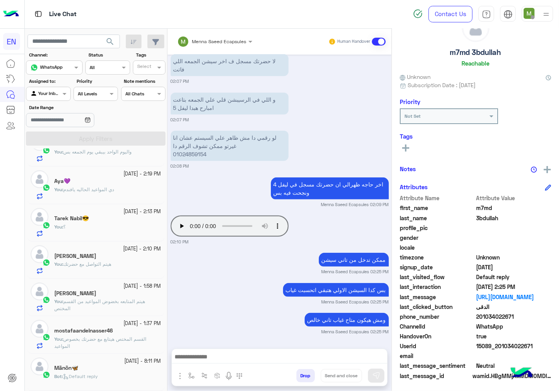
scroll to position [0, 0]
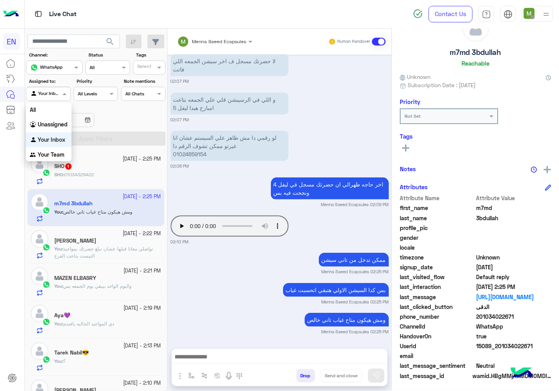
click at [46, 93] on input "text" at bounding box center [39, 93] width 18 height 7
click at [63, 124] on b "Unassigned" at bounding box center [53, 124] width 30 height 7
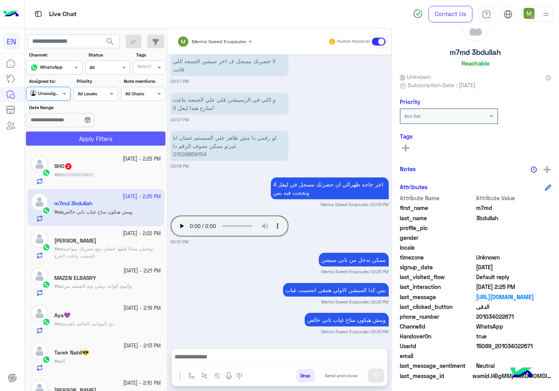
click at [87, 134] on button "Apply Filters" at bounding box center [95, 139] width 139 height 14
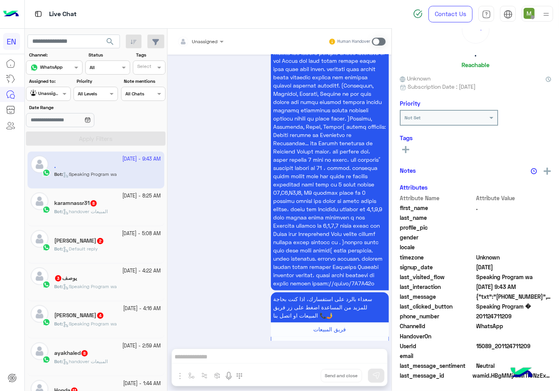
scroll to position [31, 0]
click at [204, 37] on input "text" at bounding box center [190, 40] width 27 height 7
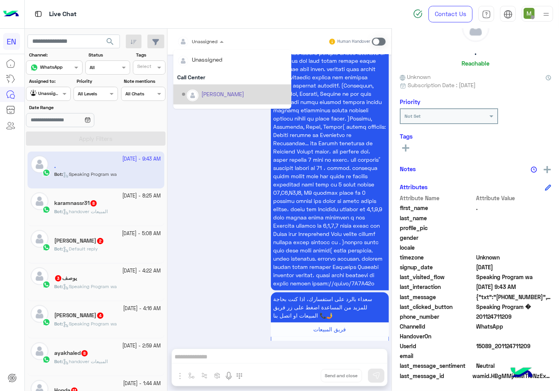
scroll to position [130, 0]
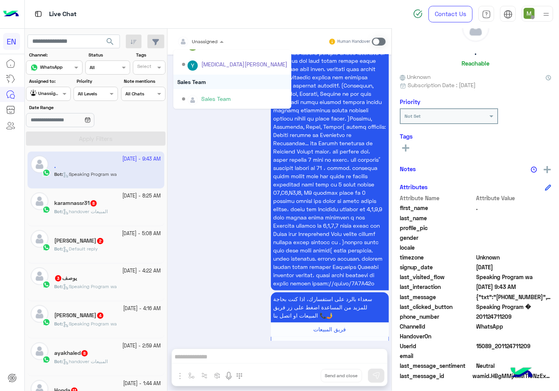
click at [198, 81] on div "Sales Team" at bounding box center [232, 82] width 118 height 15
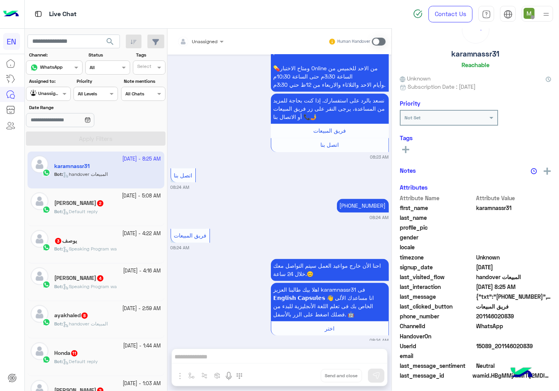
scroll to position [31, 0]
click at [208, 34] on div "Unassigned" at bounding box center [197, 42] width 40 height 16
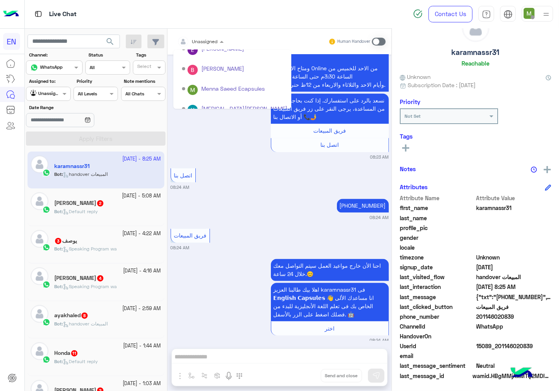
scroll to position [130, 0]
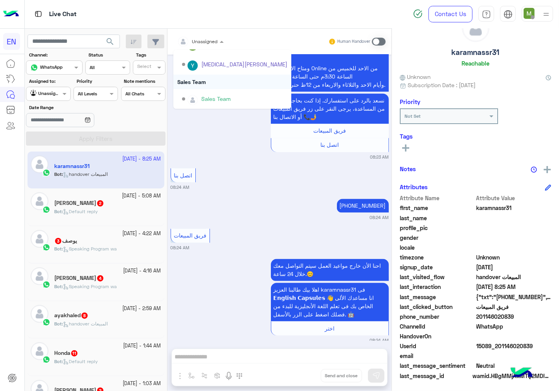
click at [199, 82] on div "Sales Team" at bounding box center [232, 82] width 118 height 15
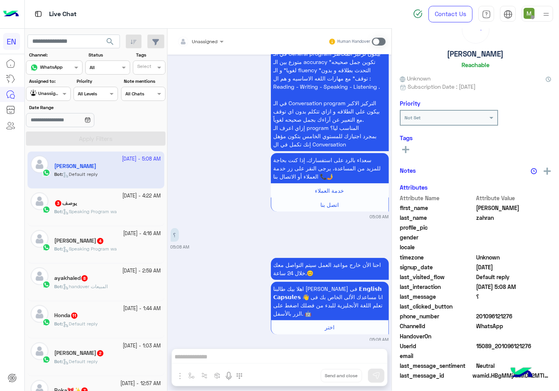
scroll to position [31, 0]
click at [204, 38] on input "text" at bounding box center [190, 40] width 27 height 7
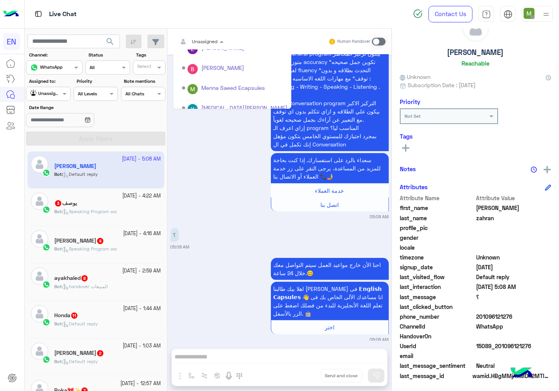
scroll to position [130, 0]
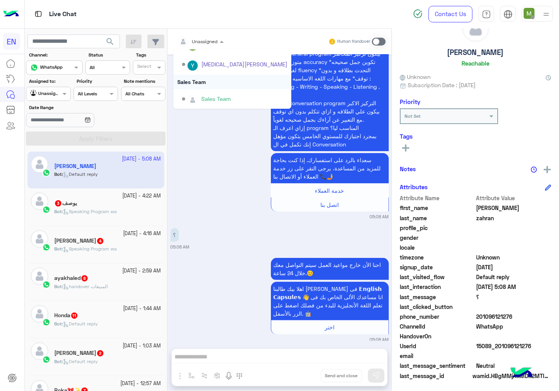
click at [199, 83] on div "Sales Team" at bounding box center [232, 82] width 118 height 15
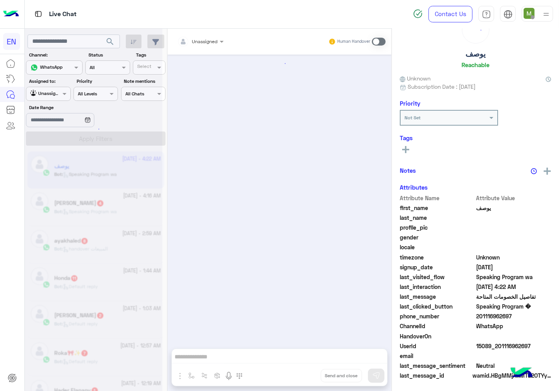
scroll to position [435, 0]
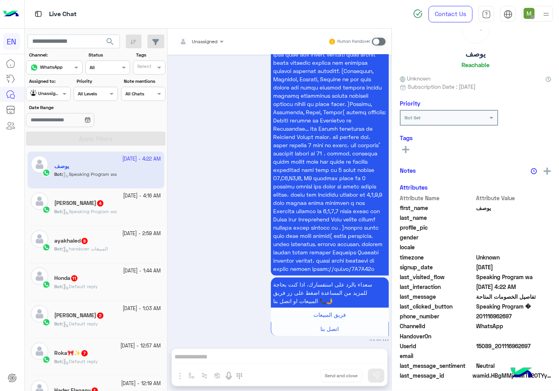
click at [211, 40] on div at bounding box center [200, 40] width 54 height 7
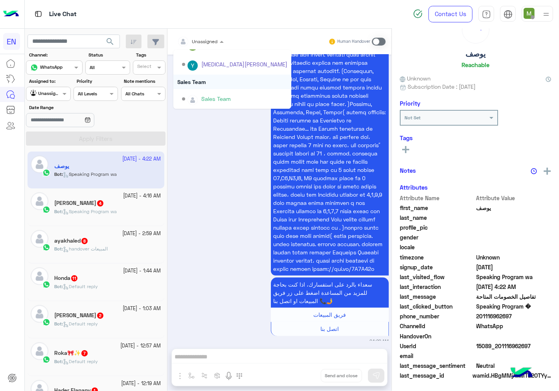
scroll to position [31, 0]
click at [201, 83] on div "Sales Team" at bounding box center [232, 82] width 118 height 15
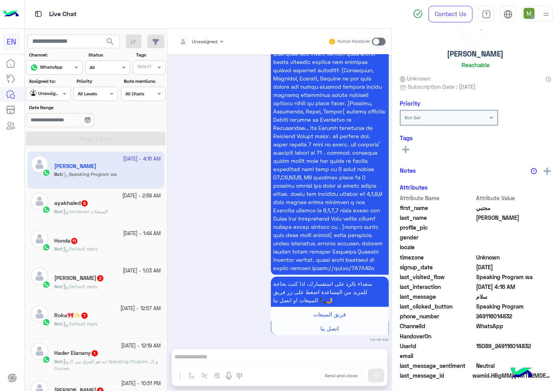
click at [207, 46] on div "Unassigned" at bounding box center [197, 42] width 40 height 16
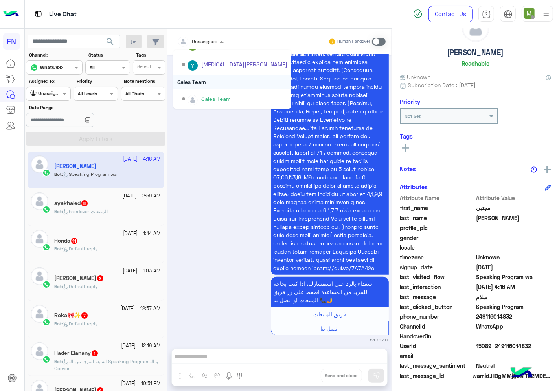
click at [202, 82] on div "Sales Team" at bounding box center [232, 82] width 118 height 15
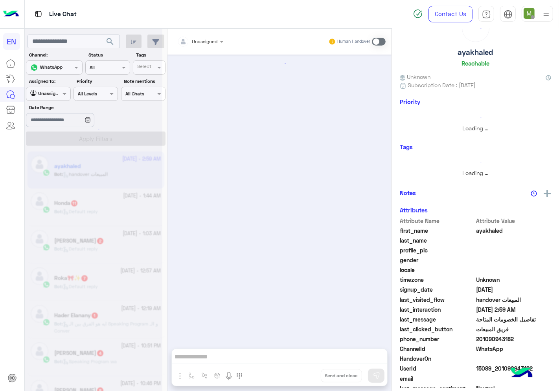
click at [209, 41] on div at bounding box center [200, 40] width 54 height 7
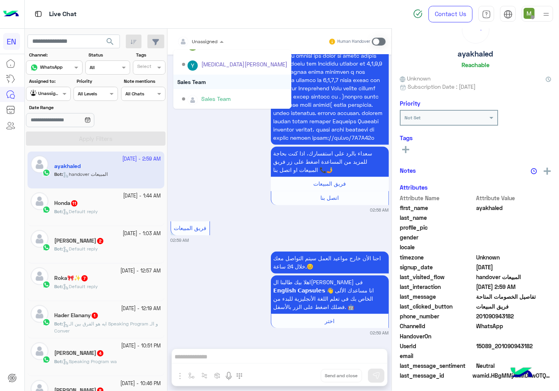
click at [198, 82] on div "Sales Team" at bounding box center [232, 82] width 118 height 15
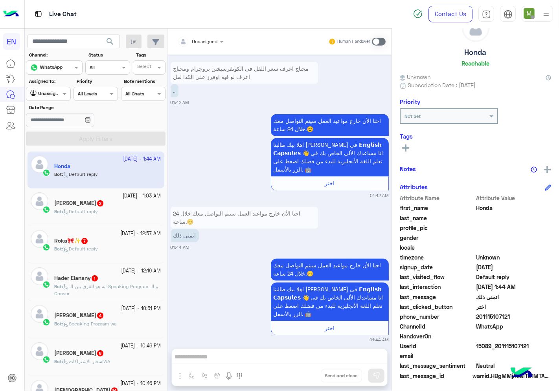
click at [205, 45] on div "Unassigned" at bounding box center [205, 41] width 26 height 7
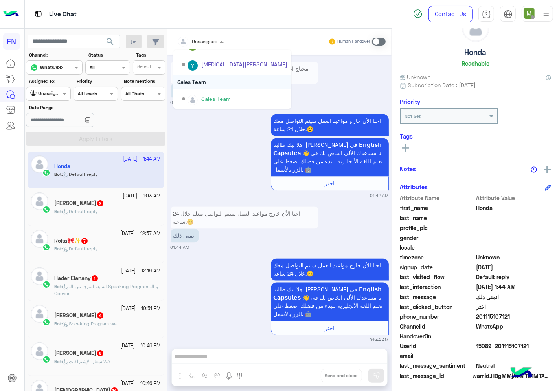
click at [195, 80] on div "Sales Team" at bounding box center [232, 82] width 118 height 15
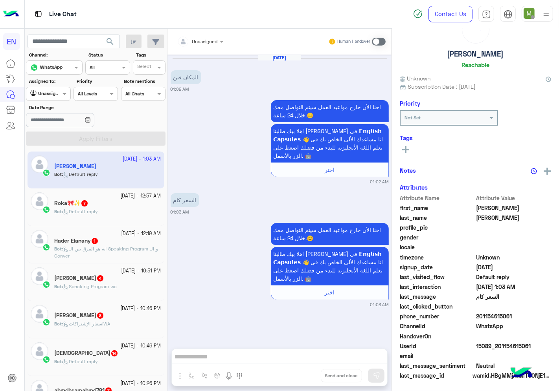
click at [208, 42] on div at bounding box center [200, 40] width 54 height 7
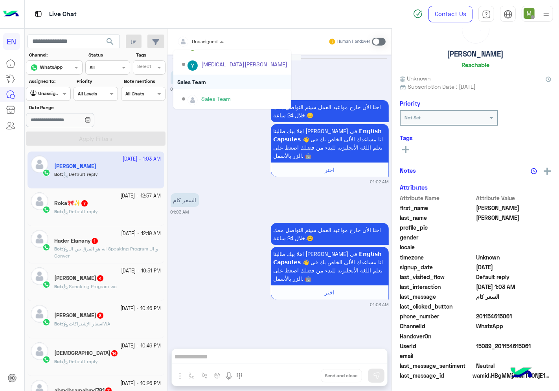
click at [197, 79] on div "Sales Team" at bounding box center [232, 82] width 118 height 15
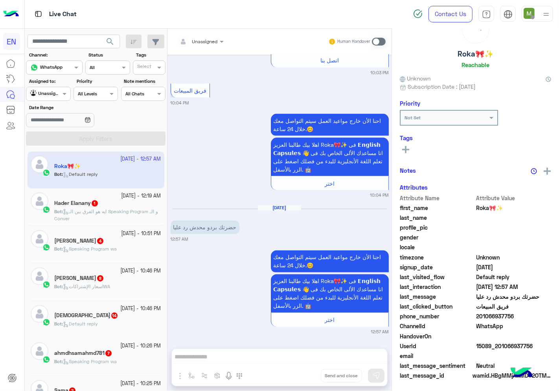
click at [202, 44] on span "Unassigned" at bounding box center [205, 41] width 26 height 6
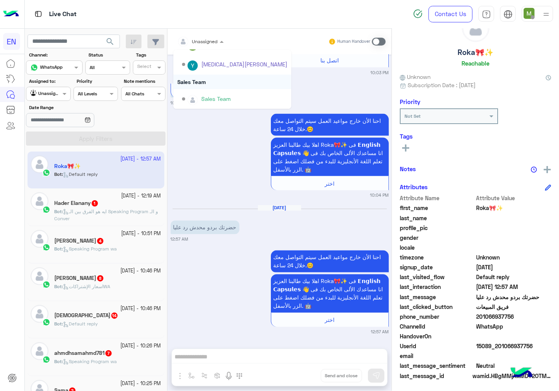
click at [202, 81] on div "Sales Team" at bounding box center [232, 82] width 118 height 15
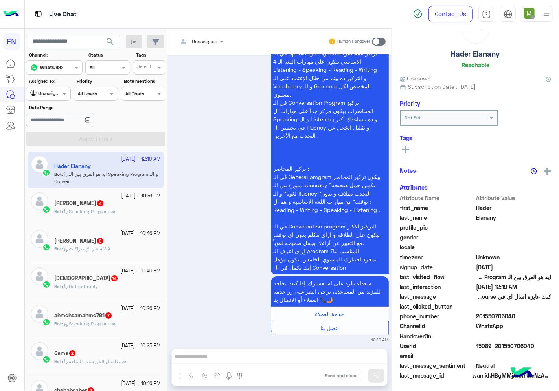
click at [213, 41] on div at bounding box center [200, 40] width 54 height 7
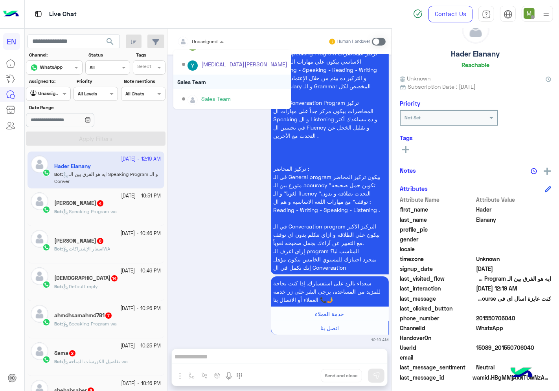
click at [202, 82] on div "Sales Team" at bounding box center [232, 82] width 118 height 15
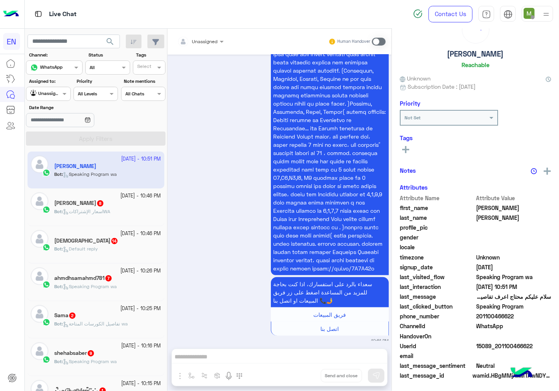
click at [203, 40] on input "text" at bounding box center [190, 40] width 27 height 7
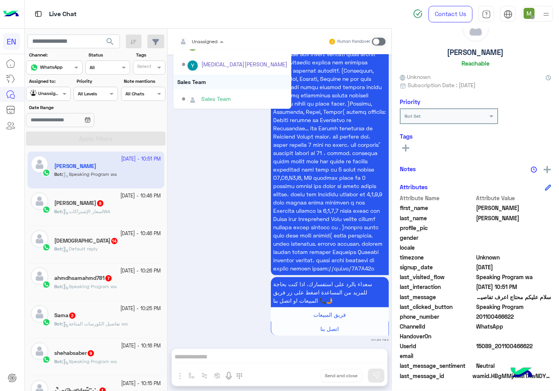
click at [200, 81] on div "Sales Team" at bounding box center [232, 82] width 118 height 15
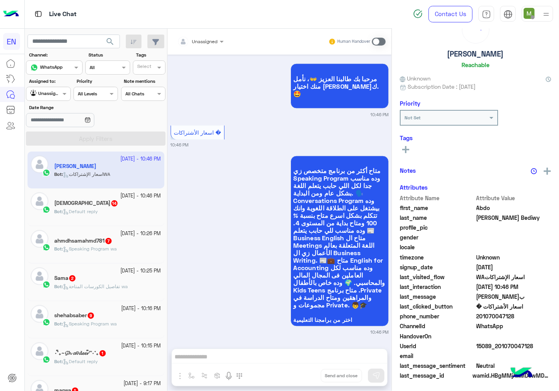
click at [211, 44] on span "Unassigned" at bounding box center [205, 41] width 26 height 6
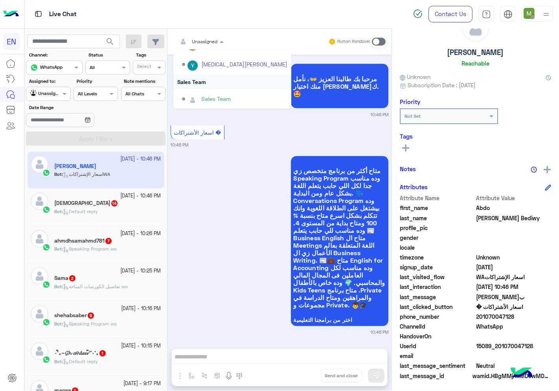
click at [199, 81] on div "Sales Team" at bounding box center [232, 82] width 118 height 15
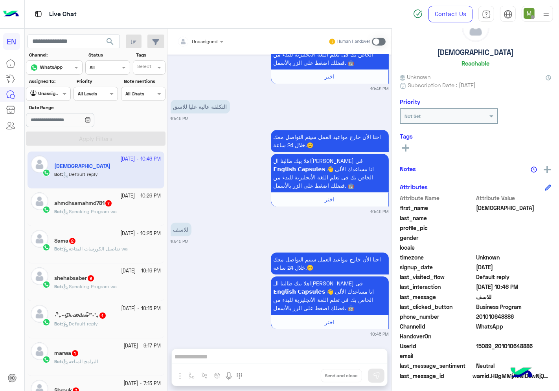
click at [205, 48] on div "Unassigned" at bounding box center [197, 42] width 40 height 16
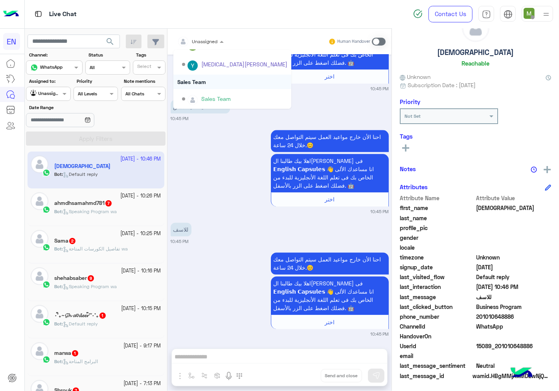
click at [198, 81] on div "Sales Team" at bounding box center [232, 82] width 118 height 15
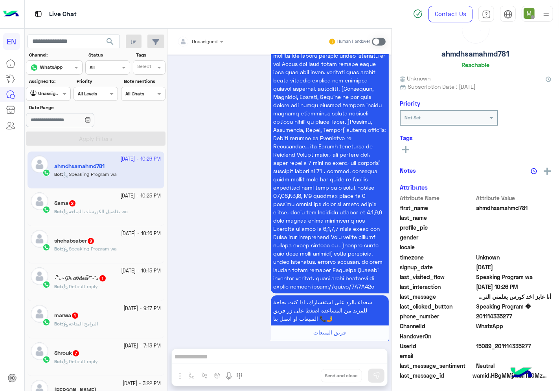
click at [203, 43] on input "text" at bounding box center [190, 40] width 27 height 7
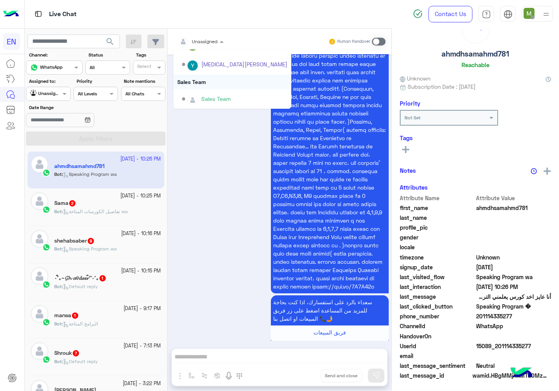
click at [199, 80] on div "Sales Team" at bounding box center [232, 82] width 118 height 15
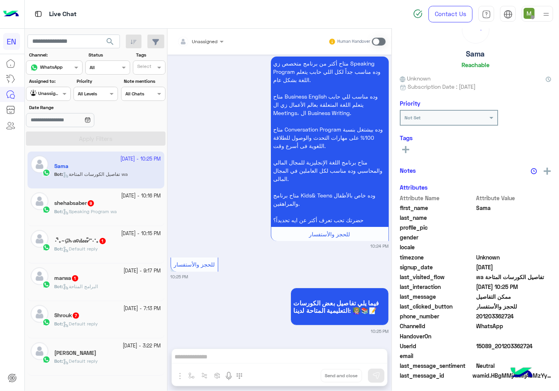
click at [207, 37] on div at bounding box center [200, 40] width 54 height 7
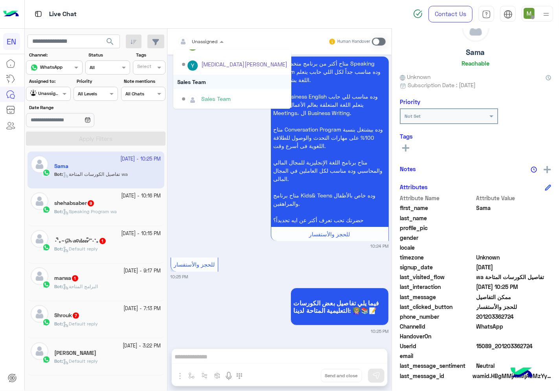
click at [199, 79] on div "Sales Team" at bounding box center [232, 82] width 118 height 15
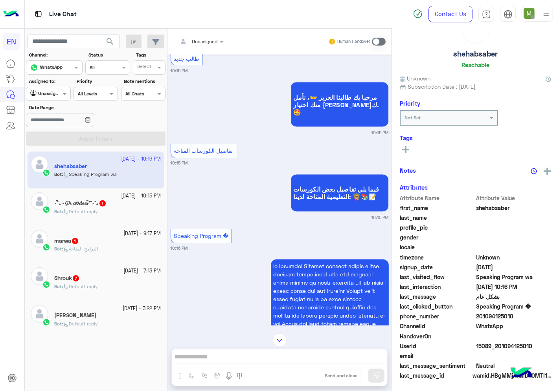
click at [211, 40] on div at bounding box center [200, 40] width 54 height 7
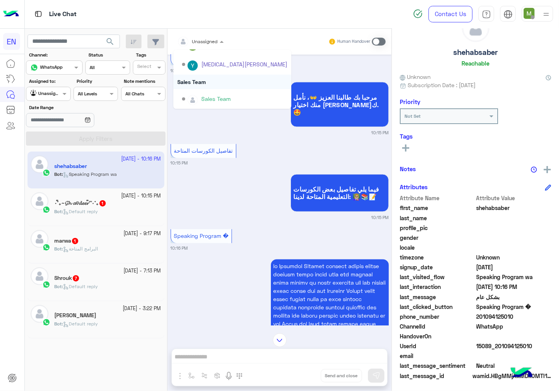
click at [197, 81] on div "Sales Team" at bounding box center [232, 82] width 118 height 15
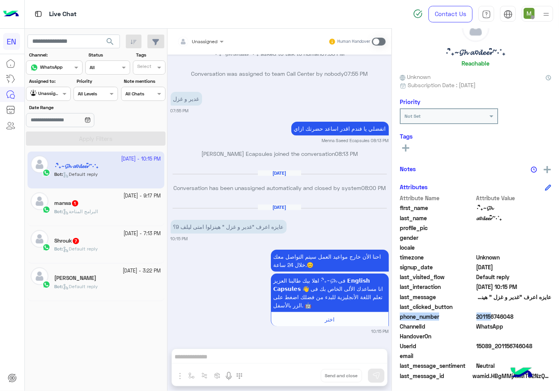
drag, startPoint x: 521, startPoint y: 309, endPoint x: 487, endPoint y: 315, distance: 34.4
click at [486, 315] on div "Attribute Name Attribute Value first_name ‧˚₊ྀི~𝓖𝓱 last_name 𝓪♡𝓭𝓮𝓮𝓻~ྀི‧˚₊ profi…" at bounding box center [474, 287] width 151 height 187
click at [508, 316] on span "201156746048" at bounding box center [513, 317] width 75 height 8
drag, startPoint x: 511, startPoint y: 316, endPoint x: 479, endPoint y: 316, distance: 31.8
click at [479, 316] on span "201156746048" at bounding box center [513, 317] width 75 height 8
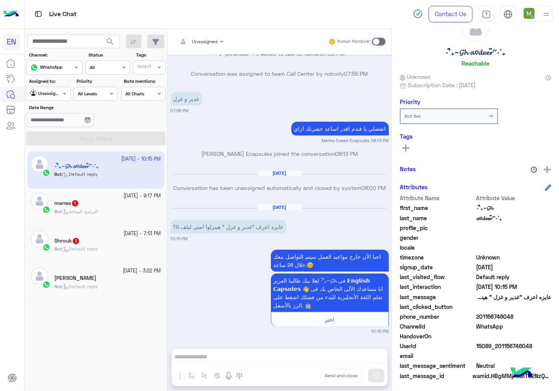
click at [378, 43] on span at bounding box center [379, 42] width 14 height 8
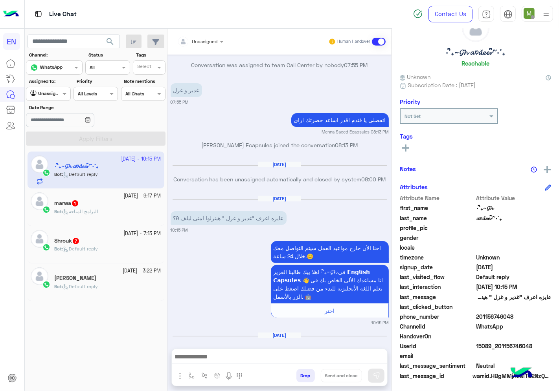
scroll to position [145, 0]
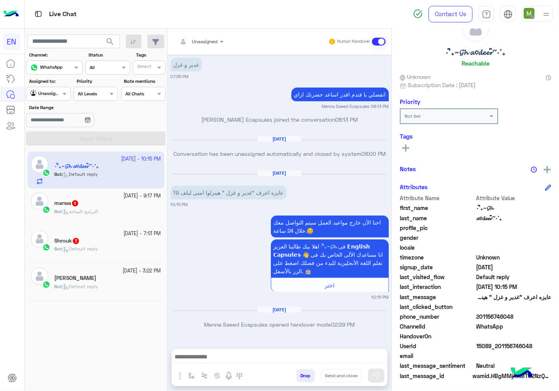
click at [321, 356] on textarea at bounding box center [279, 358] width 215 height 12
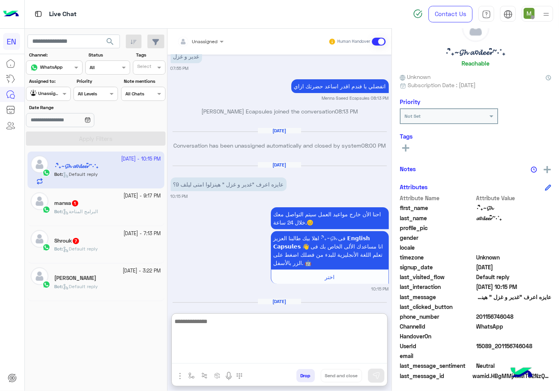
type textarea "*"
type textarea "**********"
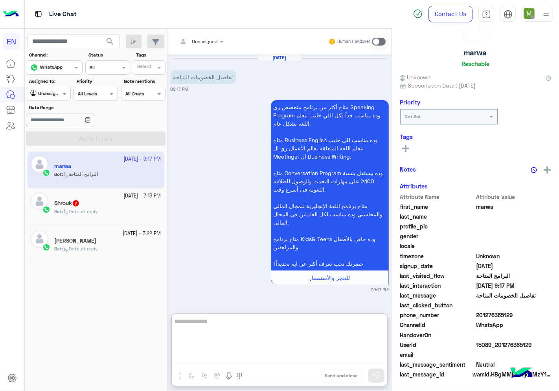
scroll to position [29, 0]
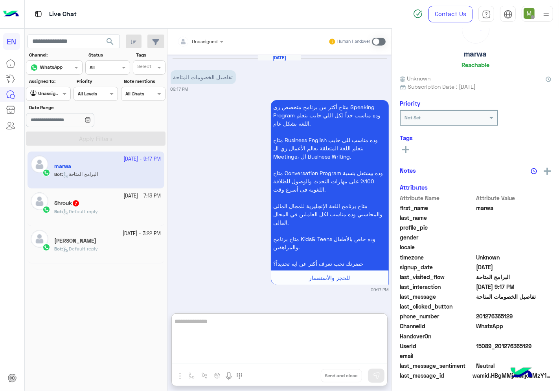
click at [199, 44] on div "Unassigned" at bounding box center [205, 41] width 26 height 7
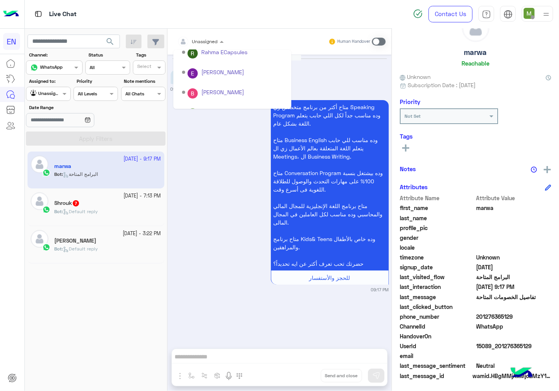
scroll to position [130, 0]
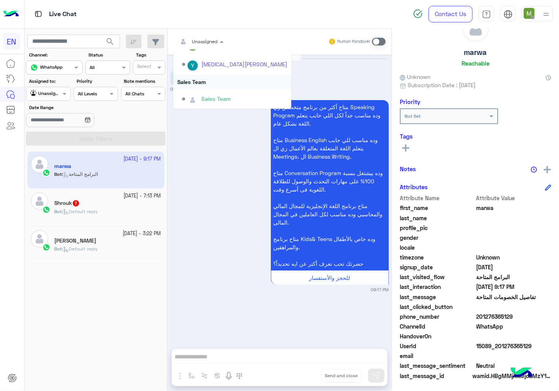
click at [197, 77] on div "Sales Team" at bounding box center [232, 82] width 118 height 15
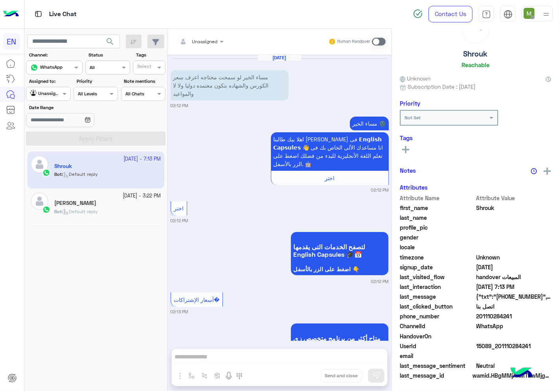
scroll to position [809, 0]
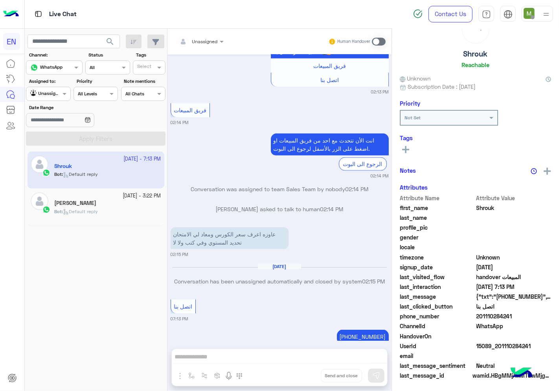
click at [210, 35] on div "Unassigned" at bounding box center [197, 42] width 40 height 16
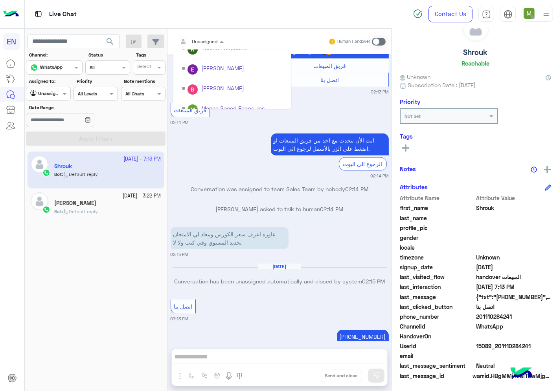
scroll to position [130, 0]
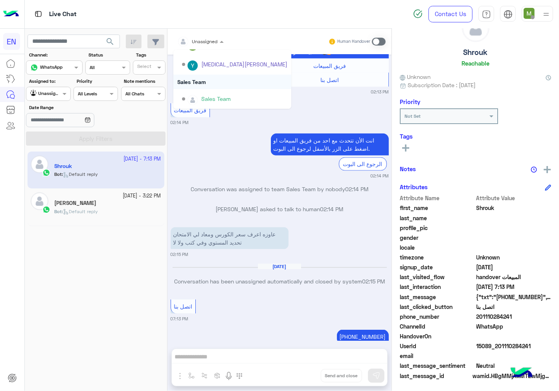
click at [193, 77] on div "Sales Team" at bounding box center [232, 82] width 118 height 15
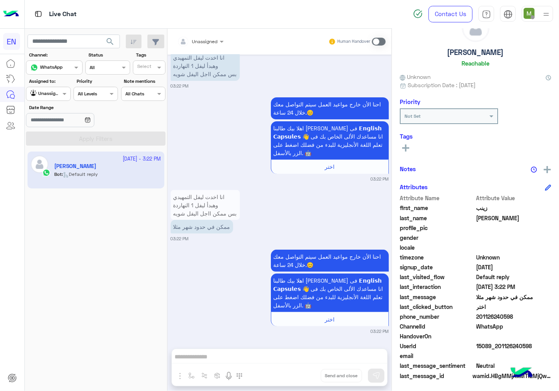
scroll to position [95, 0]
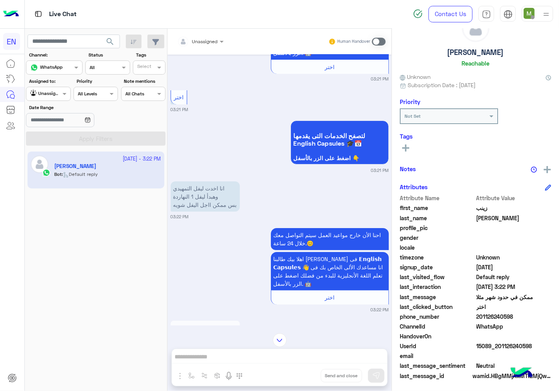
drag, startPoint x: 505, startPoint y: 315, endPoint x: 478, endPoint y: 317, distance: 27.6
click at [478, 317] on span "201126240598" at bounding box center [513, 317] width 75 height 8
click at [409, 145] on icon at bounding box center [405, 148] width 7 height 7
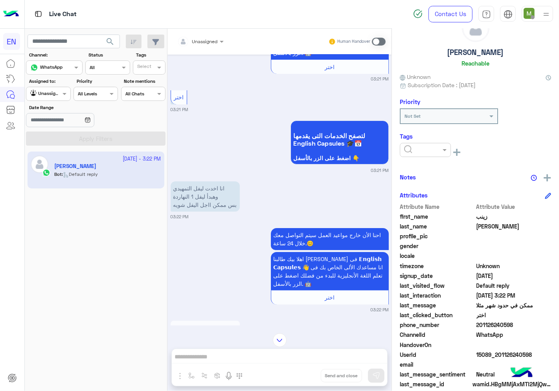
click at [408, 147] on input "text" at bounding box center [416, 149] width 24 height 7
click at [414, 166] on span "Solved" at bounding box center [412, 169] width 18 height 7
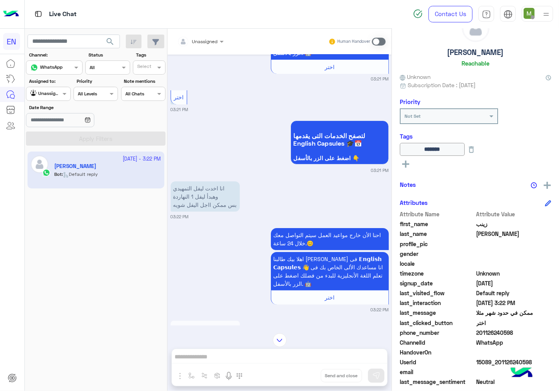
click at [50, 91] on div at bounding box center [48, 92] width 44 height 7
click at [51, 134] on div "Your Inbox" at bounding box center [49, 139] width 46 height 15
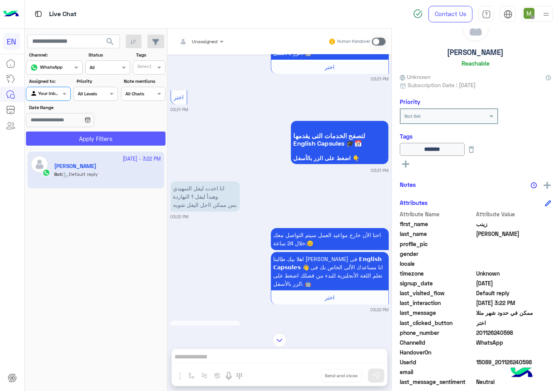
click at [56, 138] on button "Apply Filters" at bounding box center [95, 139] width 139 height 14
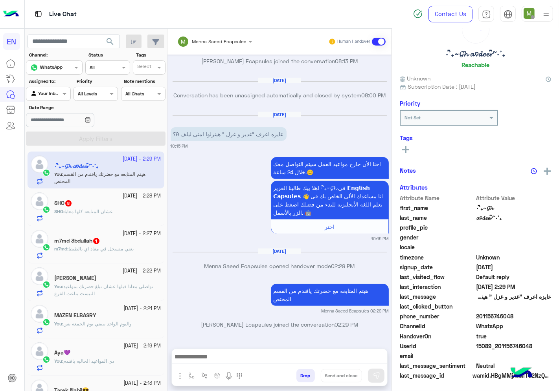
scroll to position [31, 0]
click at [126, 249] on span "يعني متسجل في معاد اي بالظبط" at bounding box center [100, 249] width 65 height 6
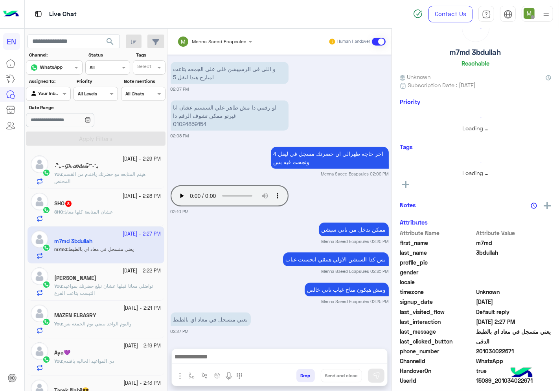
scroll to position [29, 0]
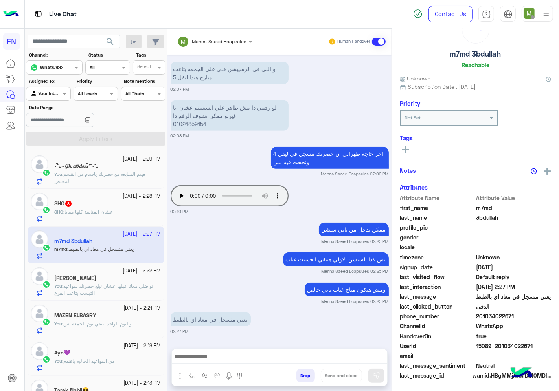
click at [245, 360] on textarea at bounding box center [279, 358] width 215 height 12
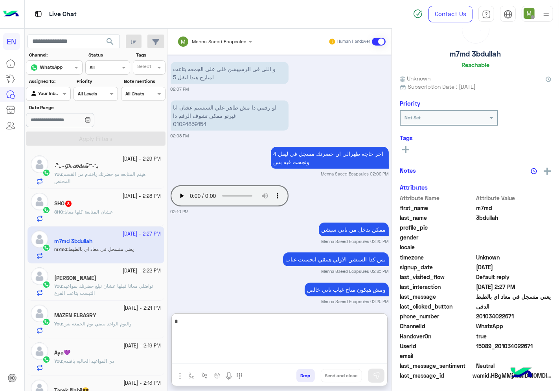
scroll to position [31, 0]
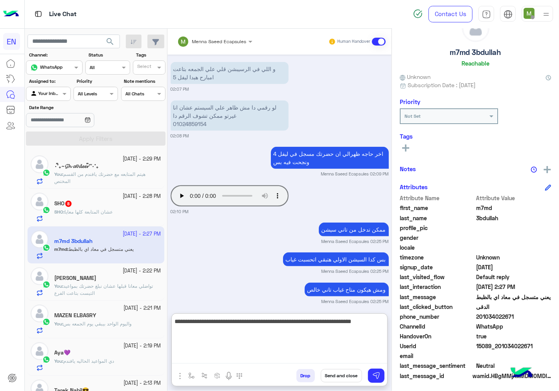
type textarea "**********"
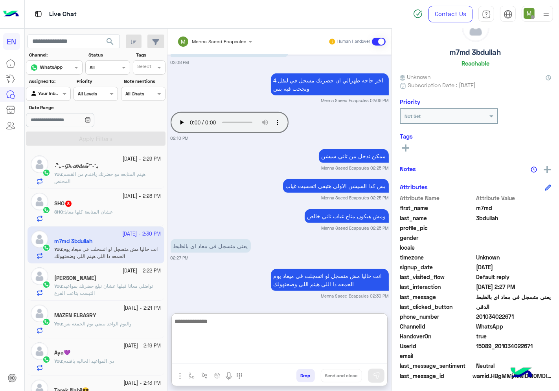
click at [55, 94] on div at bounding box center [48, 92] width 44 height 7
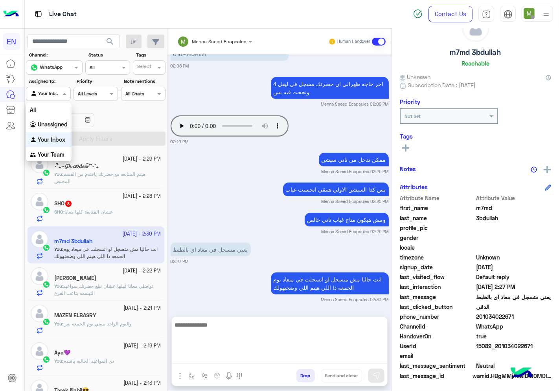
scroll to position [534, 0]
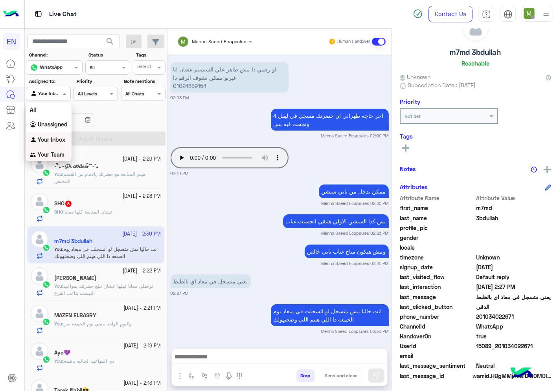
click at [48, 152] on b "Your Team" at bounding box center [51, 154] width 27 height 7
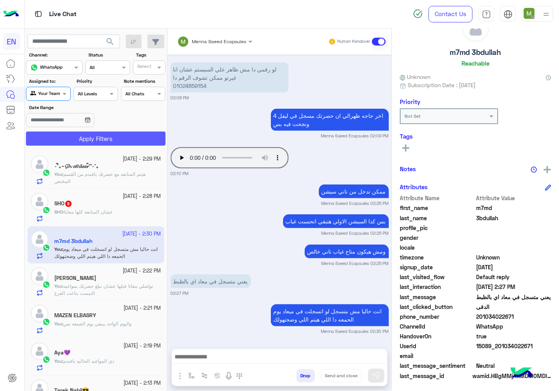
click at [73, 133] on button "Apply Filters" at bounding box center [95, 139] width 139 height 14
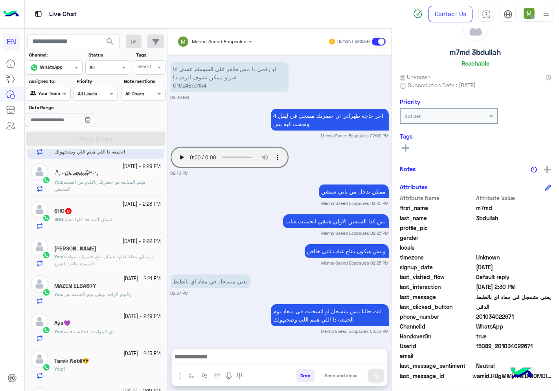
scroll to position [0, 0]
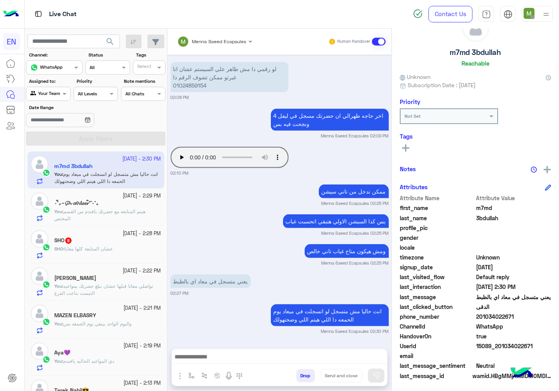
click at [50, 99] on div "Agent Filter Your Team" at bounding box center [48, 94] width 44 height 14
click at [55, 124] on b "Unassigned" at bounding box center [53, 124] width 30 height 7
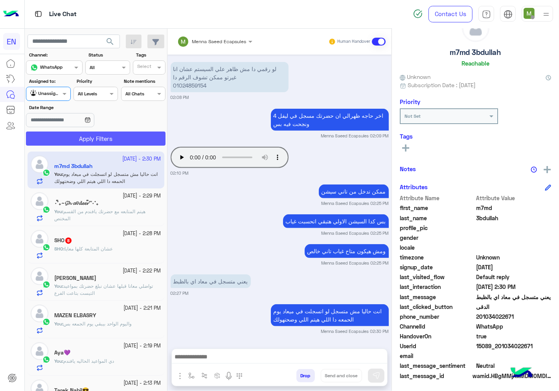
click at [73, 143] on button "Apply Filters" at bounding box center [95, 139] width 139 height 14
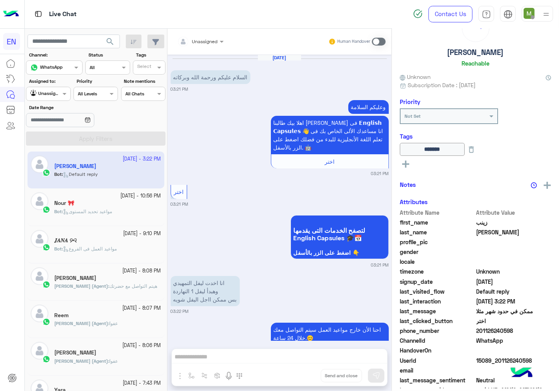
scroll to position [225, 0]
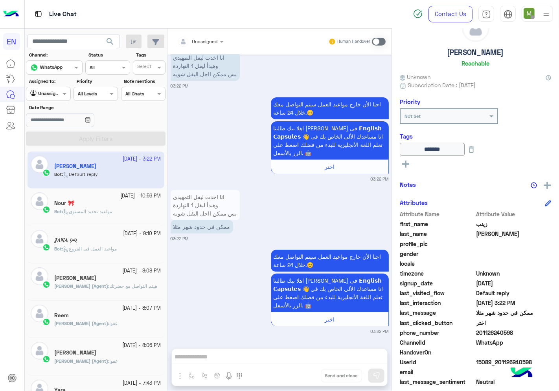
click at [108, 208] on div "Nour 🎀" at bounding box center [107, 204] width 107 height 8
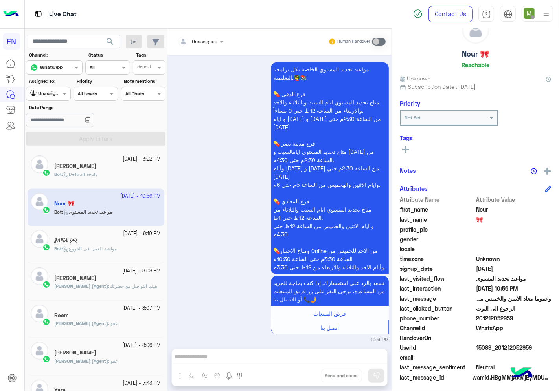
scroll to position [31, 0]
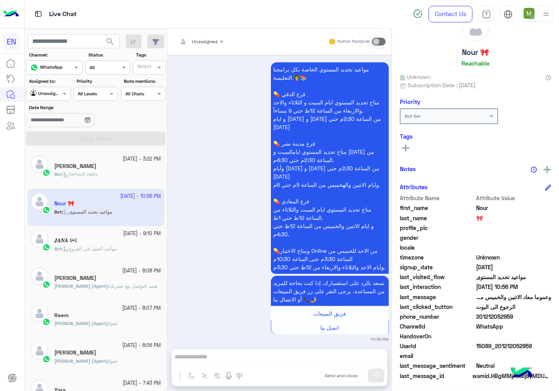
click at [122, 258] on div "Bot : مواعيد العمل فى الفروع" at bounding box center [107, 253] width 107 height 14
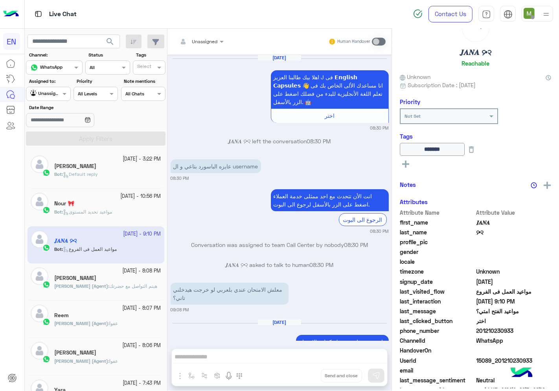
scroll to position [813, 0]
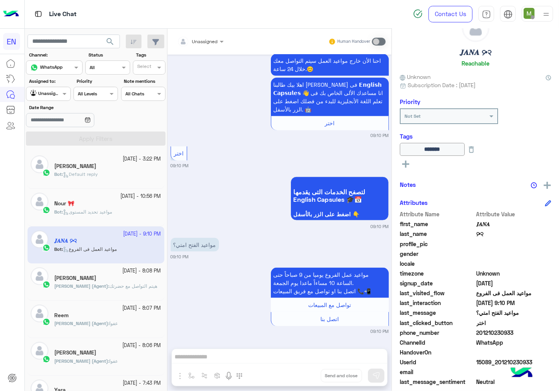
drag, startPoint x: 516, startPoint y: 329, endPoint x: 478, endPoint y: 332, distance: 37.8
click at [478, 332] on span "201210230933" at bounding box center [513, 333] width 75 height 8
click at [99, 205] on div "Nour 🎀" at bounding box center [107, 204] width 107 height 8
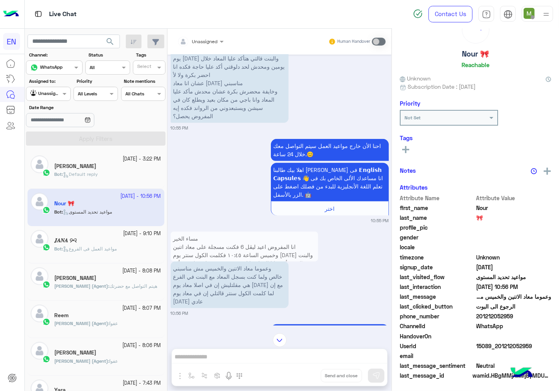
scroll to position [31, 0]
drag, startPoint x: 515, startPoint y: 315, endPoint x: 478, endPoint y: 313, distance: 36.6
click at [478, 313] on span "201212052959" at bounding box center [513, 317] width 75 height 8
click at [403, 150] on icon at bounding box center [405, 148] width 7 height 7
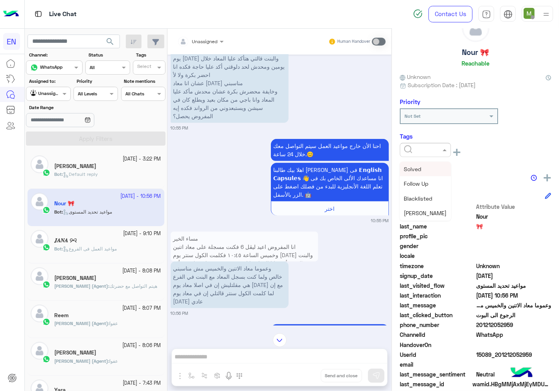
click at [425, 147] on input "text" at bounding box center [416, 149] width 24 height 7
click at [412, 167] on span "Solved" at bounding box center [412, 169] width 18 height 7
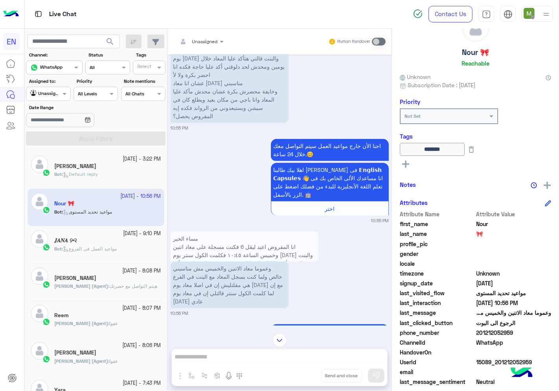
click at [79, 173] on span "Default reply" at bounding box center [80, 174] width 35 height 6
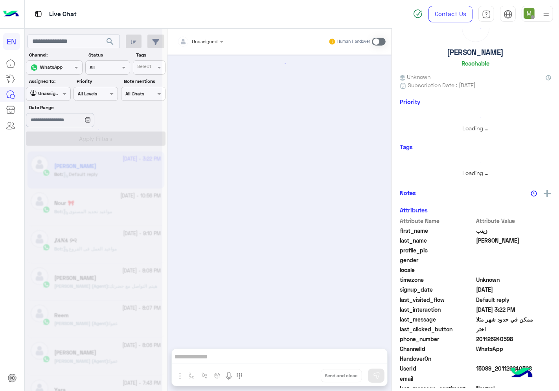
scroll to position [225, 0]
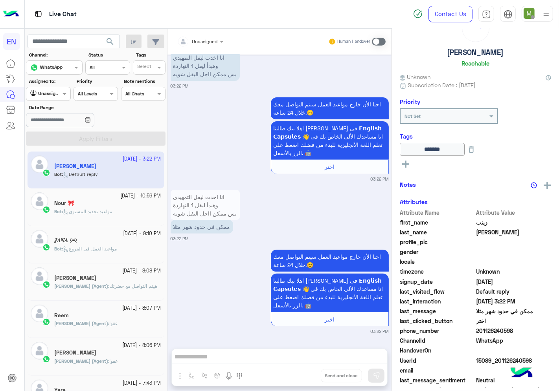
click at [53, 92] on div at bounding box center [48, 92] width 44 height 7
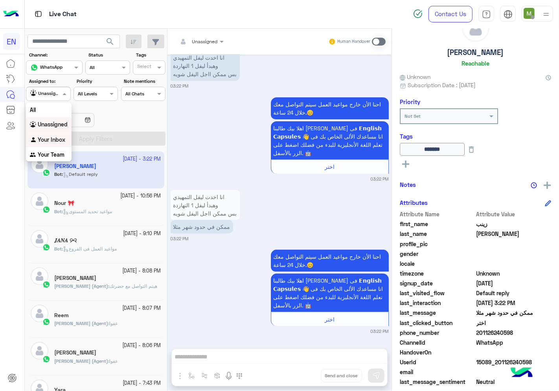
click at [49, 141] on b "Your Inbox" at bounding box center [51, 139] width 27 height 7
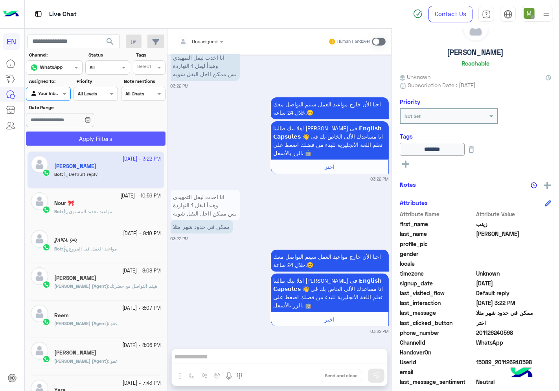
click at [71, 142] on button "Apply Filters" at bounding box center [95, 139] width 139 height 14
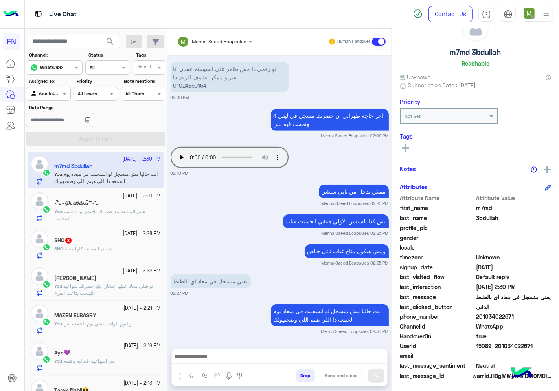
click at [54, 99] on div "Agent Filter Your Inbox" at bounding box center [48, 94] width 44 height 14
click at [50, 158] on div "Your Team" at bounding box center [49, 154] width 46 height 15
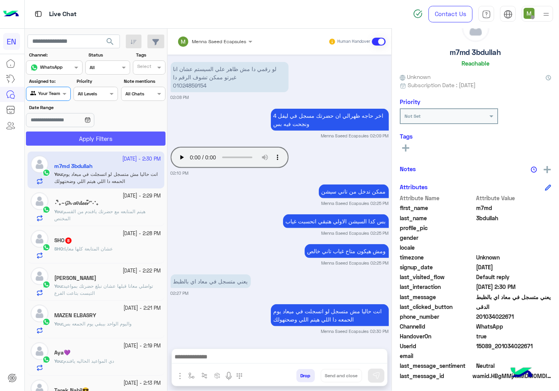
click at [70, 137] on button "Apply Filters" at bounding box center [95, 139] width 139 height 14
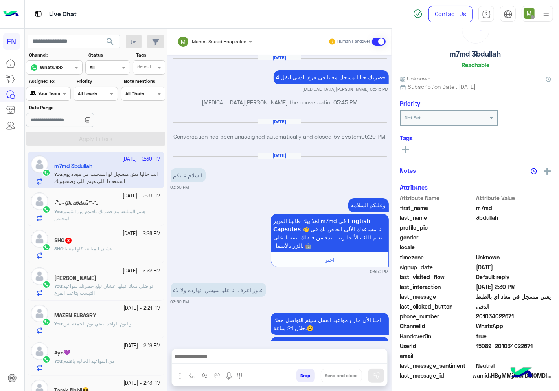
scroll to position [504, 0]
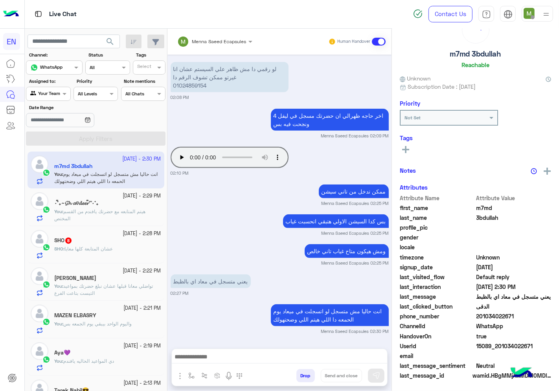
click at [91, 242] on div "SHO 8" at bounding box center [107, 241] width 107 height 8
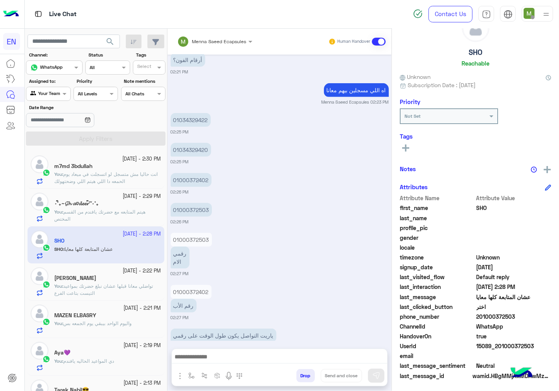
scroll to position [432, 0]
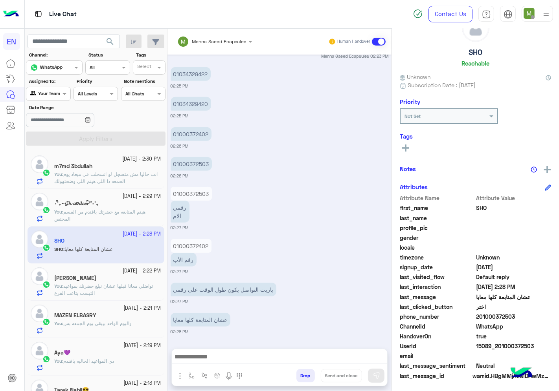
drag, startPoint x: 515, startPoint y: 316, endPoint x: 475, endPoint y: 315, distance: 40.5
click at [476, 315] on span "201000372503" at bounding box center [513, 317] width 75 height 8
click at [286, 240] on div "01000372402 رقم الأب 02:27 PM" at bounding box center [279, 256] width 218 height 38
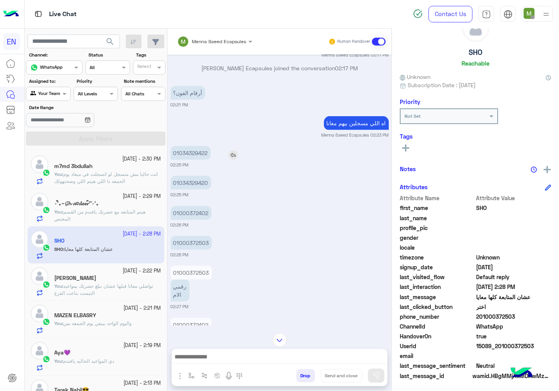
click at [197, 160] on p "01034329422" at bounding box center [190, 153] width 40 height 14
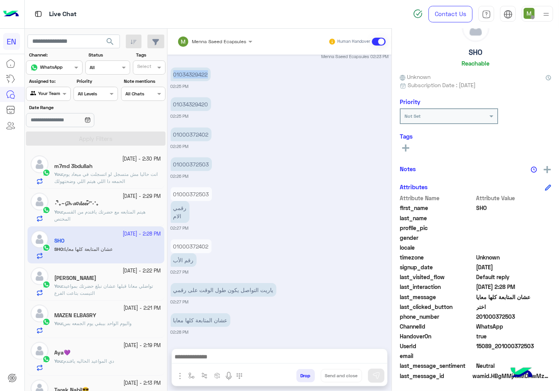
scroll to position [432, 0]
click at [297, 356] on textarea at bounding box center [279, 358] width 215 height 12
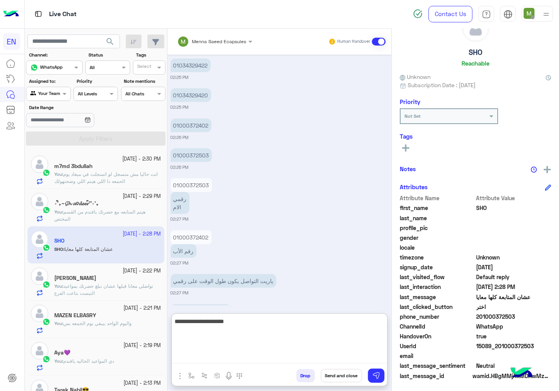
type textarea "**********"
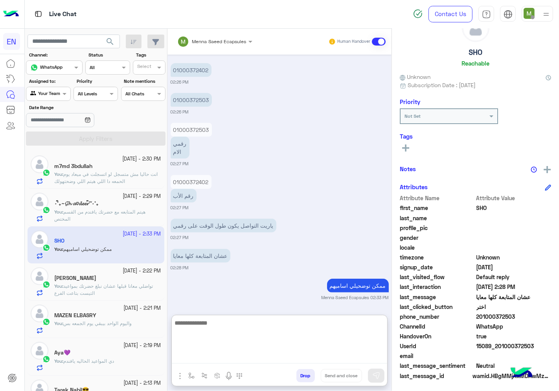
scroll to position [497, 0]
click at [59, 97] on div "Your Team" at bounding box center [45, 94] width 30 height 8
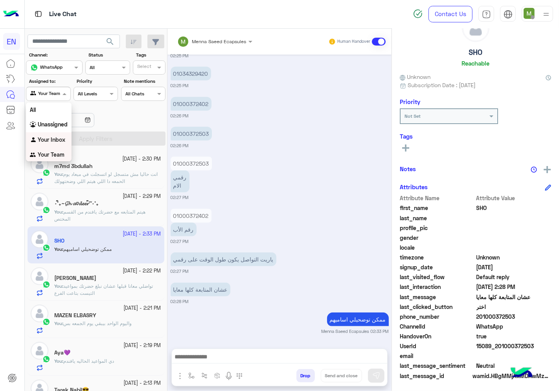
scroll to position [462, 0]
click at [56, 122] on b "Unassigned" at bounding box center [53, 124] width 30 height 7
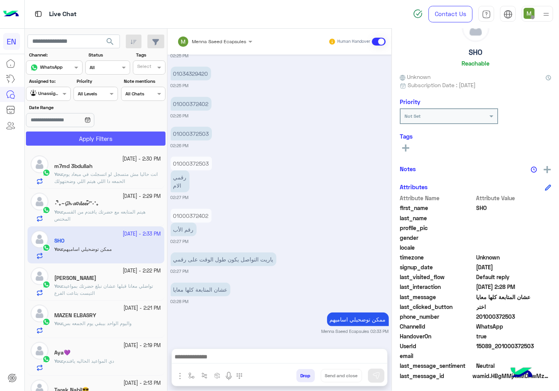
click at [68, 139] on button "Apply Filters" at bounding box center [95, 139] width 139 height 14
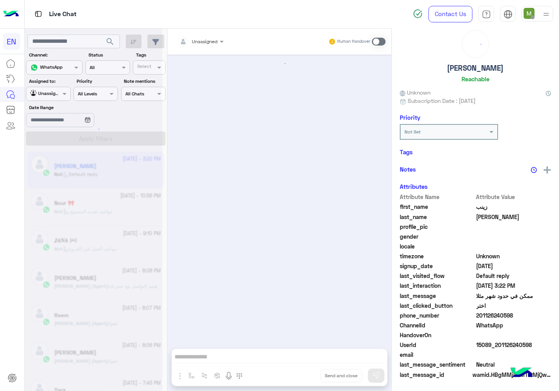
scroll to position [225, 0]
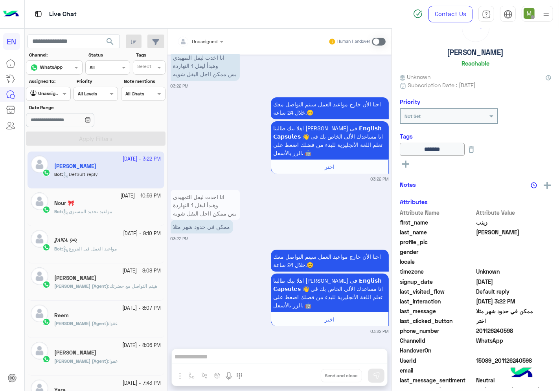
click at [52, 93] on div at bounding box center [48, 92] width 44 height 7
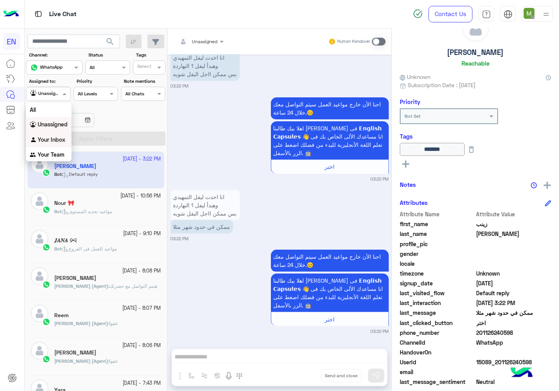
click at [53, 141] on b "Your Inbox" at bounding box center [51, 139] width 27 height 7
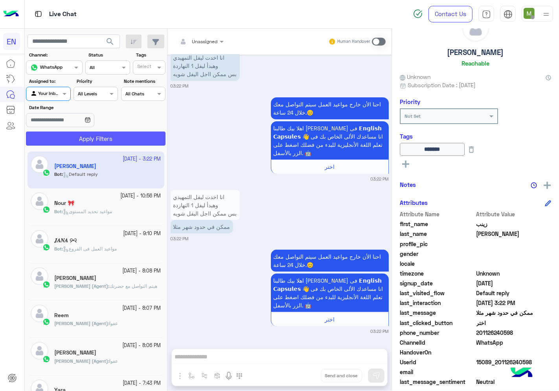
click at [68, 134] on button "Apply Filters" at bounding box center [95, 139] width 139 height 14
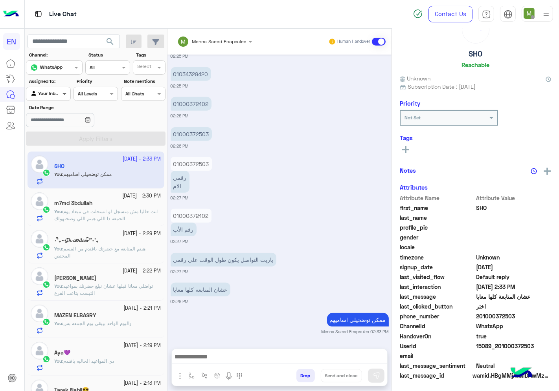
scroll to position [31, 0]
click at [60, 95] on span at bounding box center [65, 94] width 10 height 8
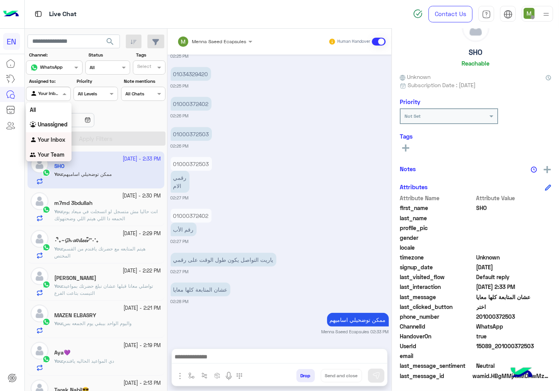
click at [50, 152] on b "Your Team" at bounding box center [51, 154] width 27 height 7
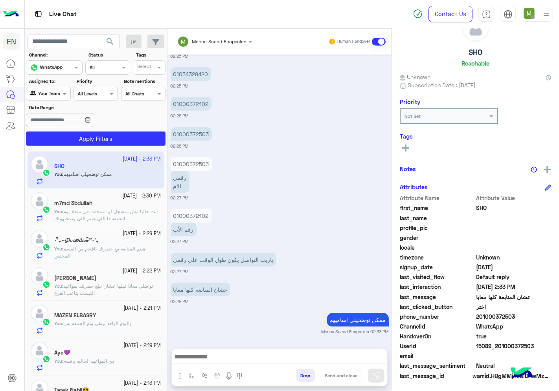
click at [85, 132] on section "Channel: Channel WhatsApp Status Channel All Tags Select Assigned to: Agent Fil…" at bounding box center [96, 98] width 131 height 94
click at [87, 143] on button "Apply Filters" at bounding box center [95, 139] width 139 height 14
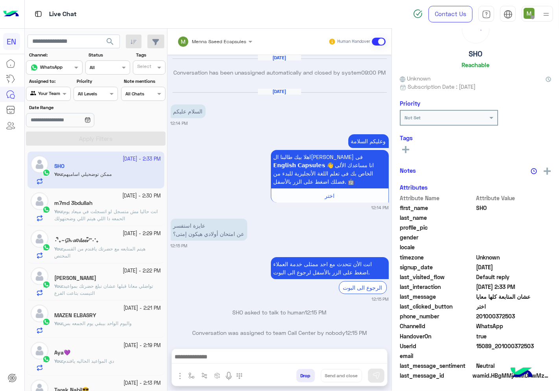
scroll to position [432, 0]
